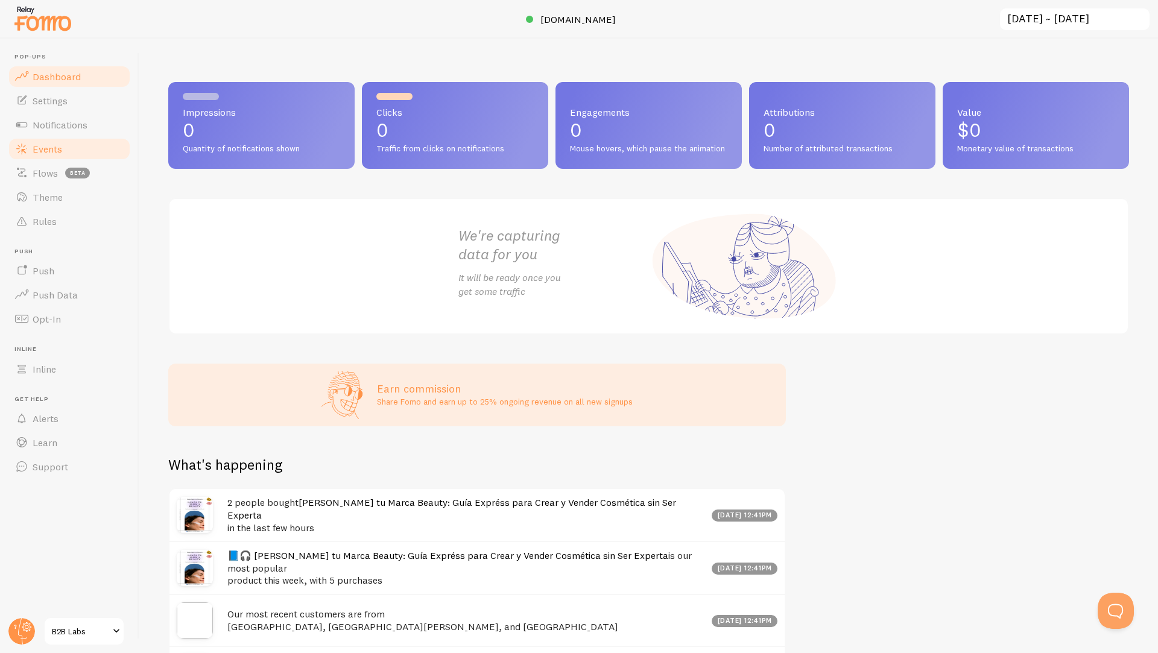
click at [45, 153] on span "Events" at bounding box center [48, 149] width 30 height 12
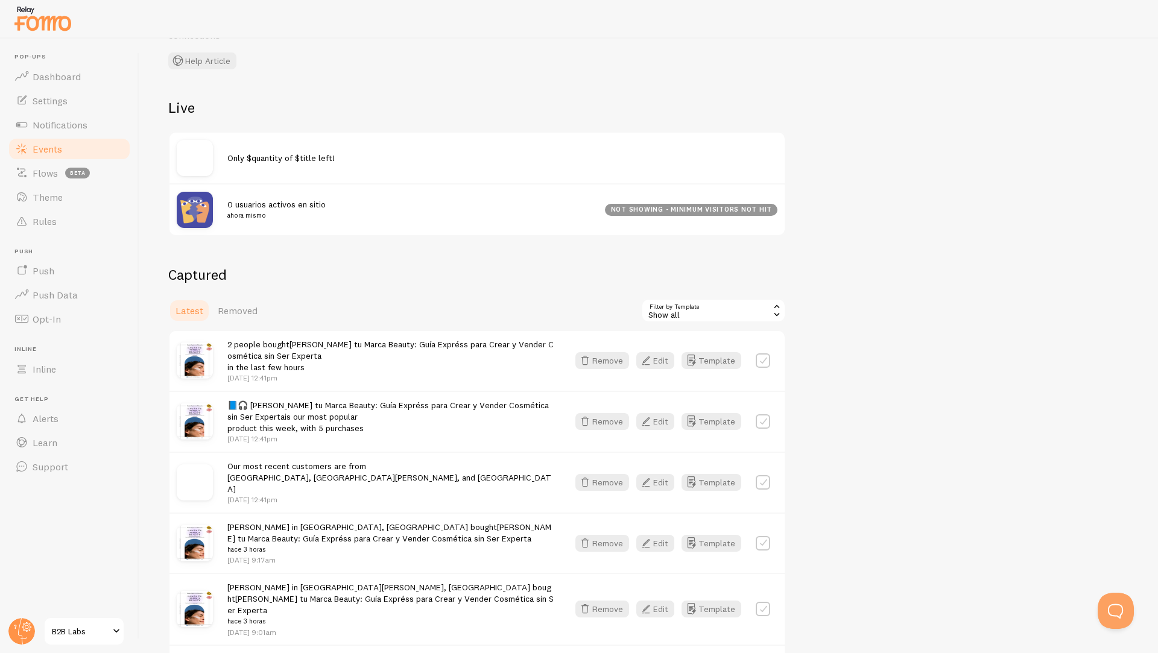
scroll to position [101, 0]
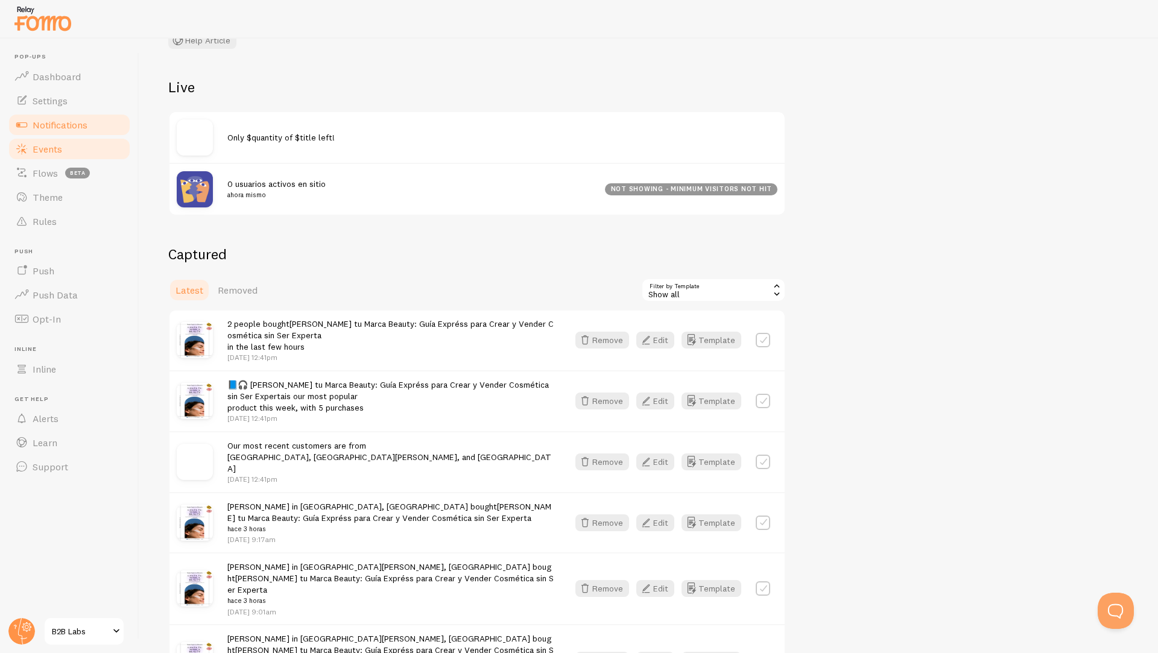
click at [54, 119] on span "Notifications" at bounding box center [60, 125] width 55 height 12
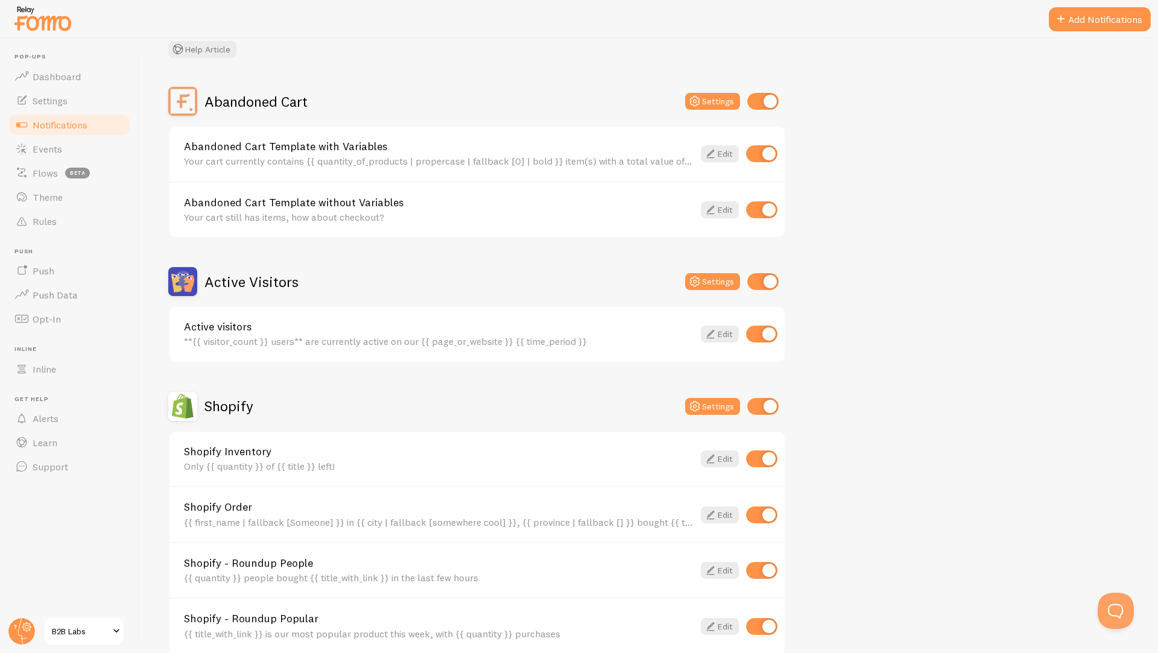
scroll to position [80, 0]
click at [768, 96] on input "checkbox" at bounding box center [762, 100] width 31 height 17
checkbox input "false"
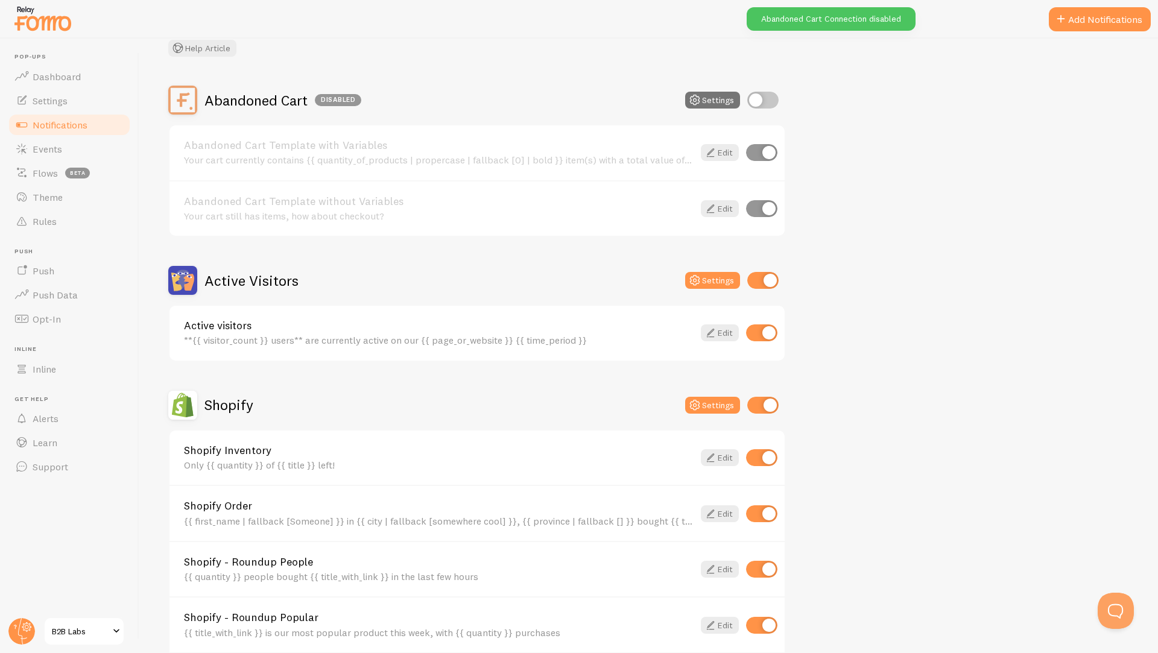
click at [765, 274] on input "checkbox" at bounding box center [762, 280] width 31 height 17
checkbox input "false"
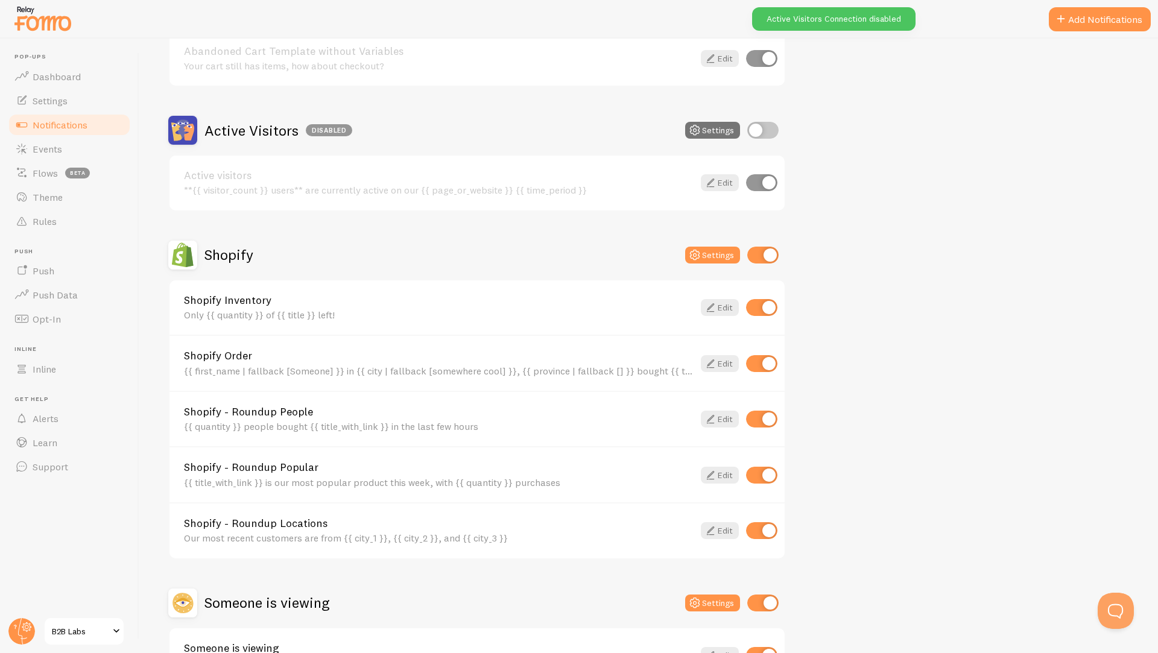
scroll to position [312, 0]
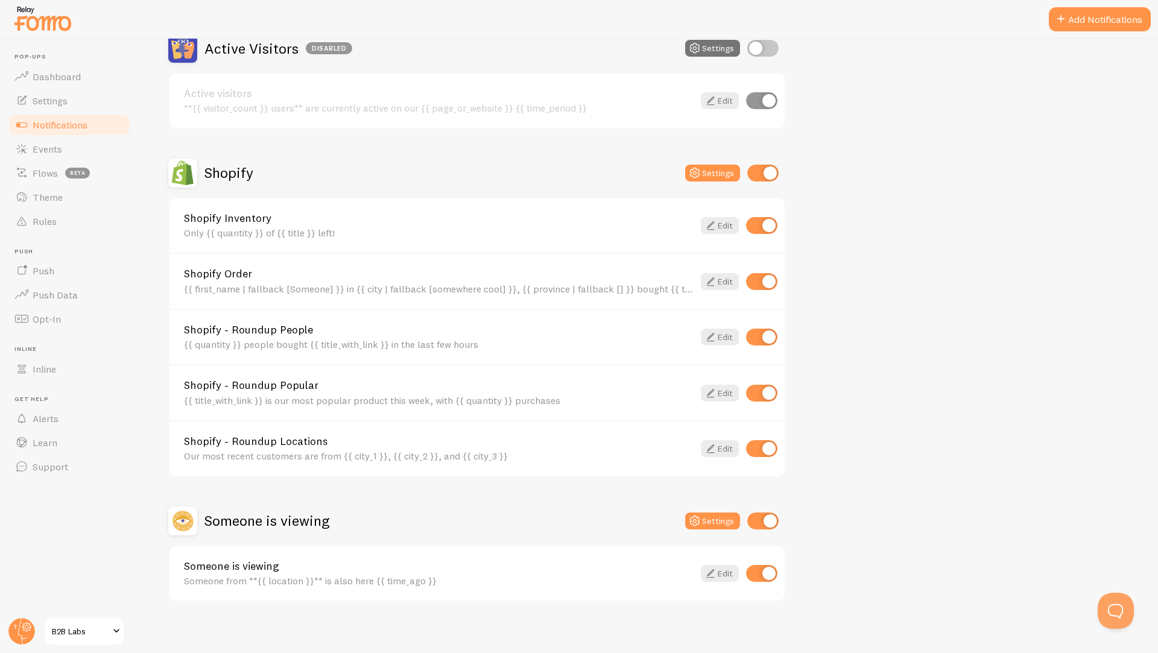
click at [766, 219] on input "checkbox" at bounding box center [761, 225] width 31 height 17
checkbox input "false"
click at [764, 337] on input "checkbox" at bounding box center [761, 337] width 31 height 17
checkbox input "false"
click at [760, 449] on input "checkbox" at bounding box center [761, 448] width 31 height 17
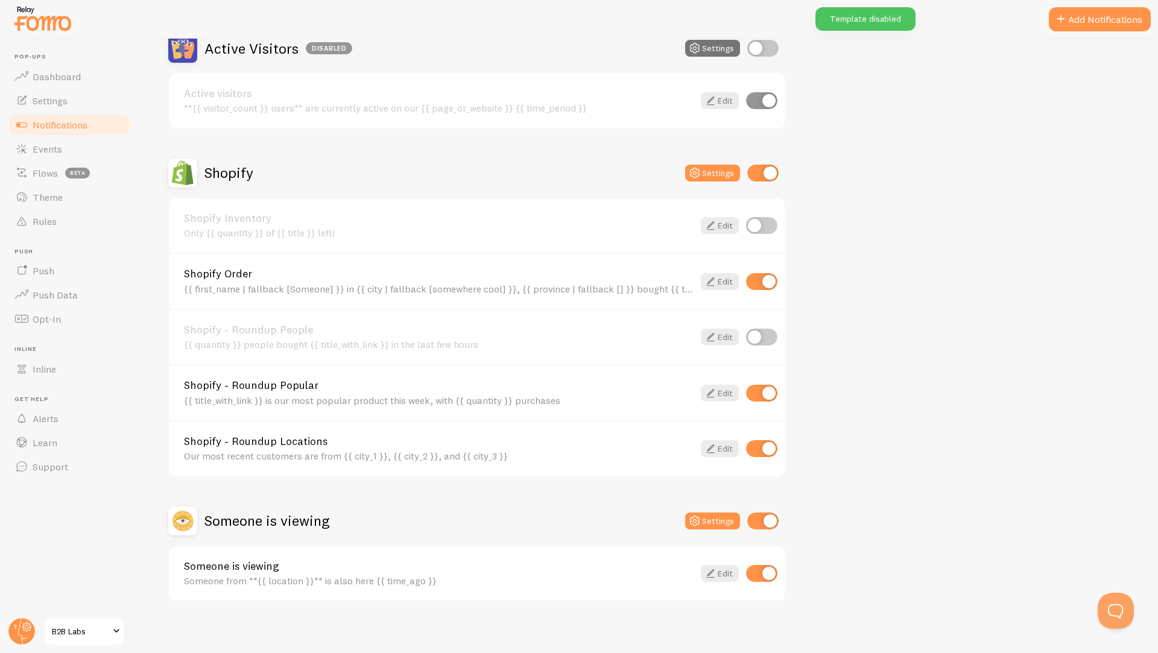
checkbox input "false"
click at [762, 523] on input "checkbox" at bounding box center [762, 521] width 31 height 17
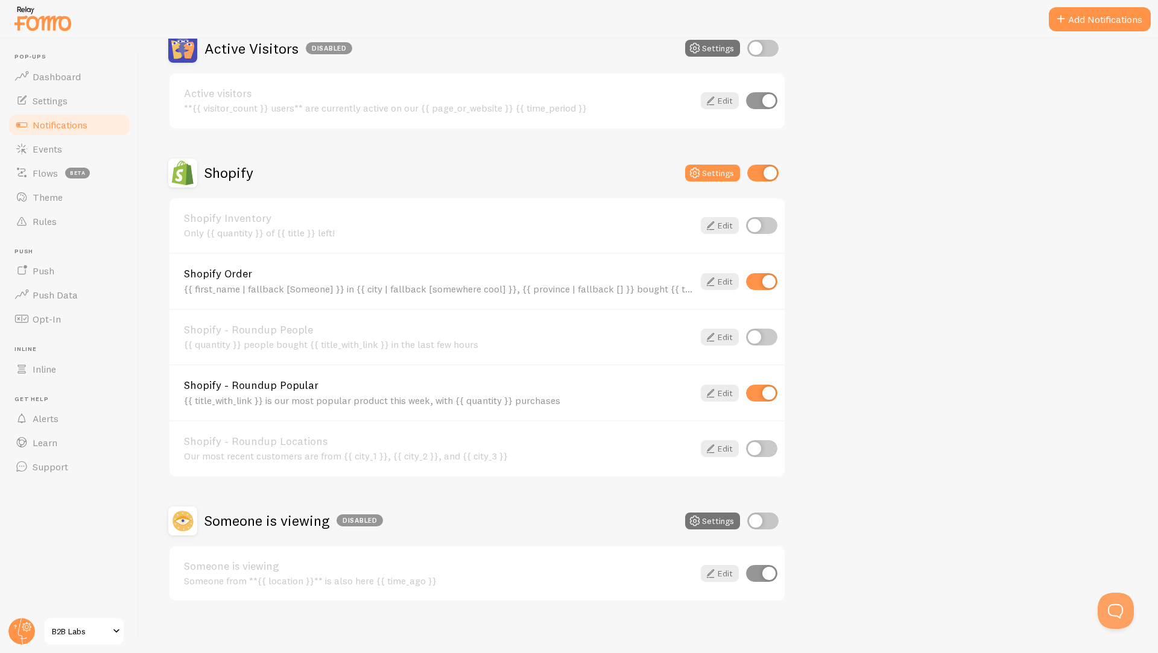
click at [757, 526] on input "checkbox" at bounding box center [762, 521] width 31 height 17
checkbox input "true"
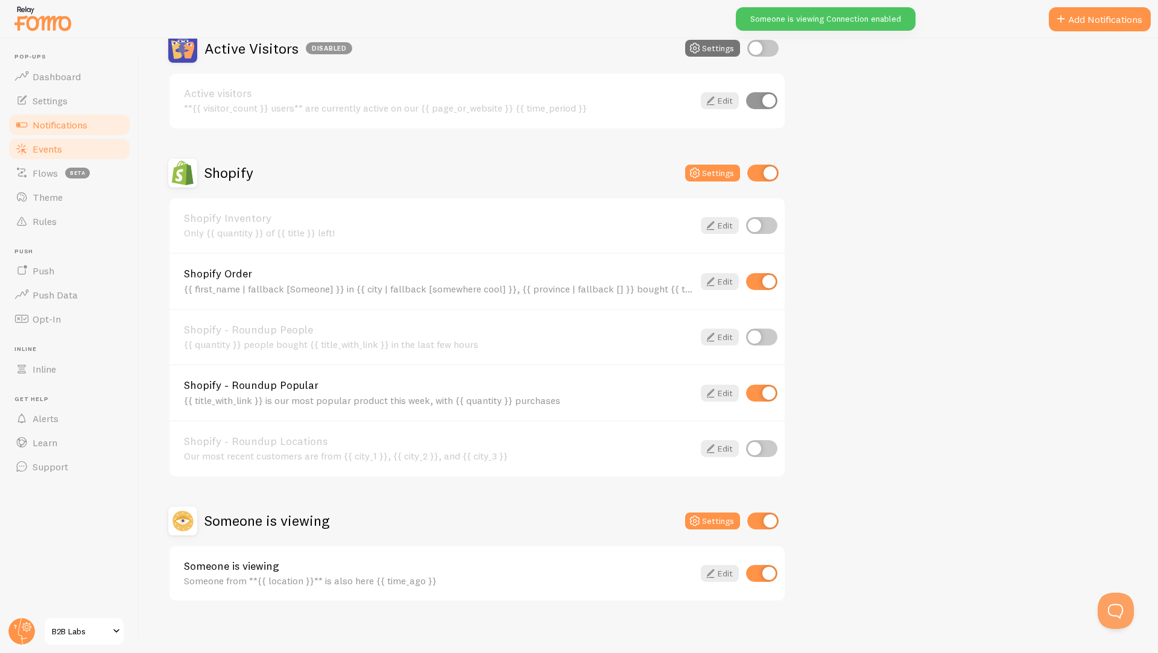
click at [43, 150] on span "Events" at bounding box center [48, 149] width 30 height 12
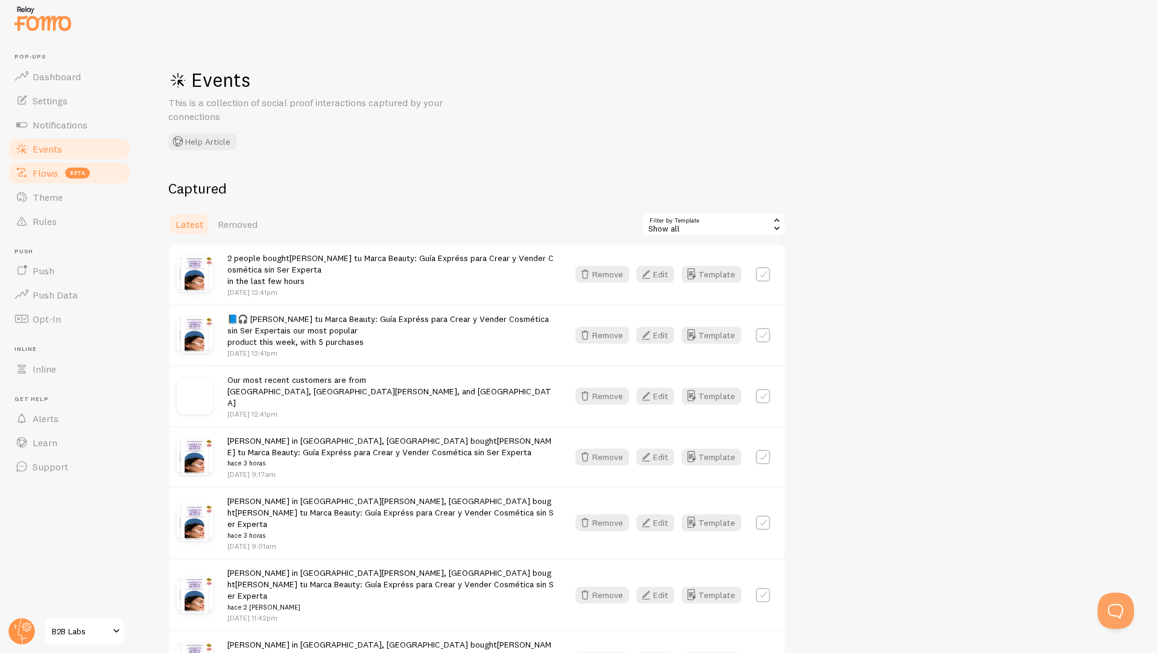
click at [39, 172] on span "Flows" at bounding box center [45, 173] width 25 height 12
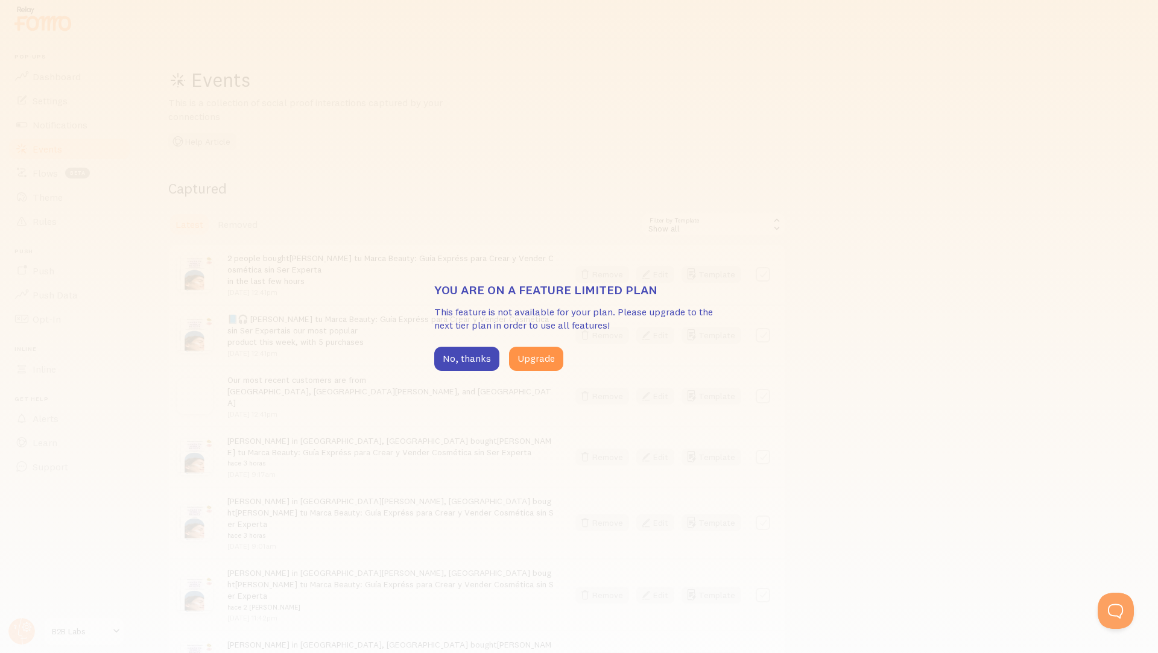
click at [87, 48] on div "You are on a feature limited plan This feature is not available for your plan. …" at bounding box center [579, 326] width 1158 height 653
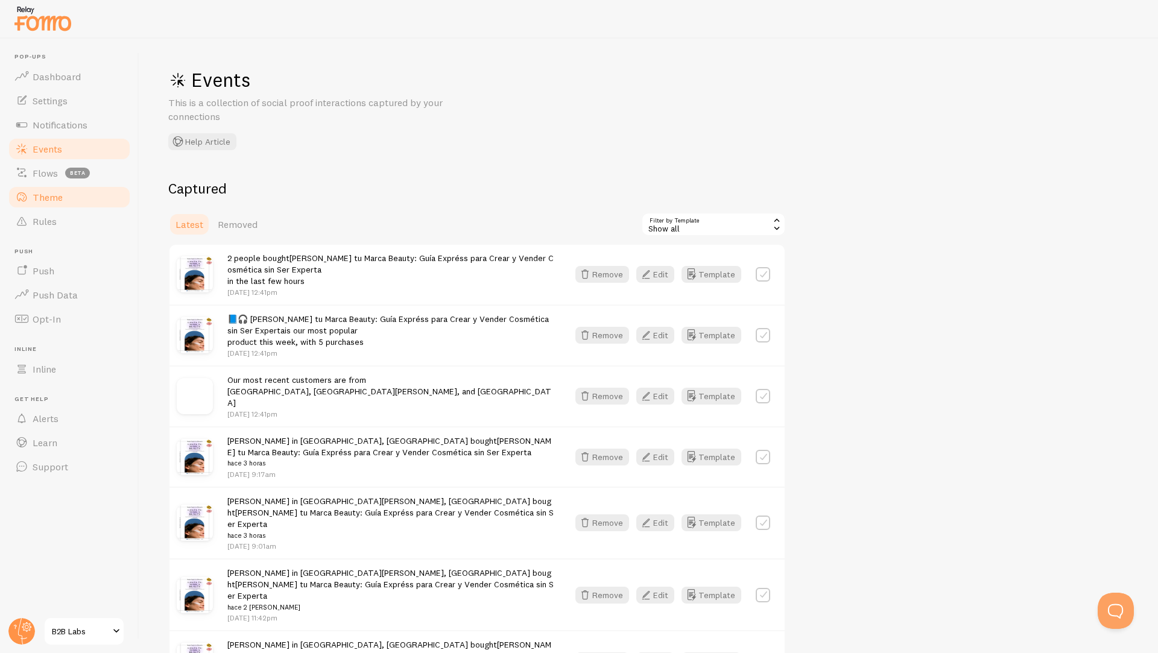
click at [42, 203] on link "Theme" at bounding box center [69, 197] width 124 height 24
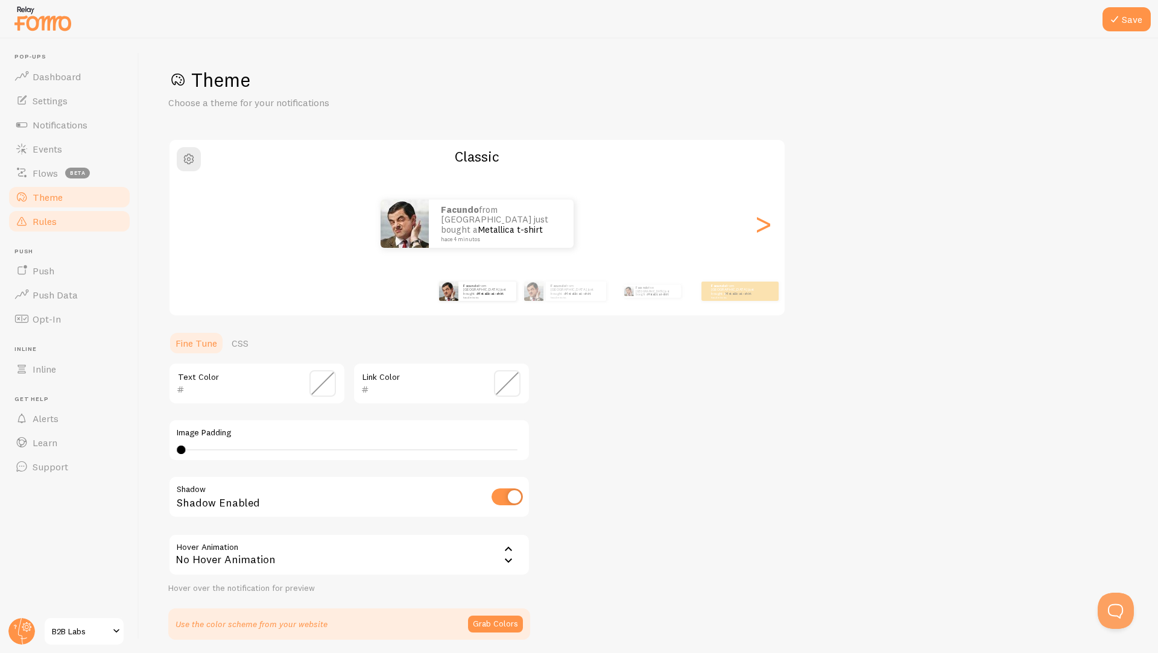
click at [43, 230] on link "Rules" at bounding box center [69, 221] width 124 height 24
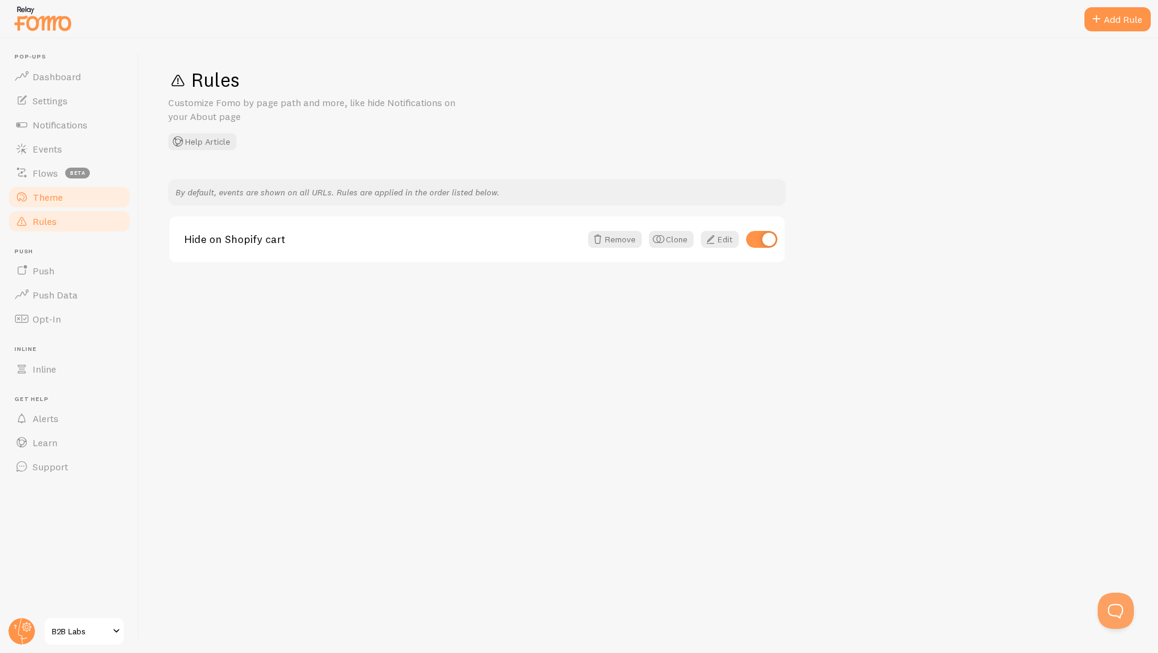
click at [52, 200] on span "Theme" at bounding box center [48, 197] width 30 height 12
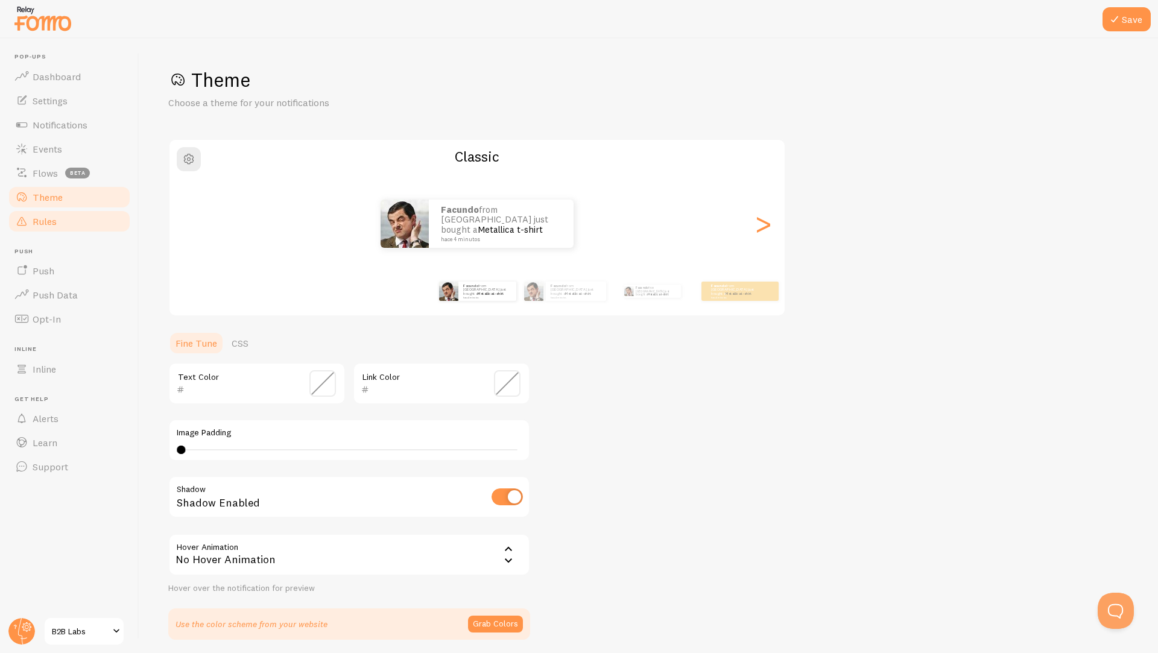
click at [49, 215] on span "Rules" at bounding box center [45, 221] width 24 height 12
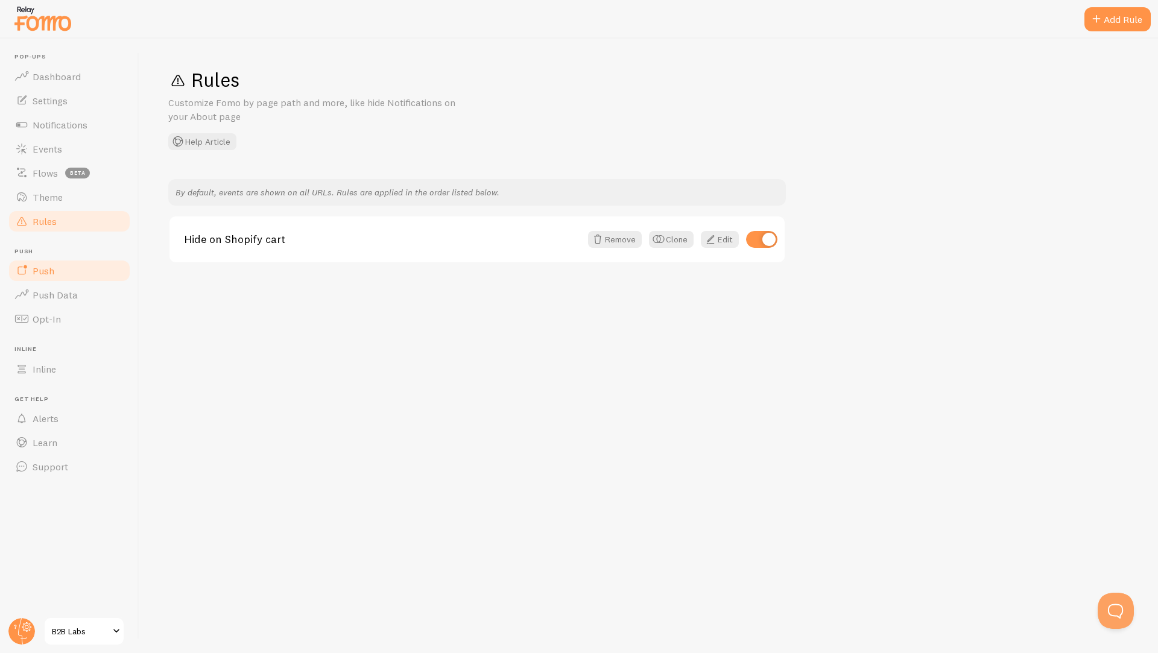
click at [51, 277] on link "Push" at bounding box center [69, 271] width 124 height 24
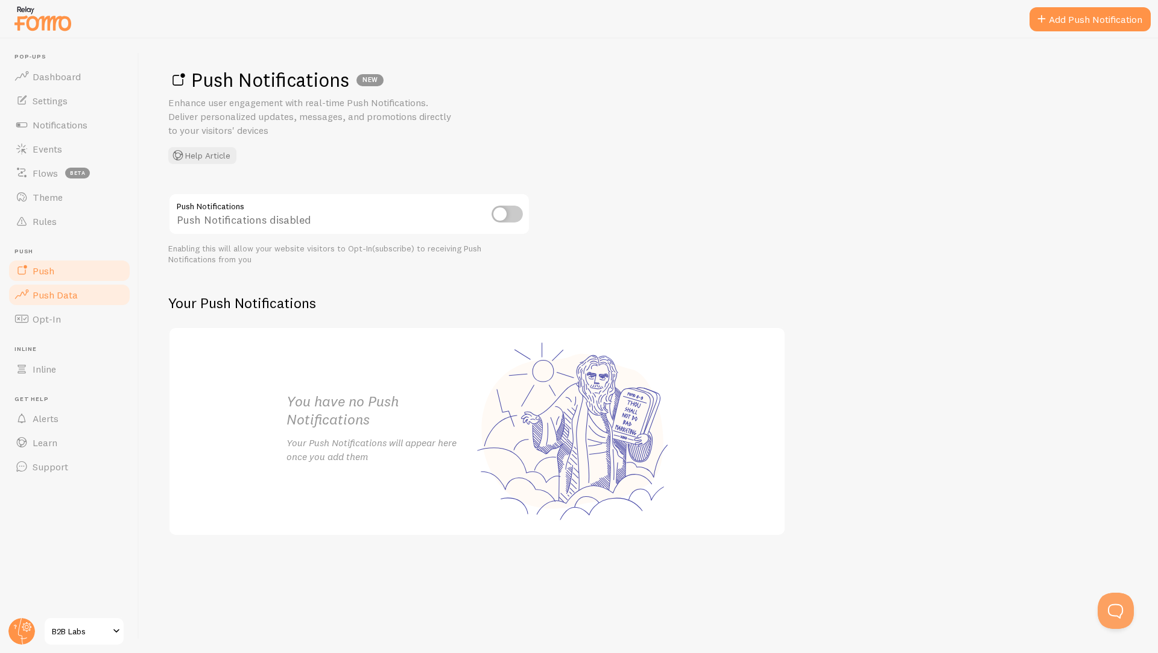
click at [49, 295] on span "Push Data" at bounding box center [55, 295] width 45 height 12
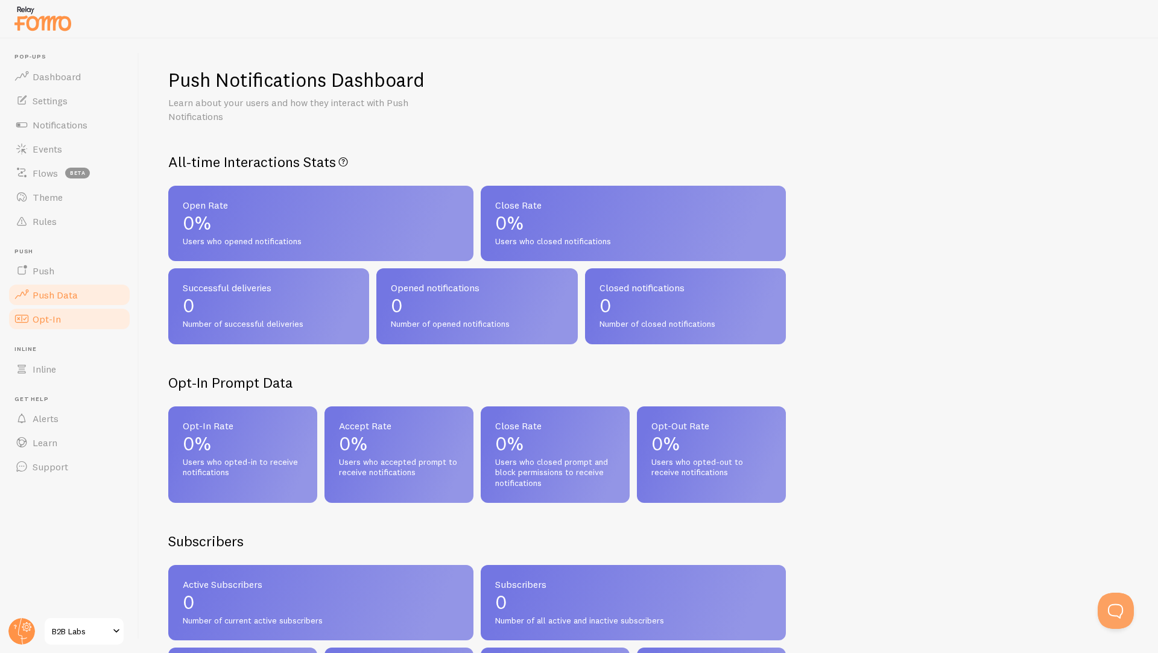
click at [45, 319] on span "Opt-In" at bounding box center [47, 319] width 28 height 12
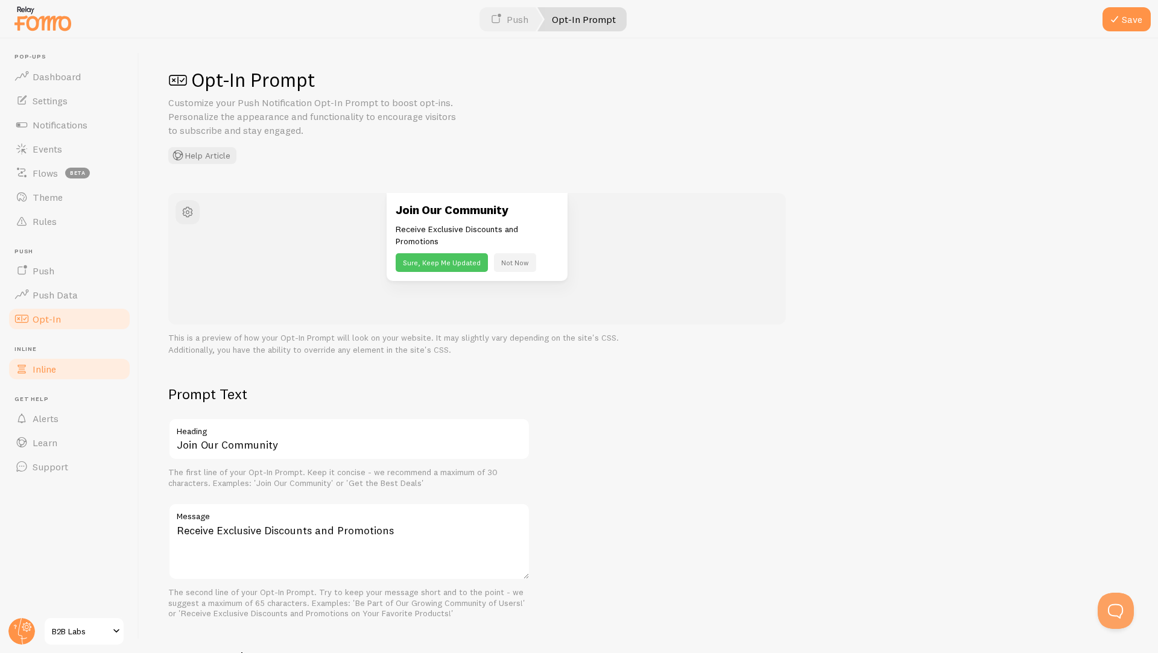
click at [43, 367] on span "Inline" at bounding box center [45, 369] width 24 height 12
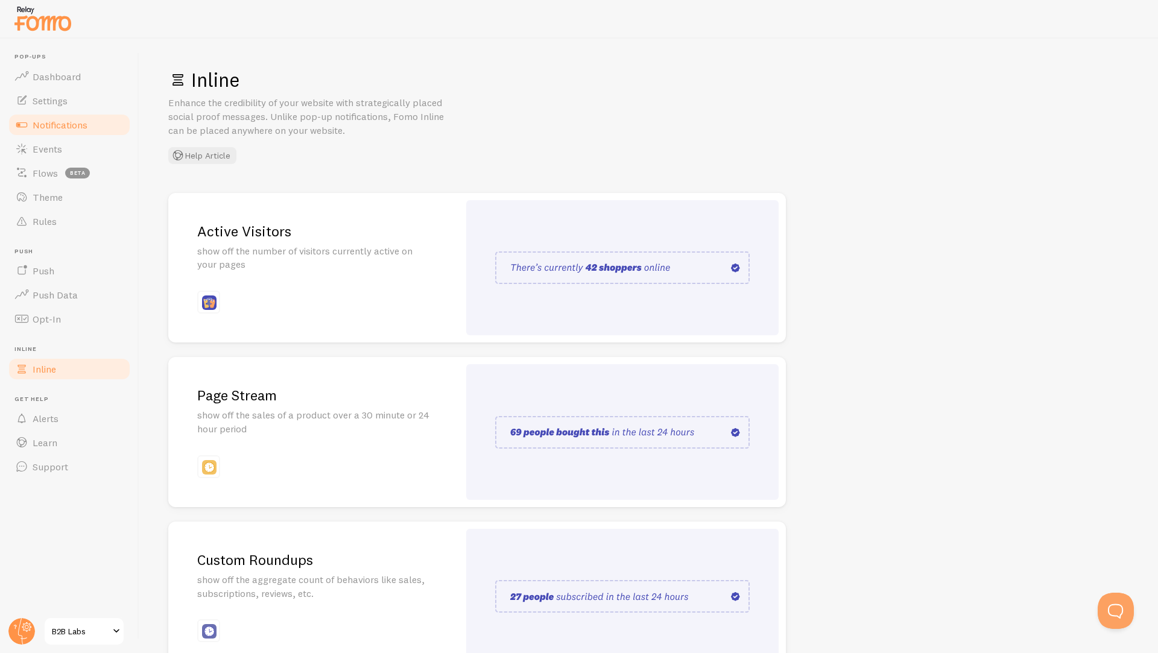
click at [48, 124] on span "Notifications" at bounding box center [60, 125] width 55 height 12
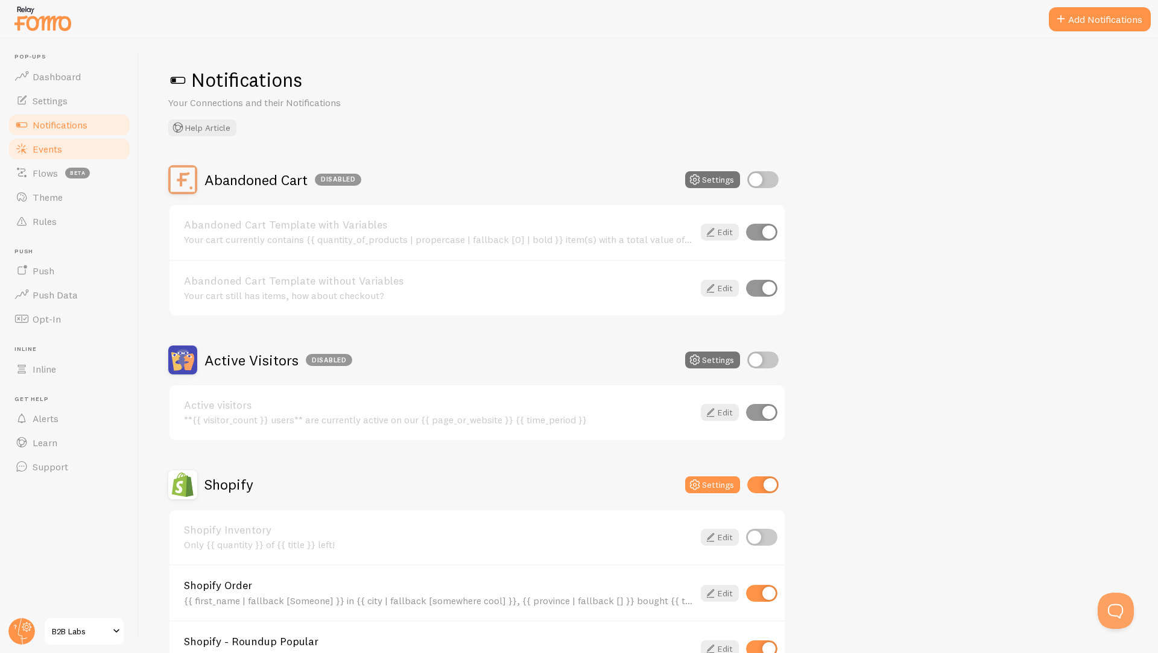
click at [58, 160] on link "Events" at bounding box center [69, 149] width 124 height 24
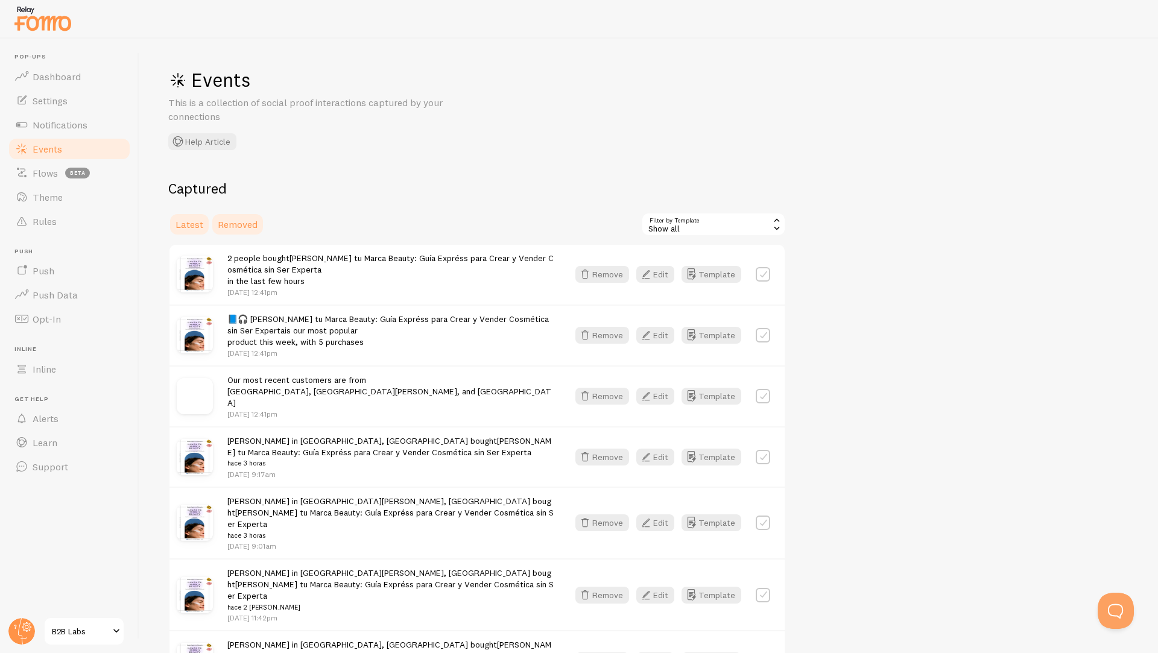
click at [237, 225] on span "Removed" at bounding box center [238, 224] width 40 height 12
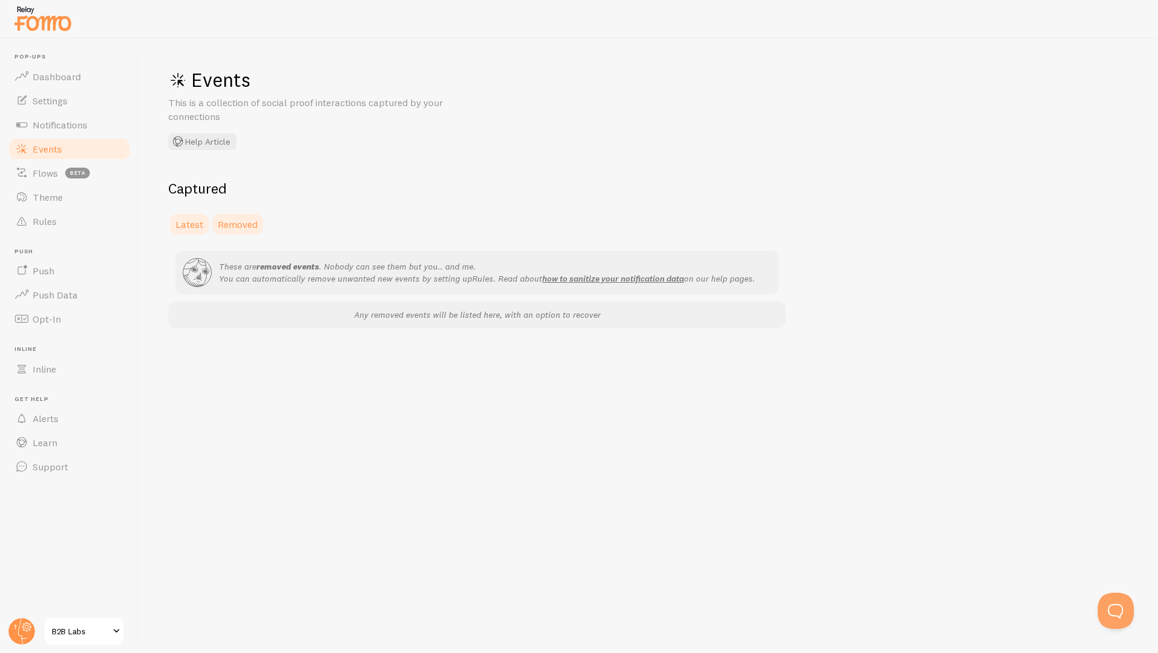
click at [190, 221] on span "Latest" at bounding box center [189, 224] width 28 height 12
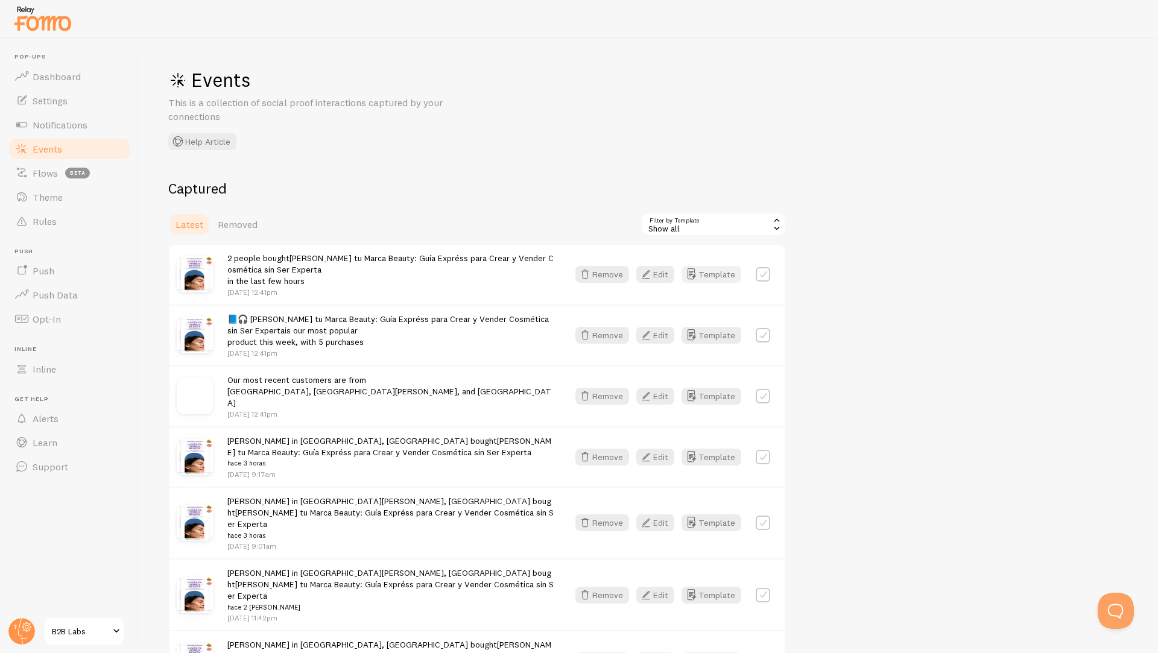
click at [697, 272] on icon "button" at bounding box center [691, 274] width 14 height 14
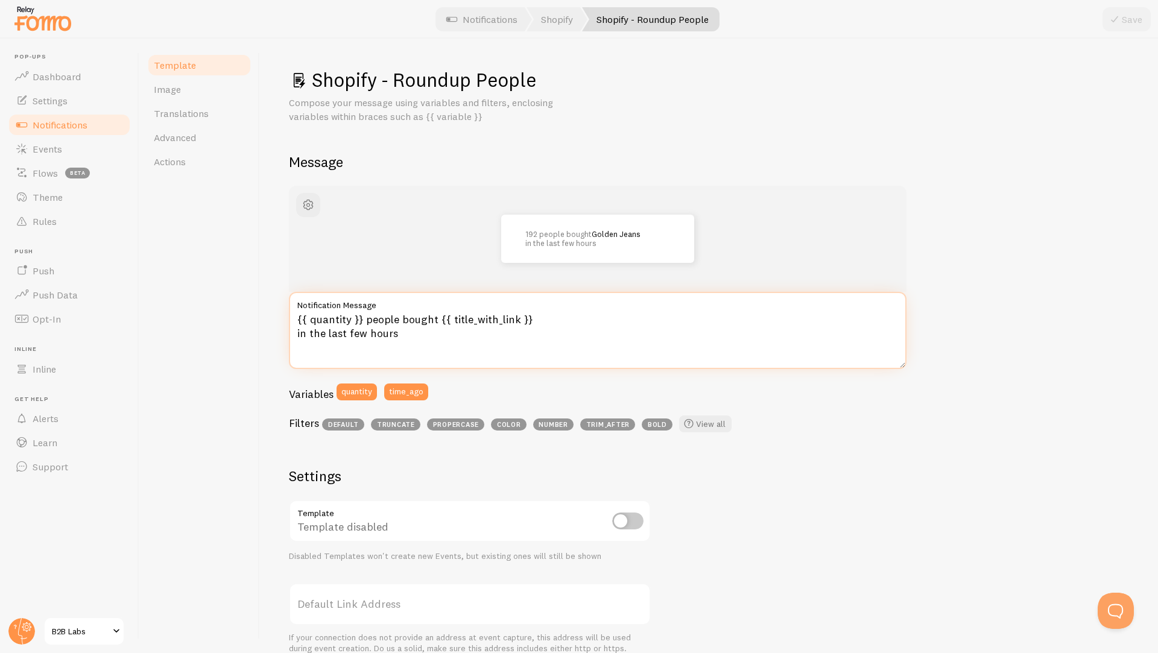
drag, startPoint x: 433, startPoint y: 316, endPoint x: 366, endPoint y: 317, distance: 66.9
click at [366, 317] on textarea "{{ quantity }} people bought {{ title_with_link }} in the last few hours" at bounding box center [597, 330] width 617 height 77
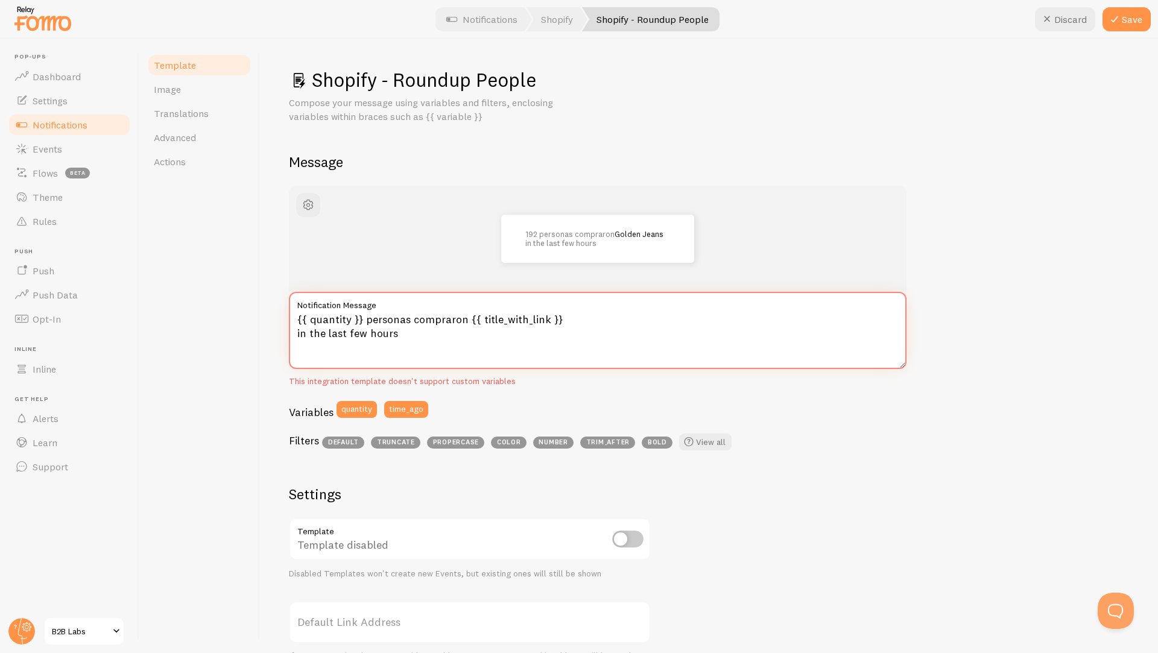
drag, startPoint x: 404, startPoint y: 335, endPoint x: 298, endPoint y: 335, distance: 105.5
click at [298, 335] on textarea "{{ quantity }} personas compraron {{ title_with_link }} in the last few hours" at bounding box center [597, 330] width 617 height 77
type textarea "{{ quantity }} personas compraron {{ title_with_link }} en las últimas horas"
click at [1131, 16] on button "Save" at bounding box center [1126, 19] width 48 height 24
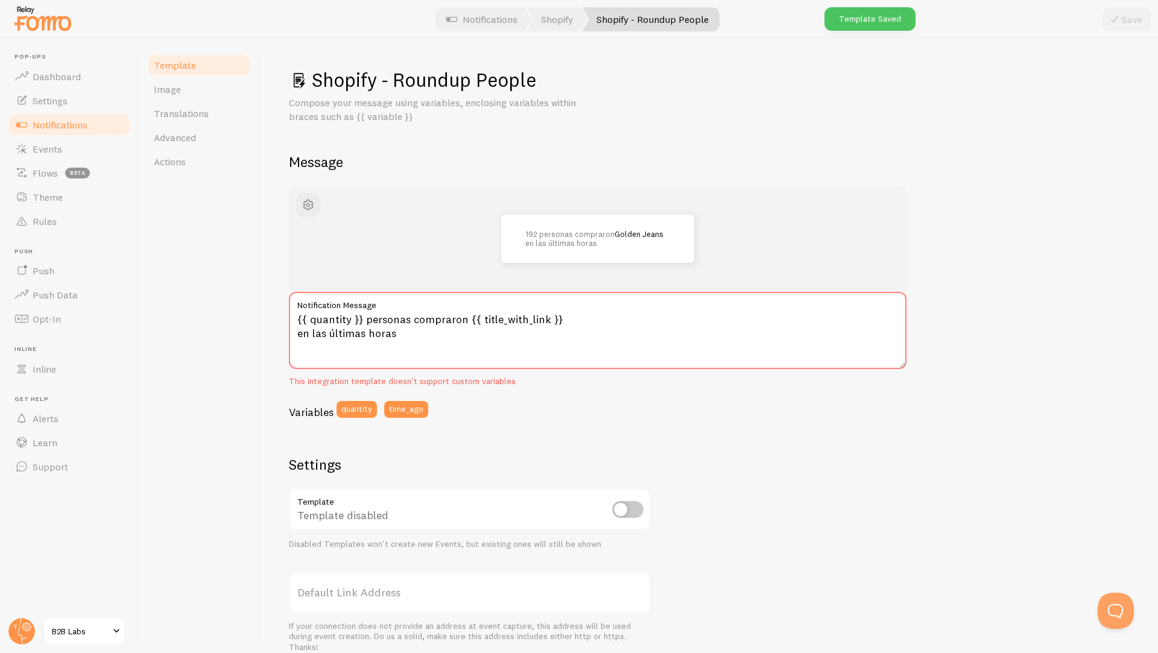
click at [192, 68] on span "Template" at bounding box center [175, 65] width 42 height 12
click at [155, 96] on link "Image" at bounding box center [200, 89] width 106 height 24
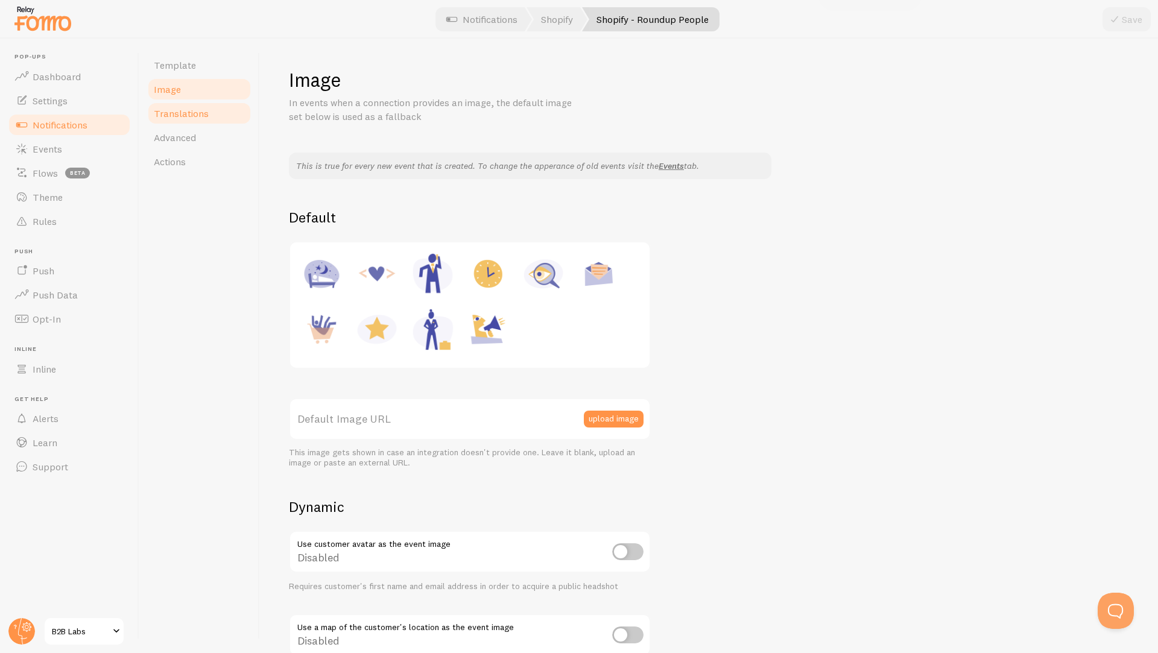
click at [162, 113] on span "Translations" at bounding box center [181, 113] width 55 height 12
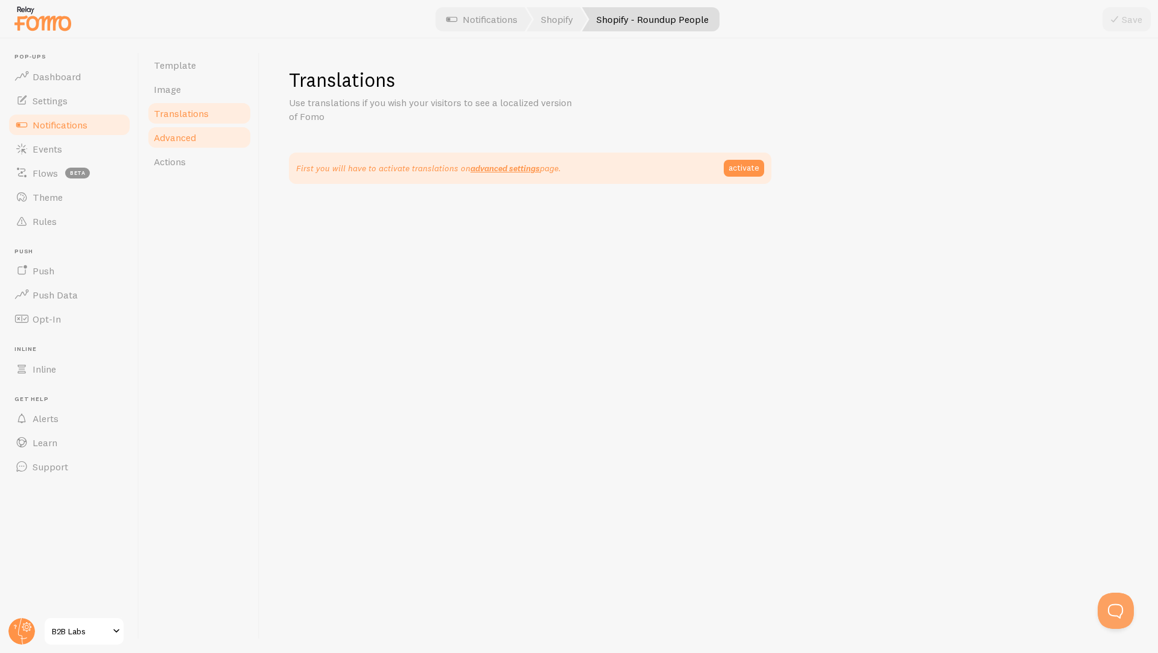
click at [165, 128] on link "Advanced" at bounding box center [200, 137] width 106 height 24
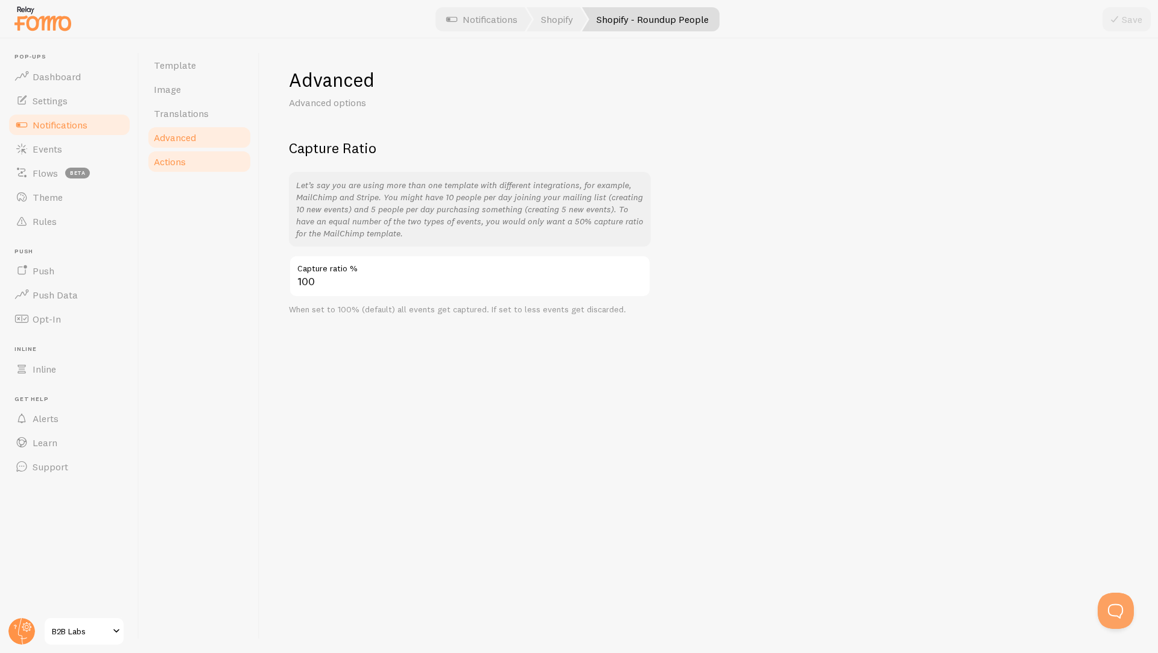
click at [163, 156] on span "Actions" at bounding box center [170, 162] width 32 height 12
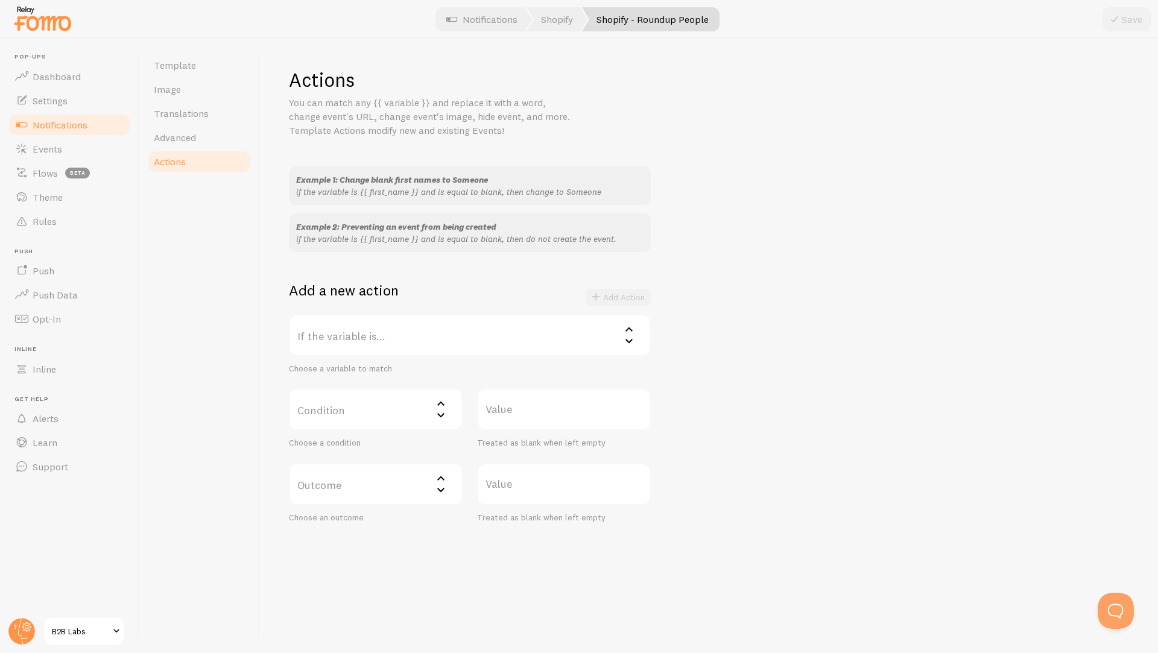
click at [51, 130] on span "Notifications" at bounding box center [60, 125] width 55 height 12
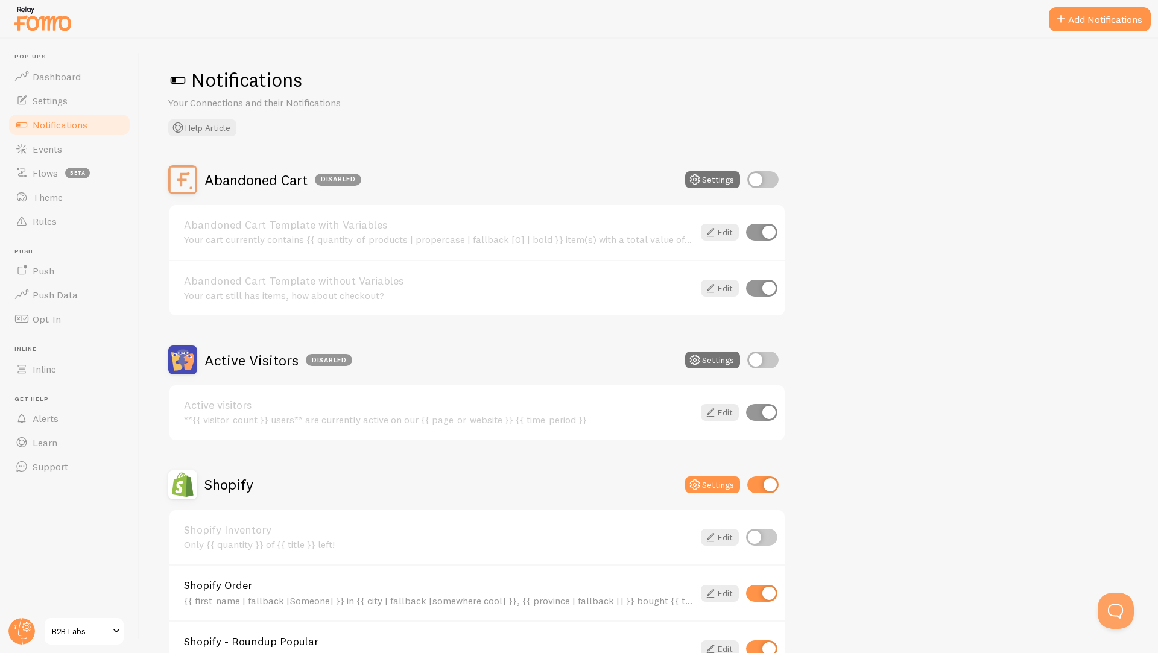
scroll to position [12, 0]
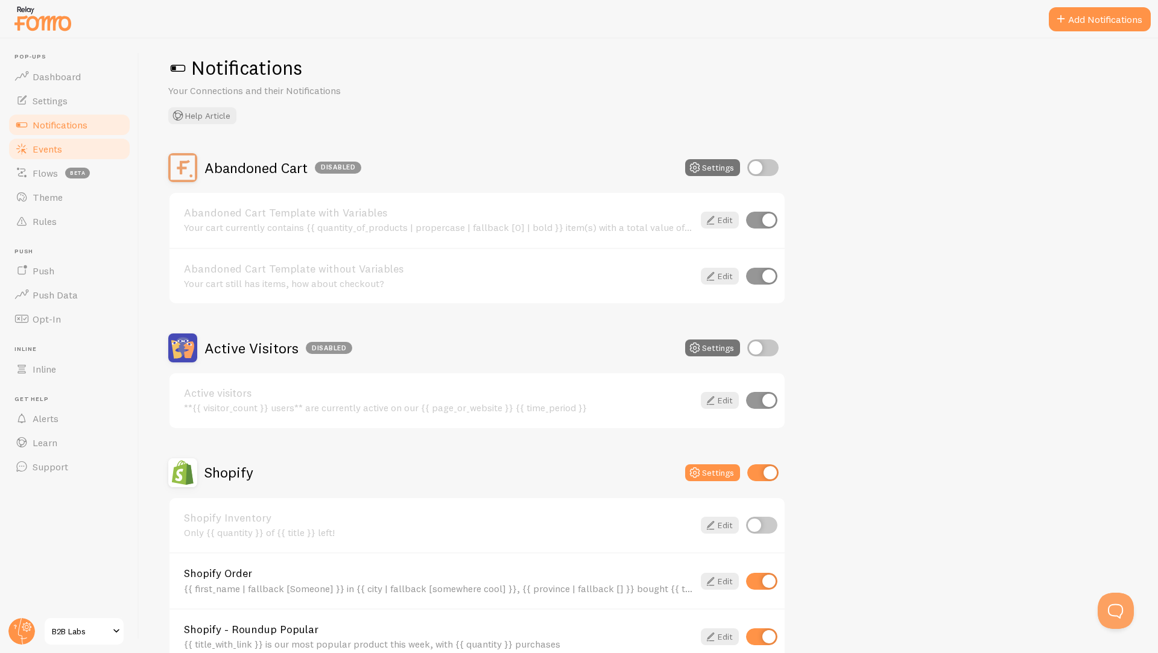
click at [64, 145] on link "Events" at bounding box center [69, 149] width 124 height 24
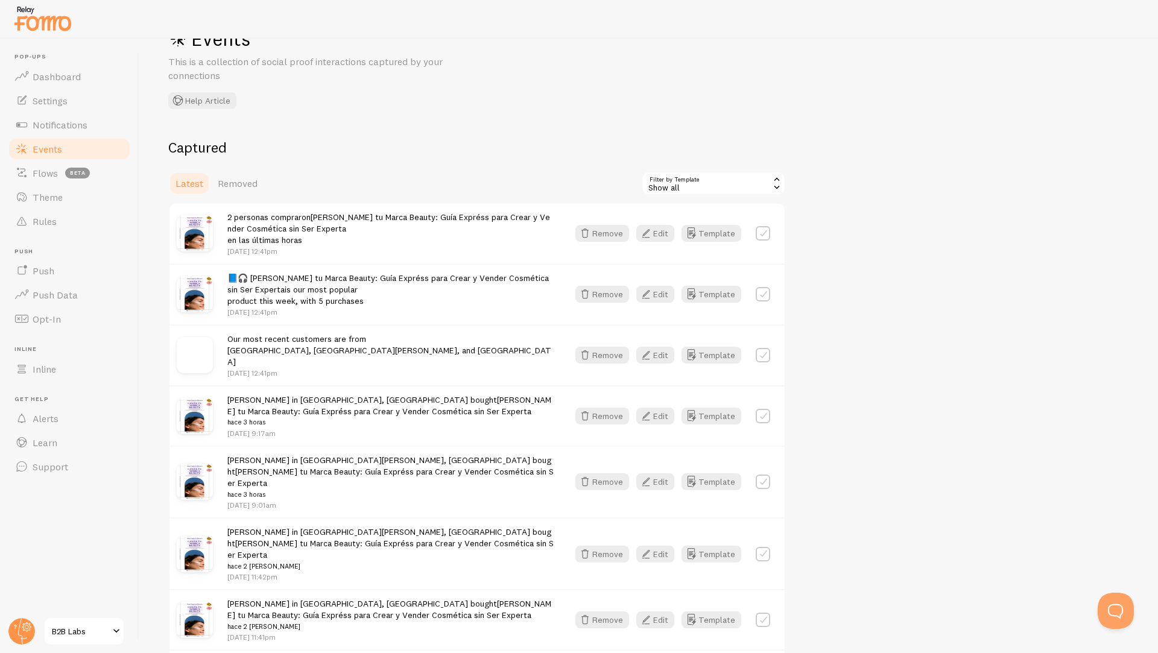
scroll to position [44, 0]
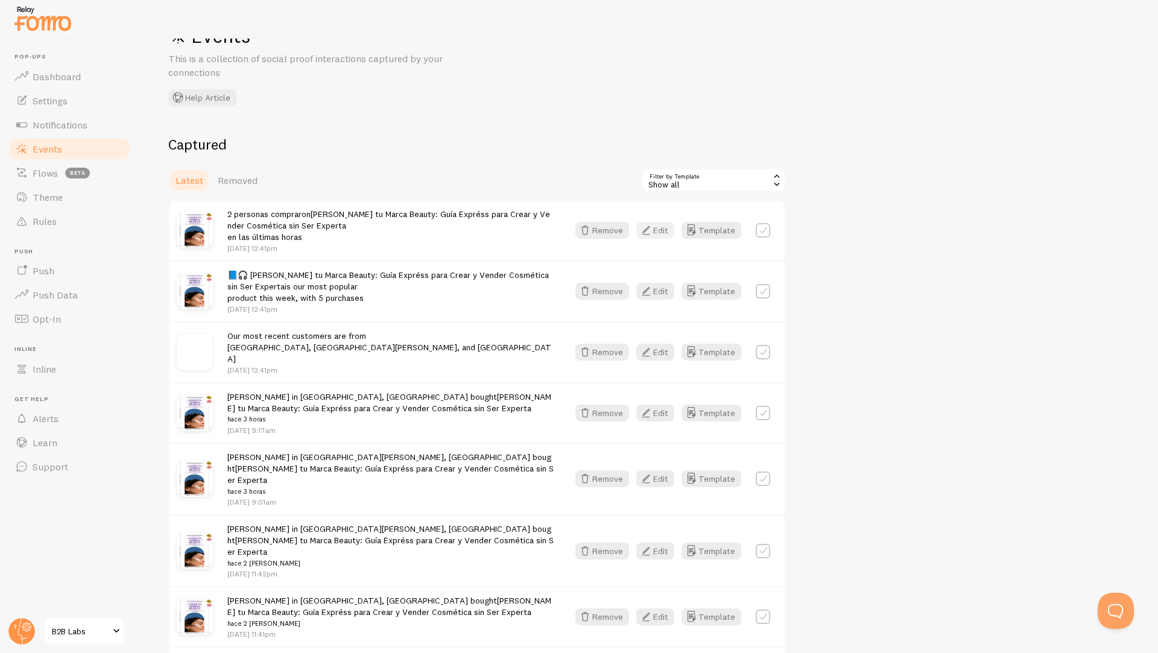
click at [655, 233] on button "Edit" at bounding box center [655, 230] width 38 height 17
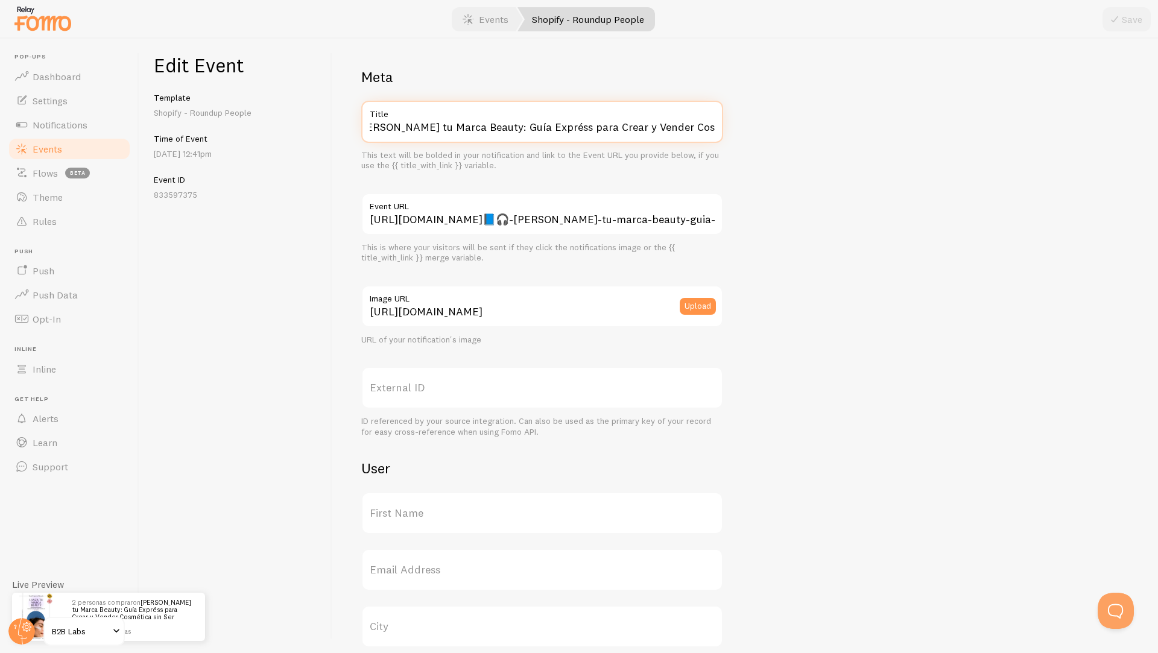
scroll to position [0, 60]
drag, startPoint x: 549, startPoint y: 128, endPoint x: 717, endPoint y: 137, distance: 167.9
click at [717, 137] on input "Lanzá tu Marca Beauty: Guía Expréss para Crear y Vender Cosmética sin Ser Exper…" at bounding box center [542, 122] width 362 height 42
type input "Lanzá tu Marca Beauty: Guía Expréss"
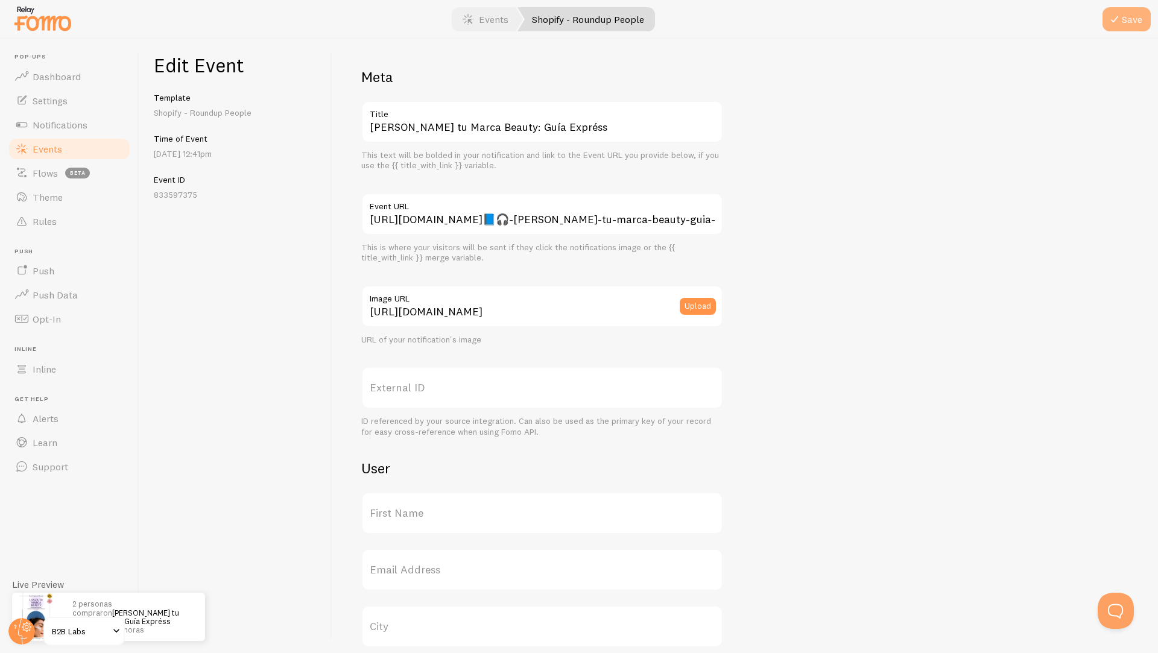
click at [1107, 22] on icon "submit" at bounding box center [1114, 19] width 14 height 14
click at [45, 153] on span "Events" at bounding box center [48, 149] width 30 height 12
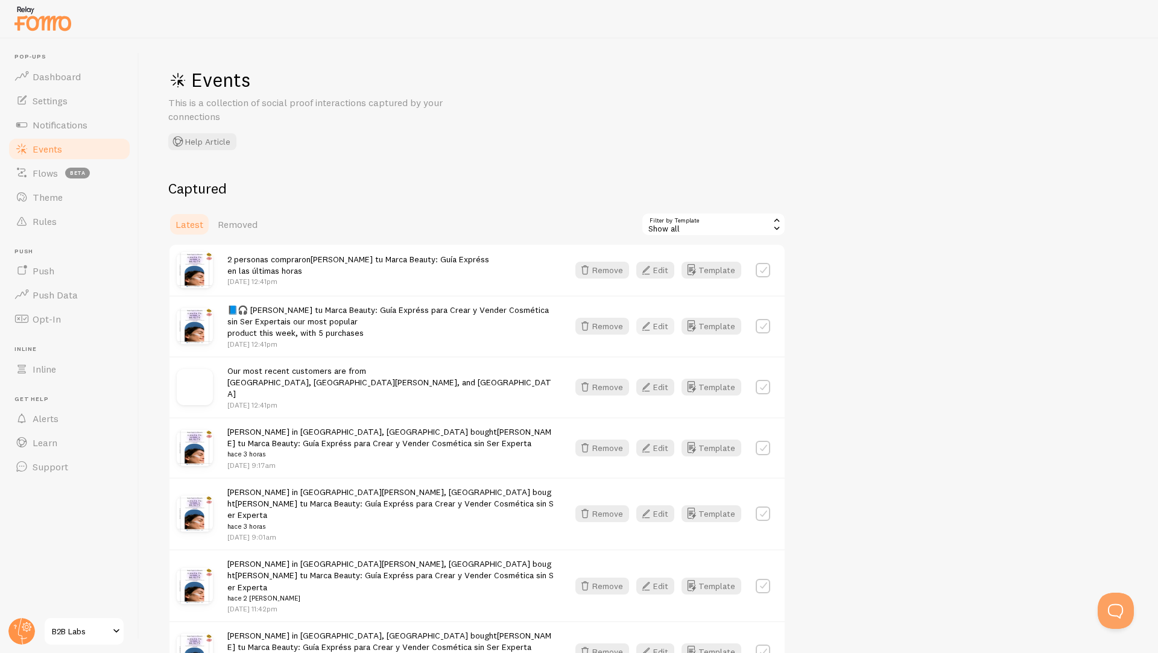
click at [649, 324] on icon "button" at bounding box center [646, 326] width 14 height 14
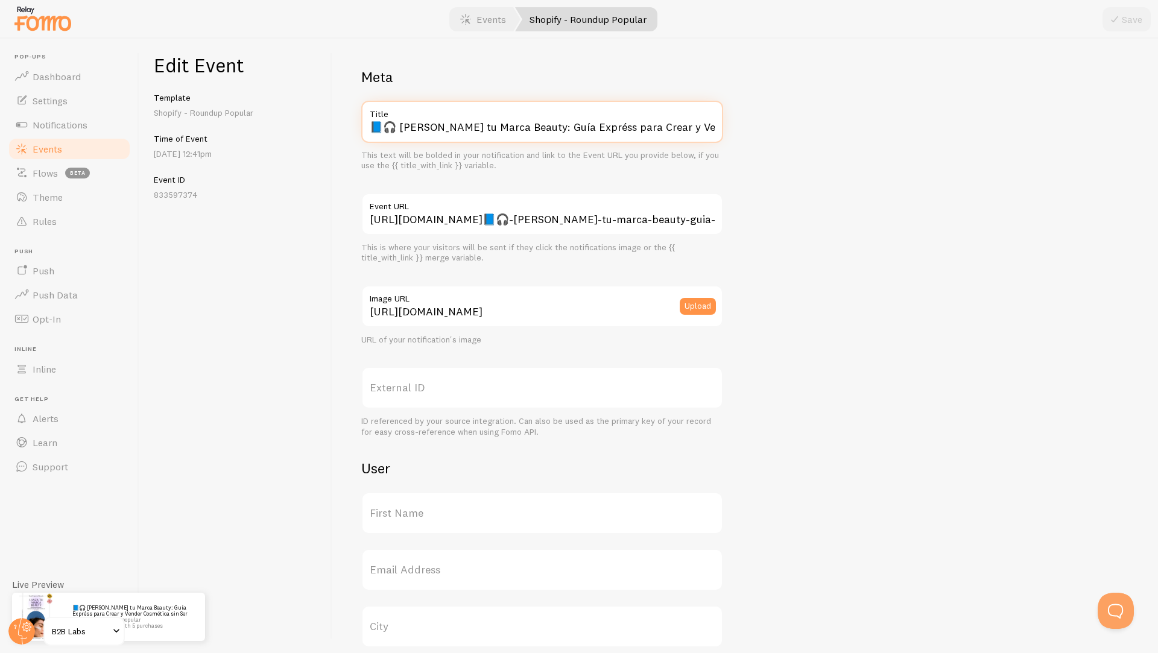
scroll to position [0, 84]
drag, startPoint x: 576, startPoint y: 127, endPoint x: 722, endPoint y: 133, distance: 146.1
click at [722, 133] on input "📘🎧 Lanzá tu Marca Beauty: Guía Expréss para Crear y Vender Cosmética sin Ser Ex…" at bounding box center [542, 122] width 362 height 42
type input "📘🎧 Lanzá tu Marca Beauty: Guía Expréss"
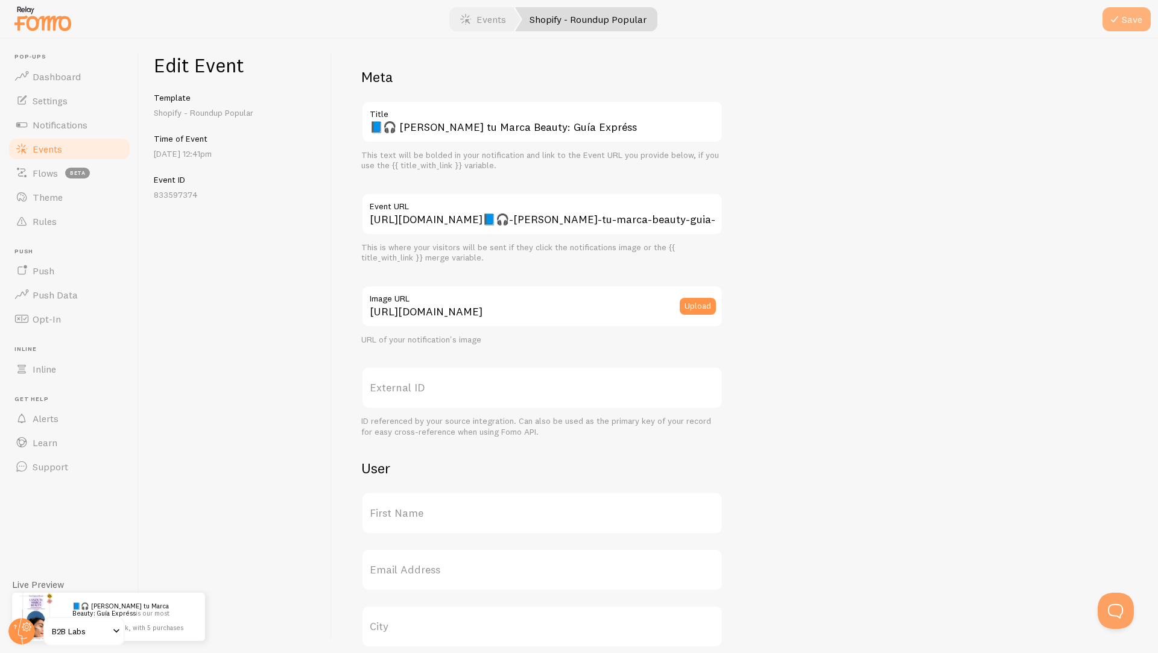
click at [1130, 22] on button "Save" at bounding box center [1126, 19] width 48 height 24
click at [57, 146] on span "Events" at bounding box center [48, 149] width 30 height 12
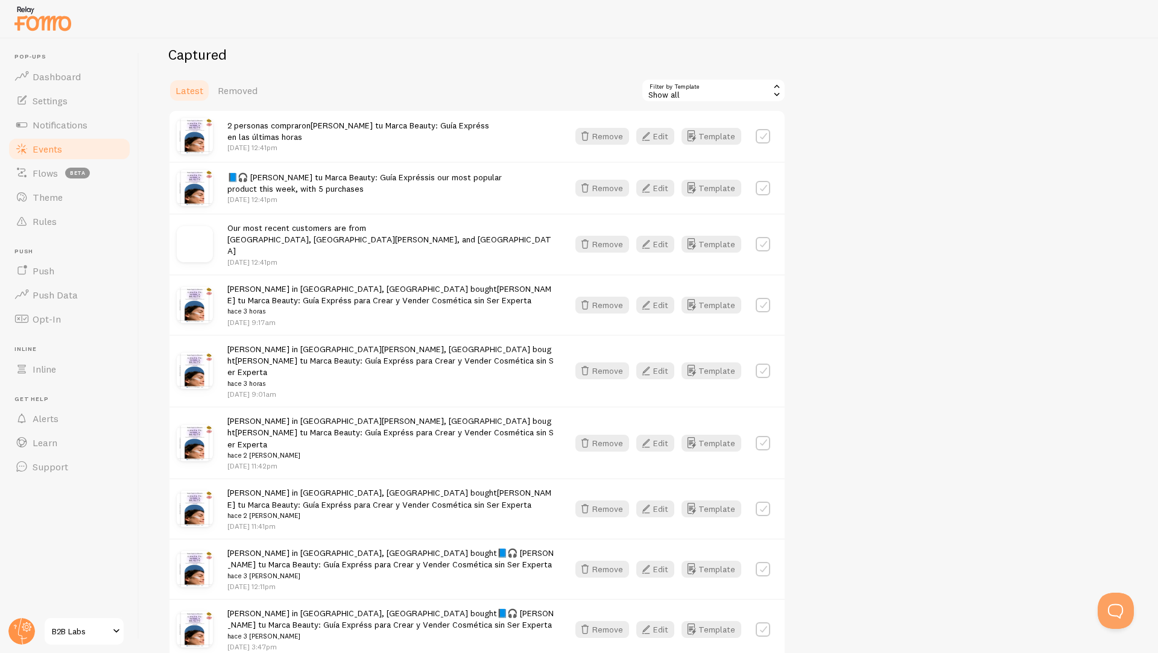
scroll to position [141, 0]
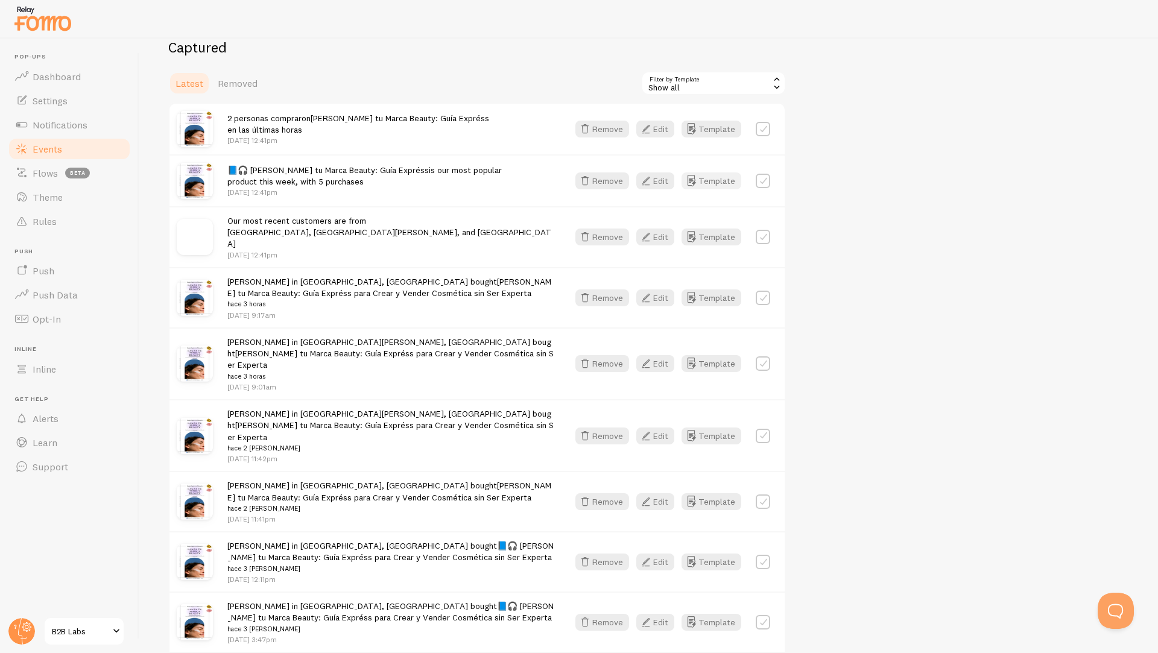
click at [710, 184] on button "Template" at bounding box center [711, 180] width 60 height 17
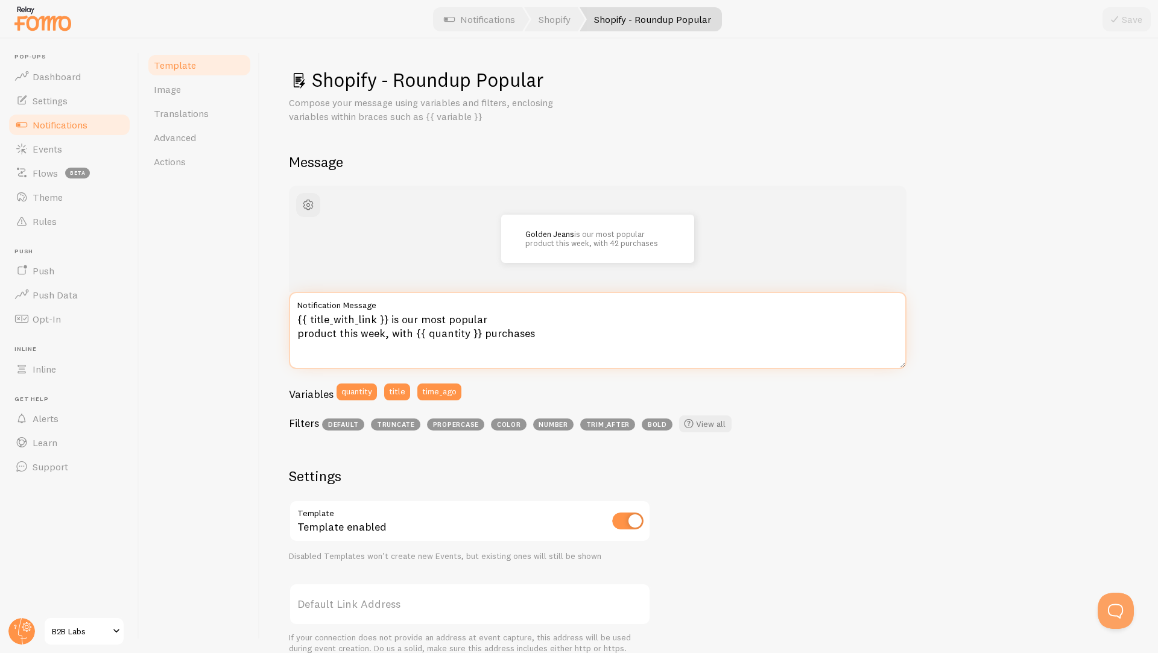
drag, startPoint x: 500, startPoint y: 314, endPoint x: 389, endPoint y: 314, distance: 110.9
click at [389, 314] on textarea "{{ title_with_link }} is our most popular product this week, with {{ quantity }…" at bounding box center [597, 330] width 617 height 77
drag, startPoint x: 383, startPoint y: 335, endPoint x: 390, endPoint y: 318, distance: 17.6
click at [390, 318] on textarea "{{ title_with_link }} is our most popular product this week, with {{ quantity }…" at bounding box center [597, 330] width 617 height 77
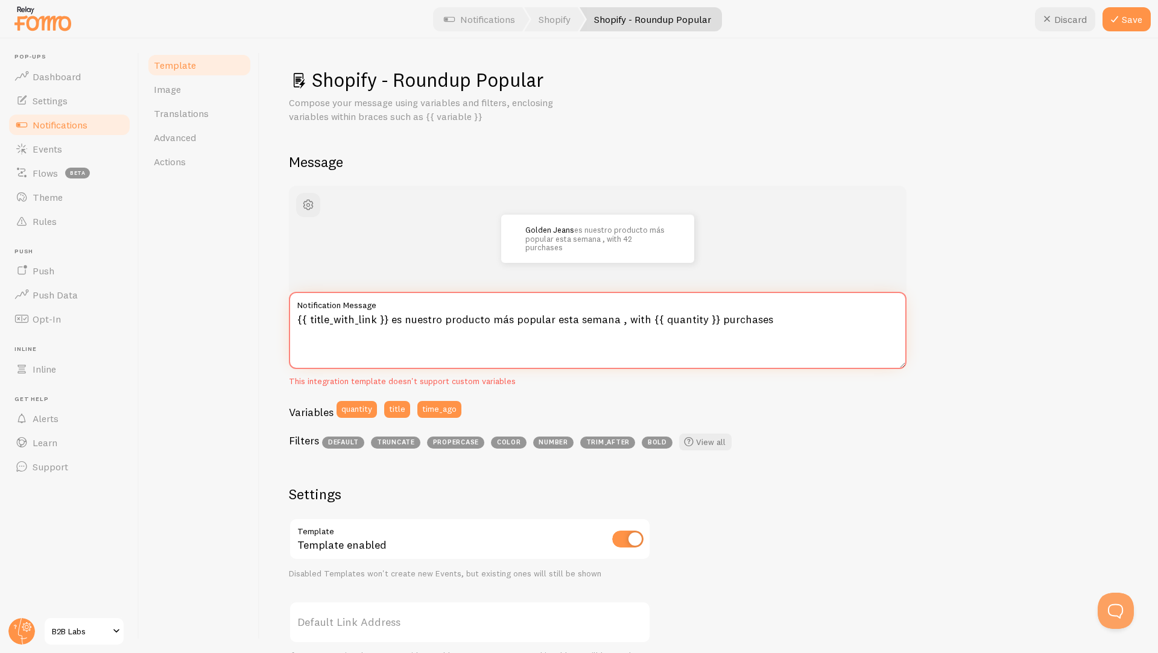
drag, startPoint x: 643, startPoint y: 322, endPoint x: 622, endPoint y: 321, distance: 20.5
click at [622, 321] on textarea "{{ title_with_link }} es nuestro producto más popular esta semana , with {{ qua…" at bounding box center [597, 330] width 617 height 77
drag, startPoint x: 614, startPoint y: 321, endPoint x: 785, endPoint y: 316, distance: 171.3
click at [785, 316] on textarea "{{ title_with_link }} es nuestro producto más popular esta semana , with {{ qua…" at bounding box center [597, 330] width 617 height 77
click at [1115, 28] on button "Save" at bounding box center [1126, 19] width 48 height 24
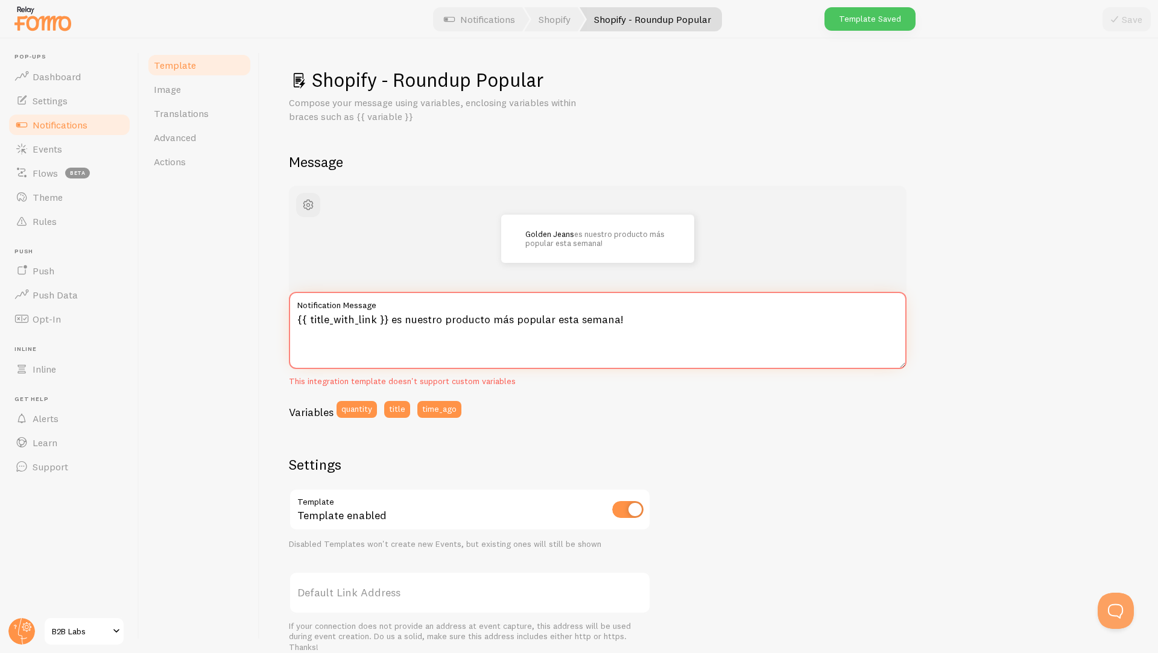
click at [645, 327] on textarea "{{ title_with_link }} es nuestro producto más popular esta semana!" at bounding box center [597, 330] width 617 height 77
click at [361, 402] on button "quantity" at bounding box center [356, 409] width 40 height 17
type textarea "{{ title_with_link }} es nuestro producto más popular esta semana! con {{ quant…"
click at [1117, 14] on icon at bounding box center [1114, 19] width 14 height 14
click at [185, 96] on link "Image" at bounding box center [200, 89] width 106 height 24
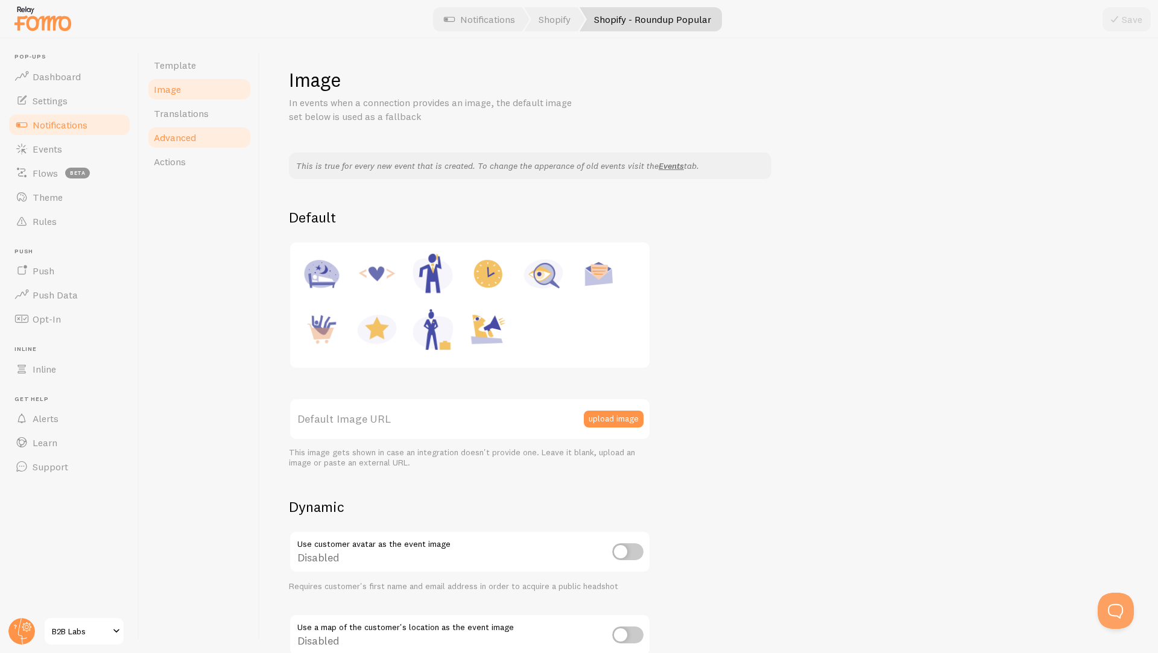
click at [179, 132] on span "Advanced" at bounding box center [175, 137] width 42 height 12
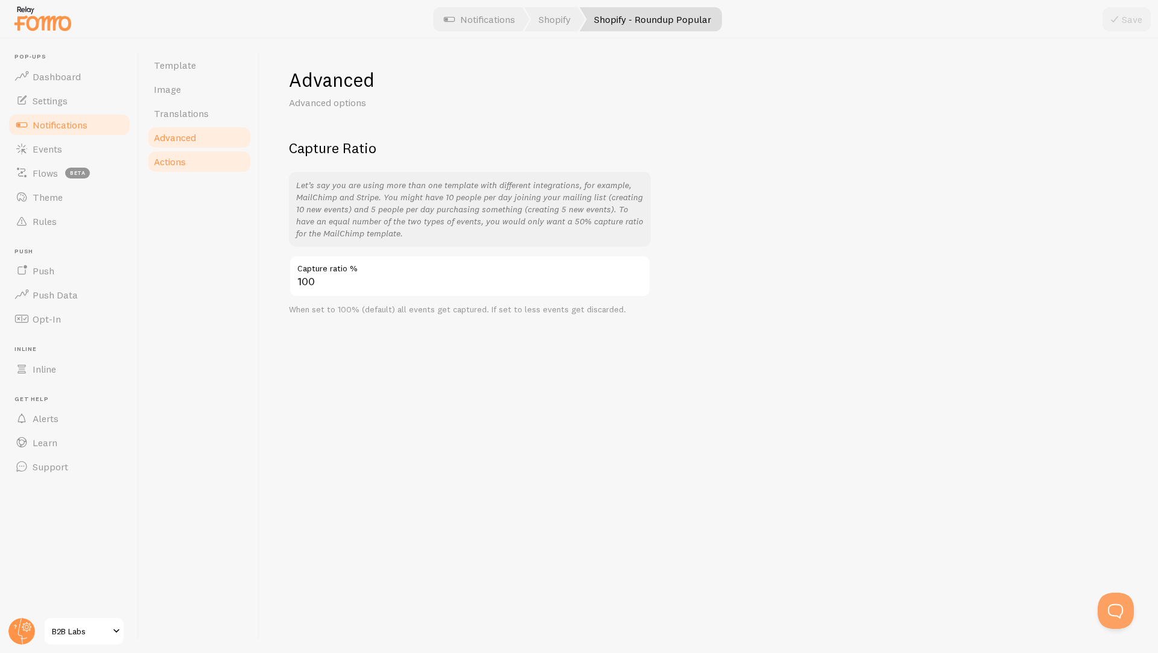
click at [171, 156] on span "Actions" at bounding box center [170, 162] width 32 height 12
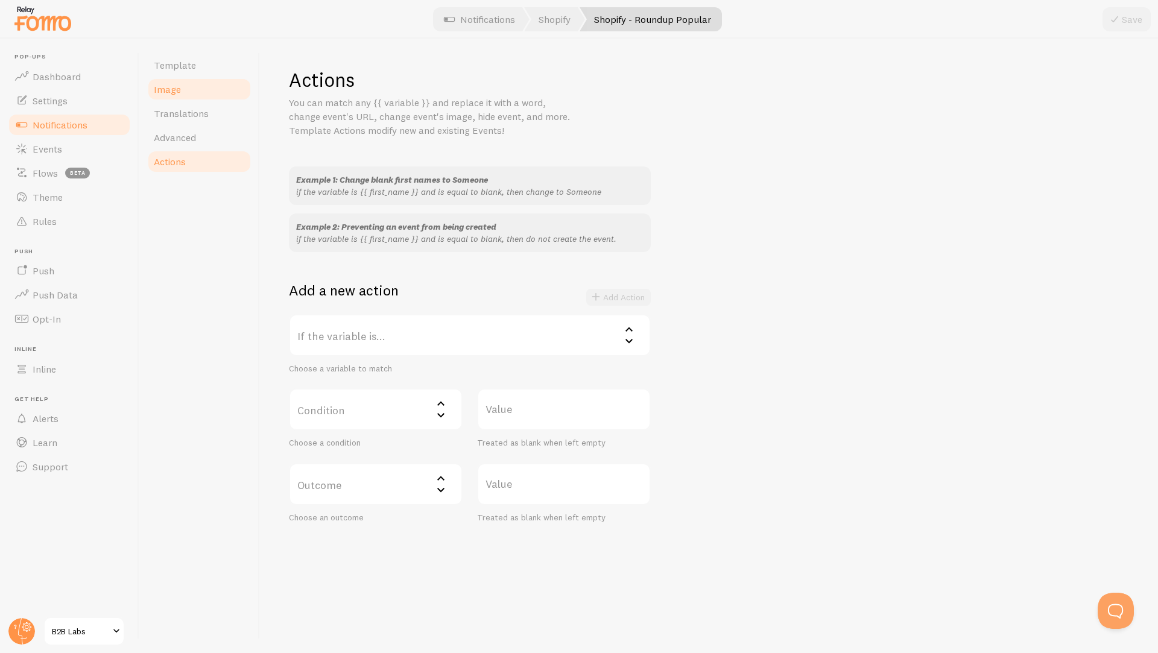
click at [172, 92] on span "Image" at bounding box center [167, 89] width 27 height 12
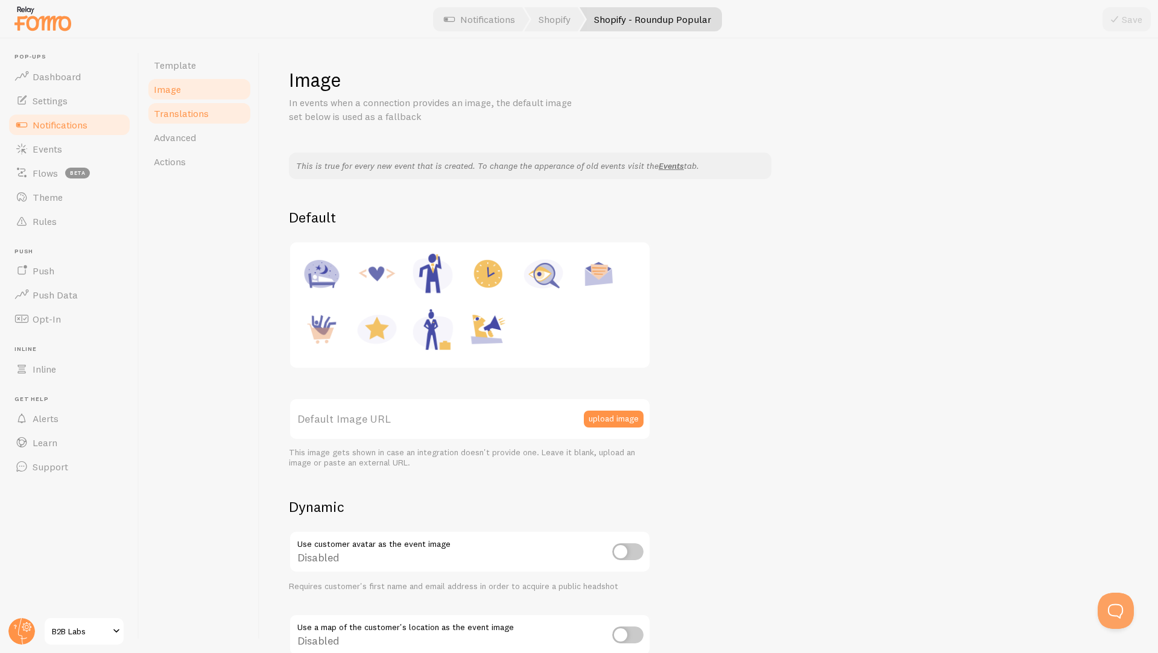
click at [169, 113] on span "Translations" at bounding box center [181, 113] width 55 height 12
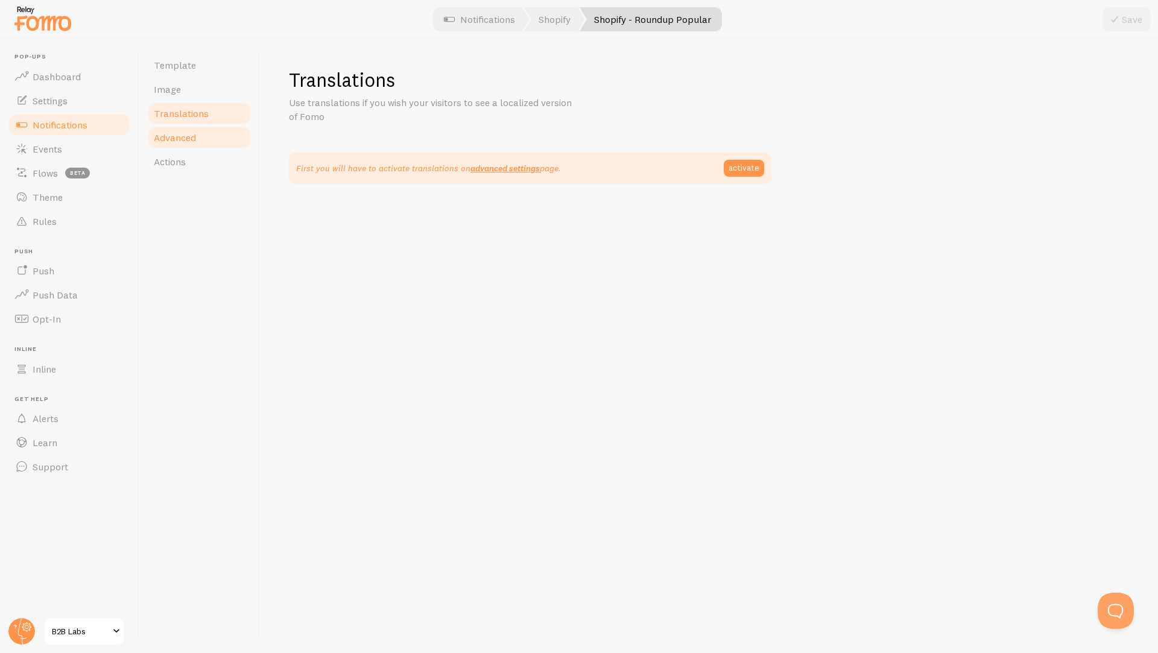
click at [170, 130] on link "Advanced" at bounding box center [200, 137] width 106 height 24
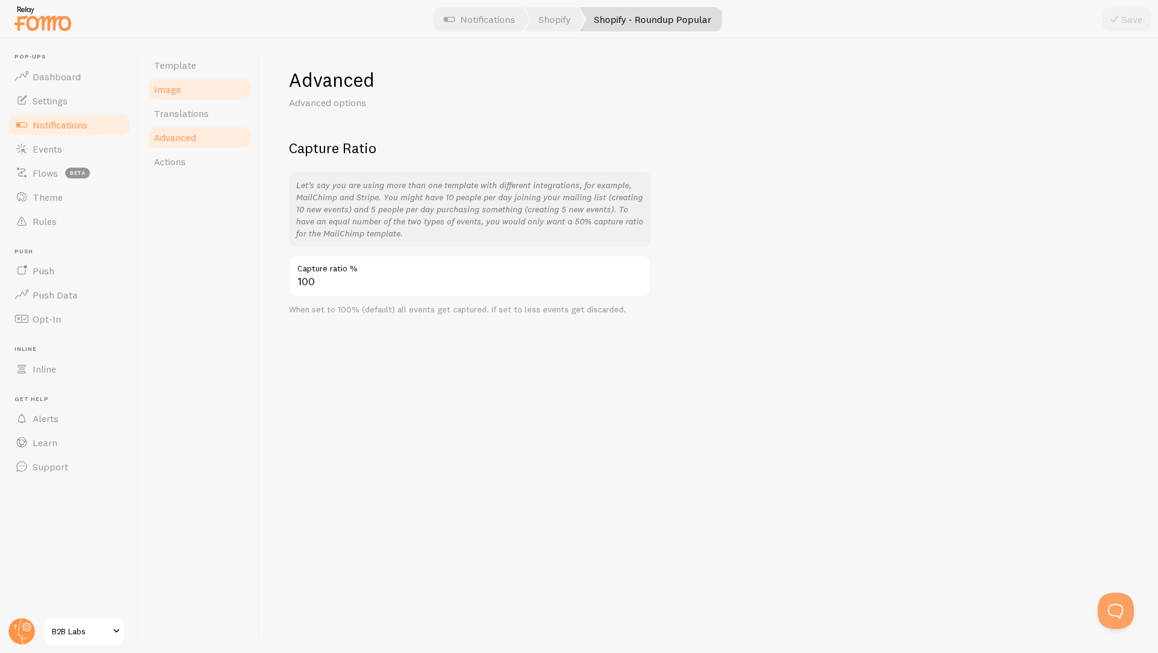
click at [168, 96] on link "Image" at bounding box center [200, 89] width 106 height 24
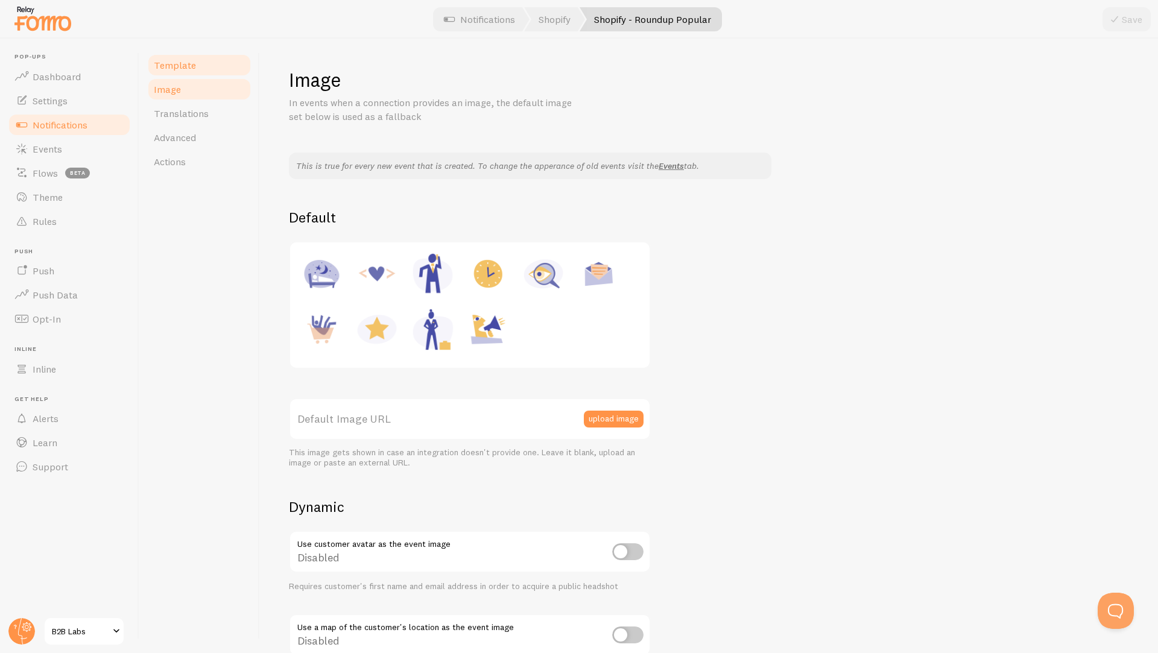
click at [172, 69] on span "Template" at bounding box center [175, 65] width 42 height 12
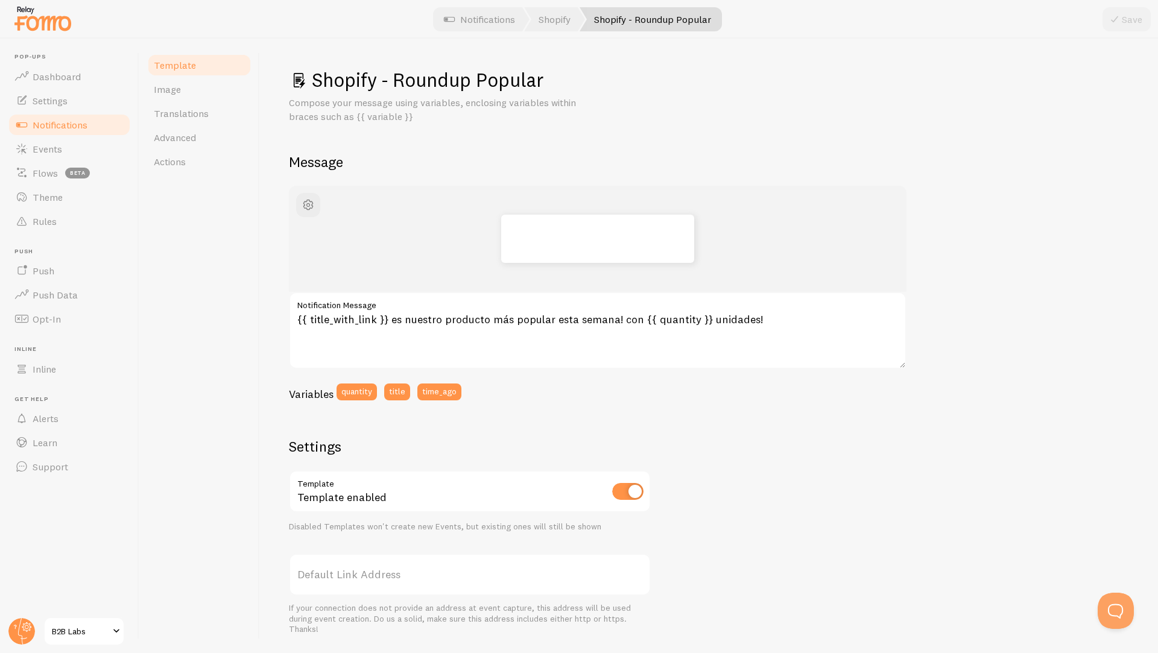
click at [187, 67] on span "Template" at bounding box center [175, 65] width 42 height 12
click at [48, 217] on span "Rules" at bounding box center [45, 221] width 24 height 12
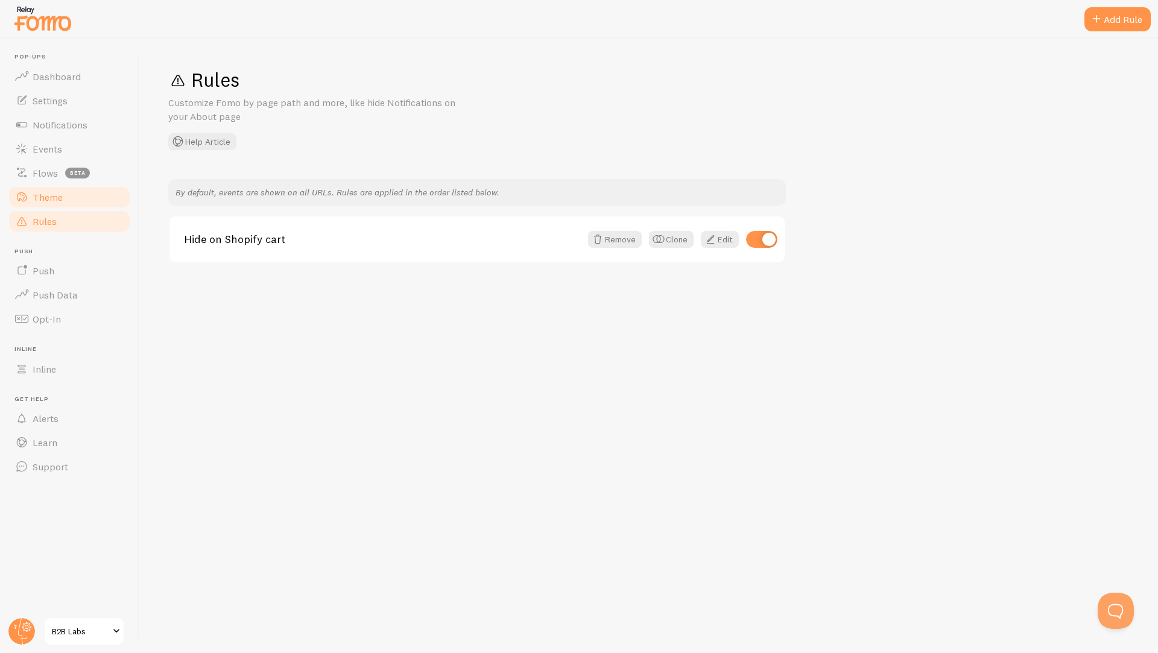
click at [46, 200] on span "Theme" at bounding box center [48, 197] width 30 height 12
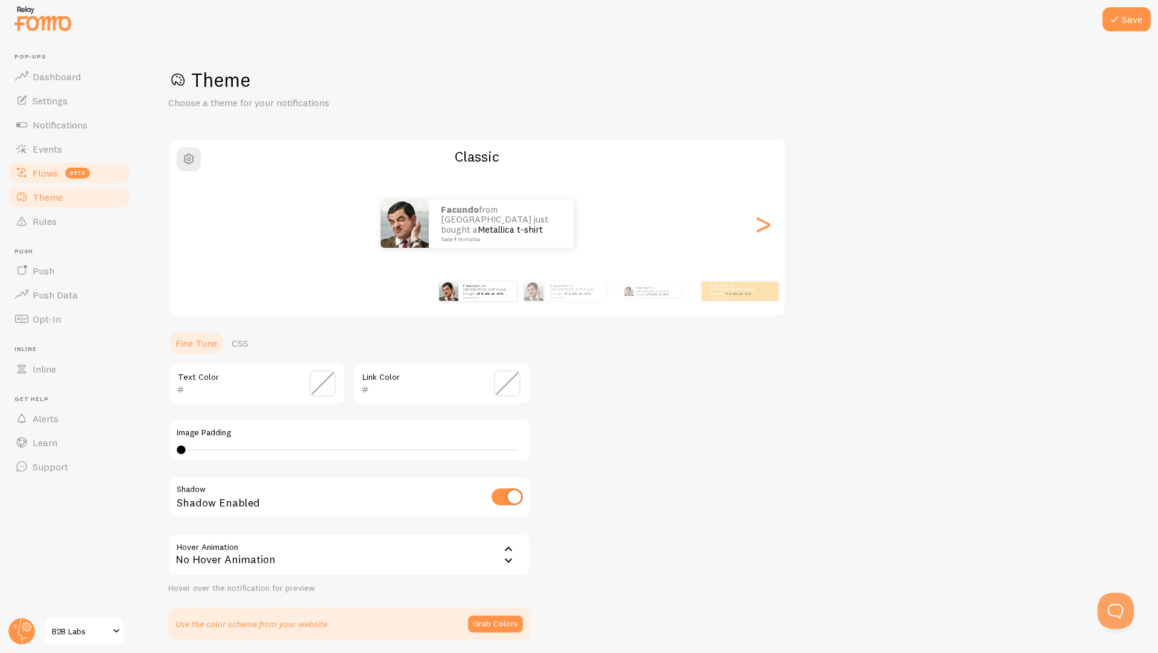
click at [40, 169] on span "Flows" at bounding box center [45, 173] width 25 height 12
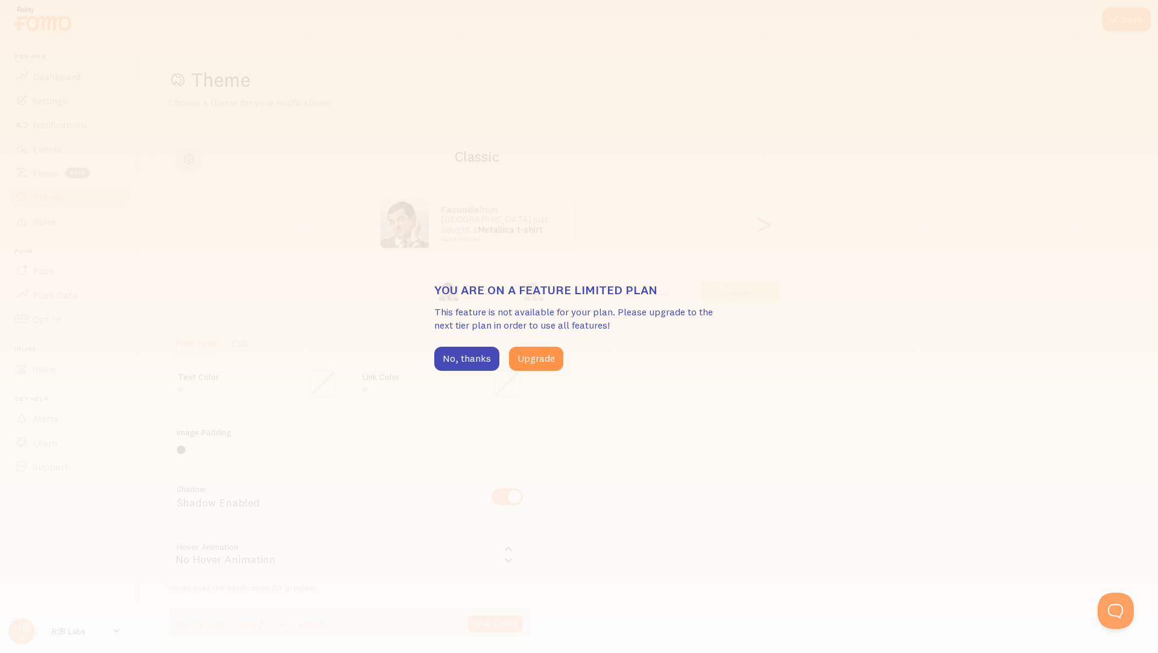
click at [40, 144] on div "You are on a feature limited plan This feature is not available for your plan. …" at bounding box center [579, 326] width 1158 height 653
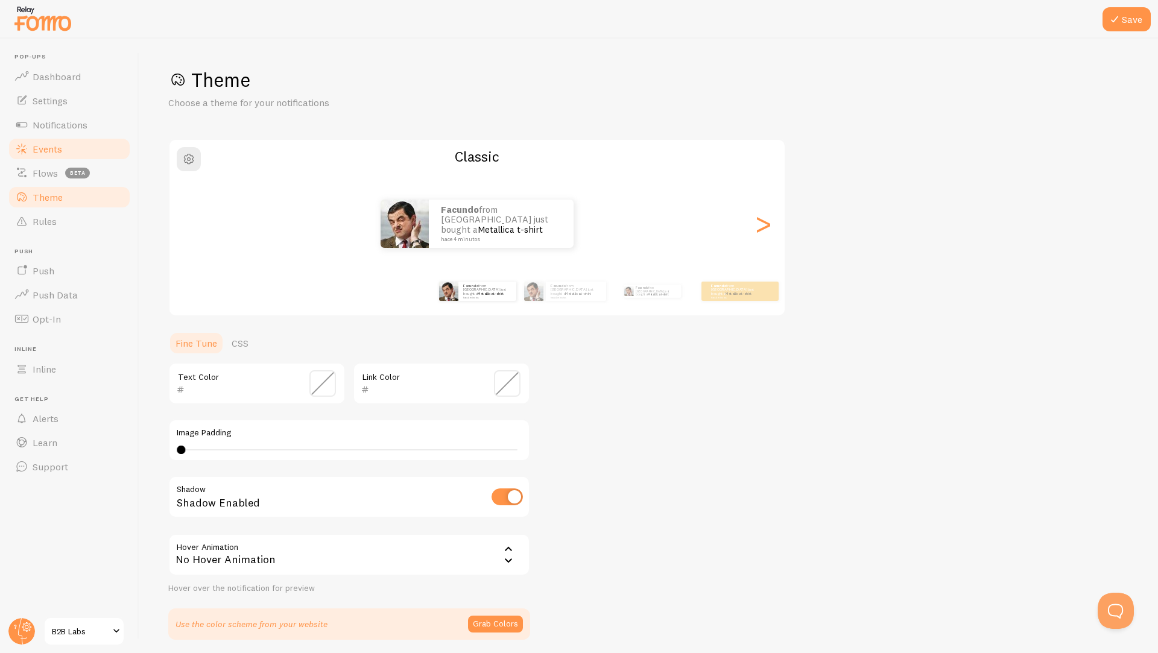
click at [39, 153] on span "Events" at bounding box center [48, 149] width 30 height 12
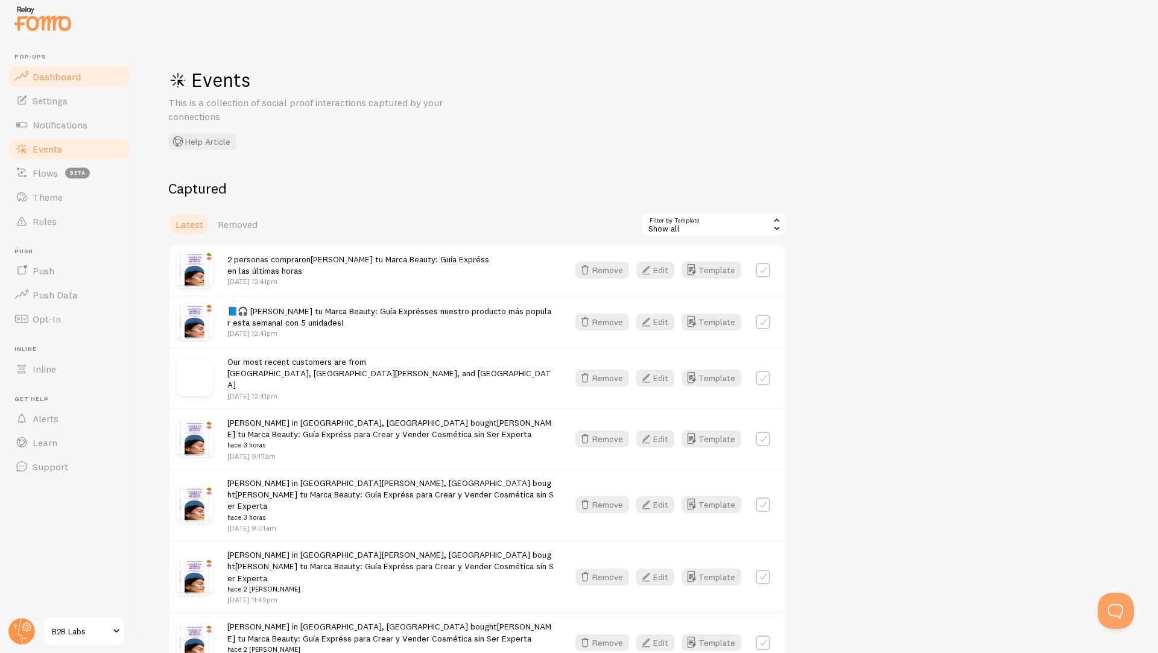
click at [42, 79] on span "Dashboard" at bounding box center [57, 77] width 48 height 12
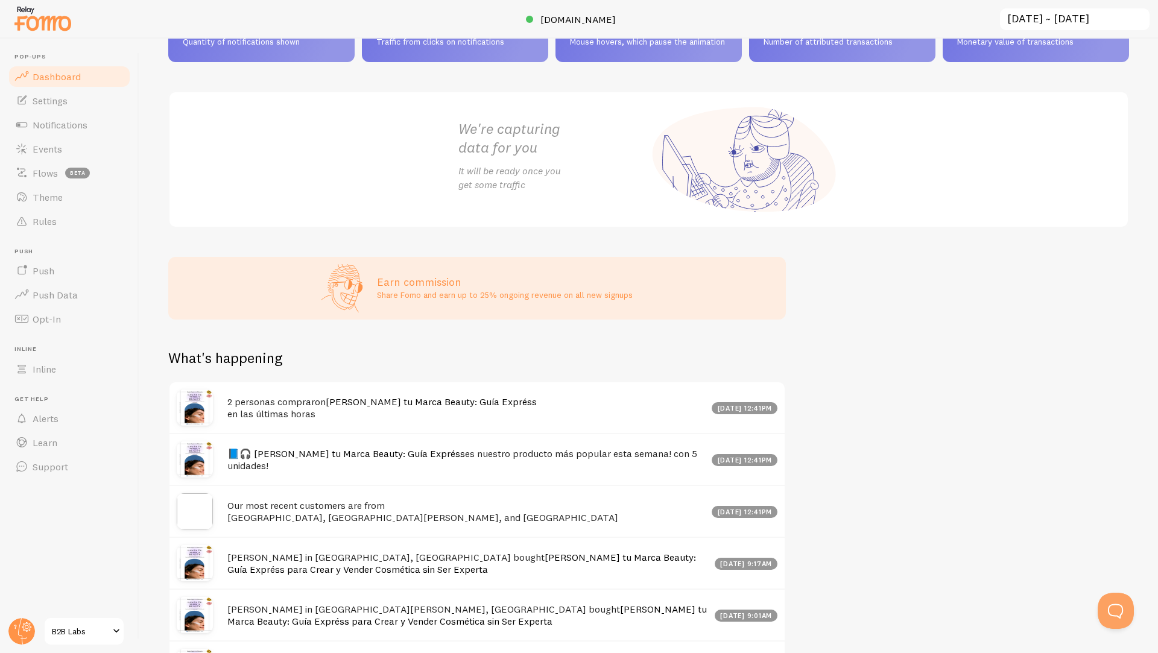
scroll to position [205, 0]
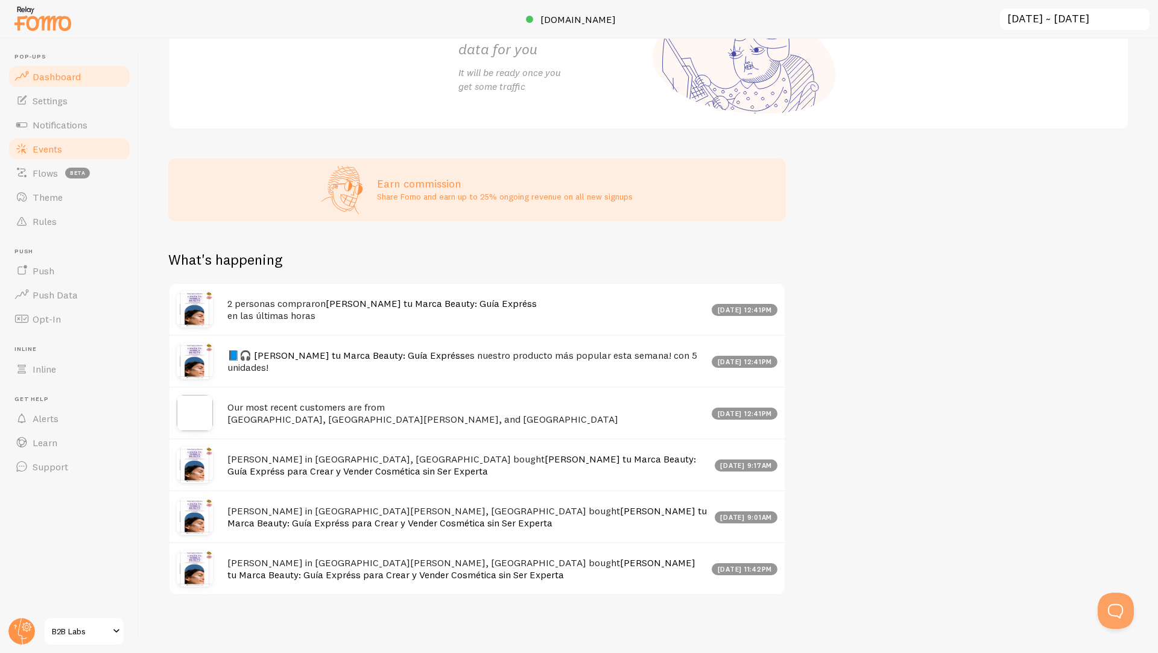
click at [42, 156] on link "Events" at bounding box center [69, 149] width 124 height 24
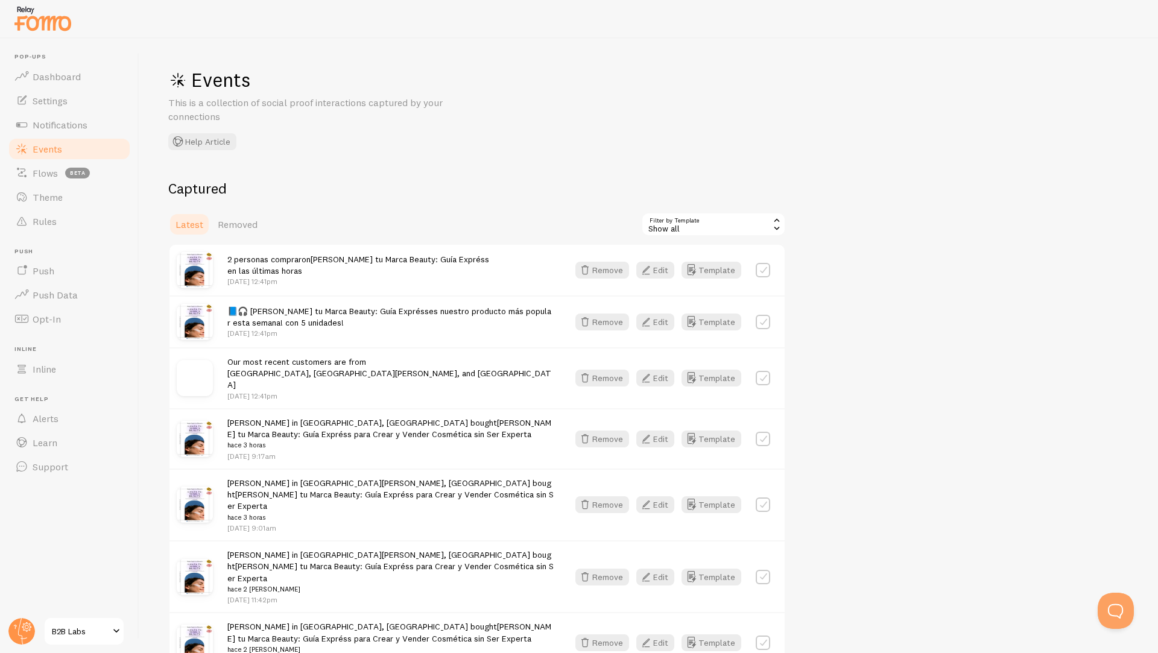
scroll to position [351, 0]
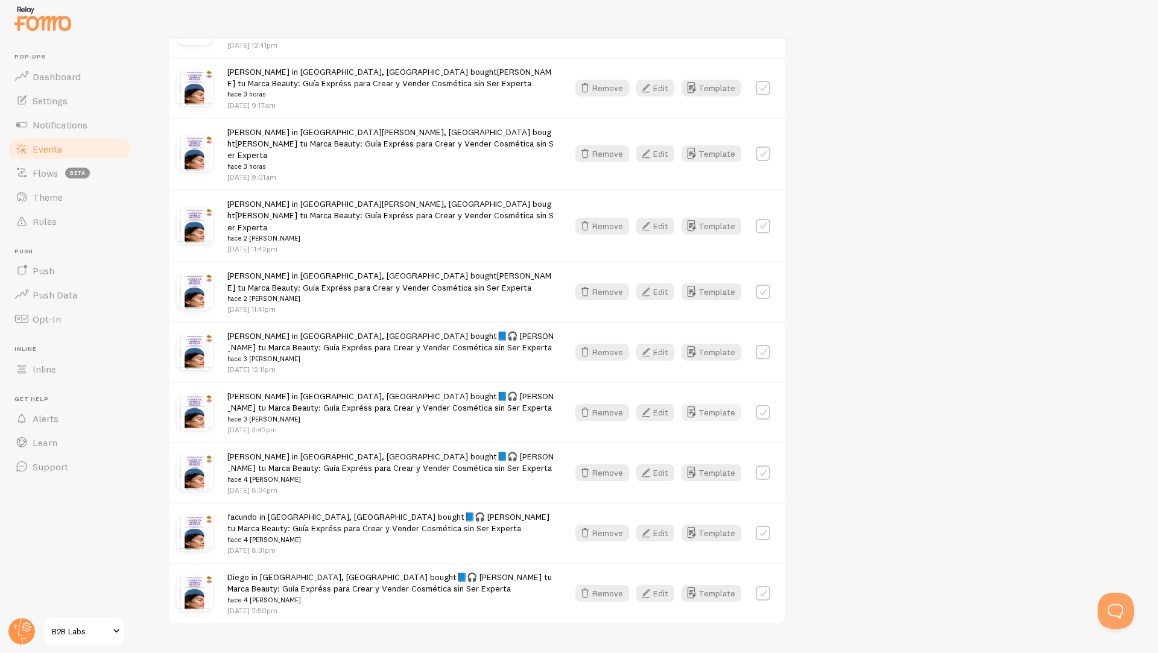
click at [722, 404] on button "Template" at bounding box center [711, 412] width 60 height 17
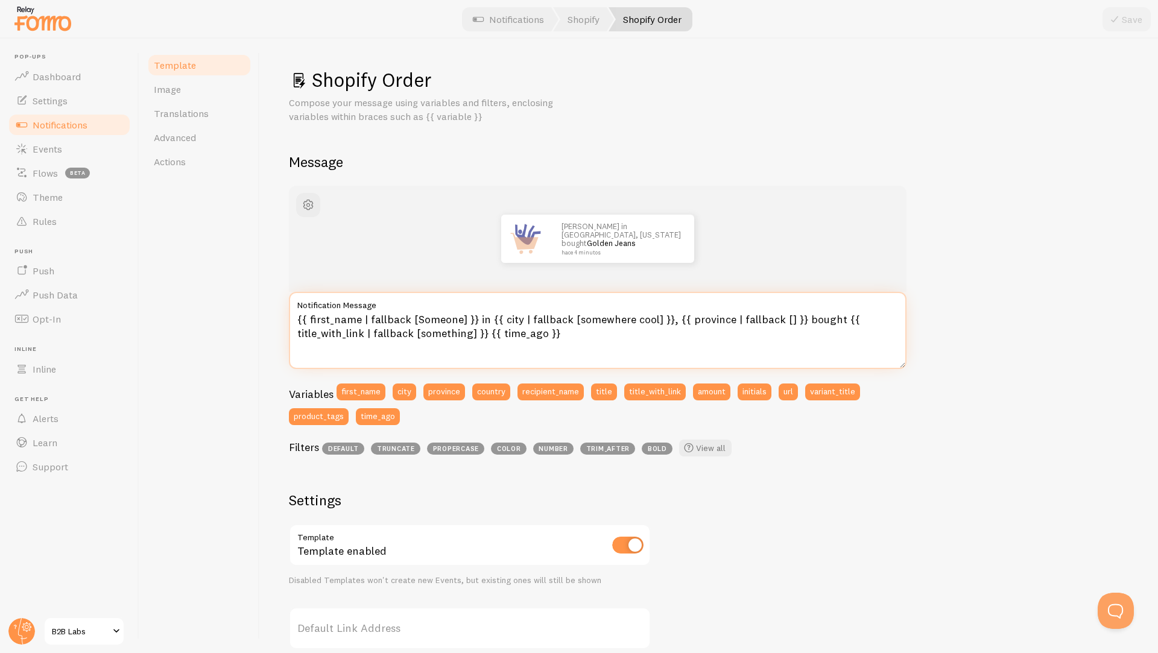
drag, startPoint x: 485, startPoint y: 320, endPoint x: 475, endPoint y: 320, distance: 9.6
click at [475, 320] on textarea "{{ first_name | fallback [Someone] }} in {{ city | fallback [somewhere cool] }}…" at bounding box center [597, 330] width 617 height 77
drag, startPoint x: 830, startPoint y: 319, endPoint x: 797, endPoint y: 319, distance: 33.2
click at [797, 319] on textarea "{{ first_name | fallback [Someone] }} en {{ city | fallback [somewhere cool] }}…" at bounding box center [597, 330] width 617 height 77
type textarea "{{ first_name | fallback [Someone] }} en {{ city | fallback [somewhere cool] }}…"
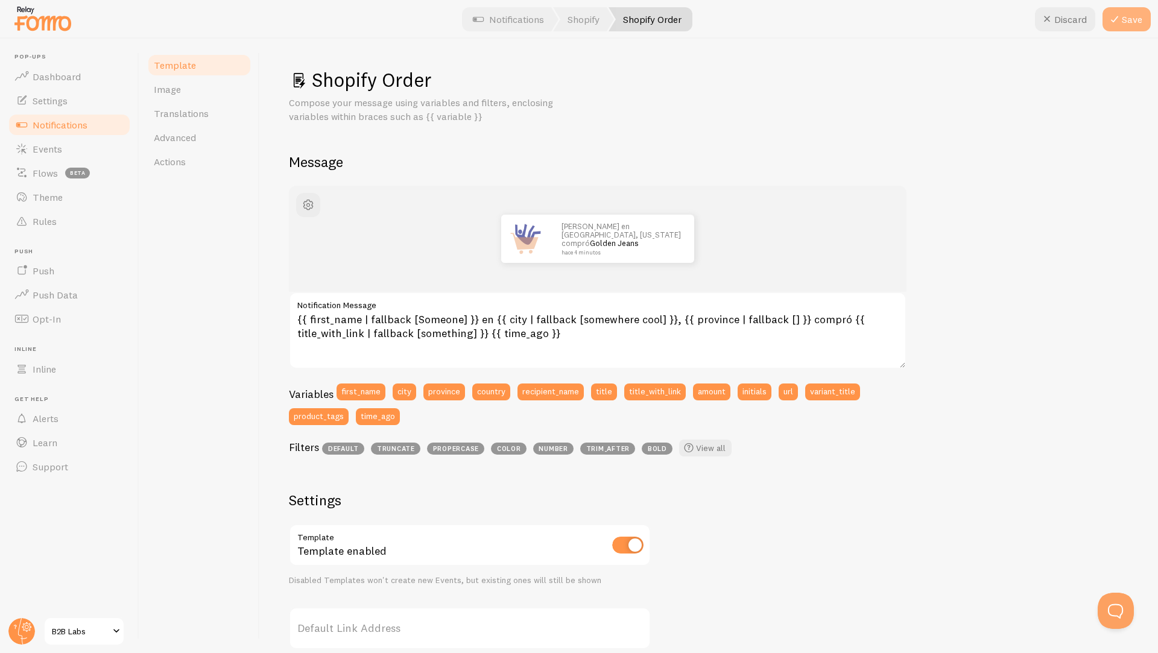
click at [1111, 22] on icon at bounding box center [1114, 19] width 14 height 14
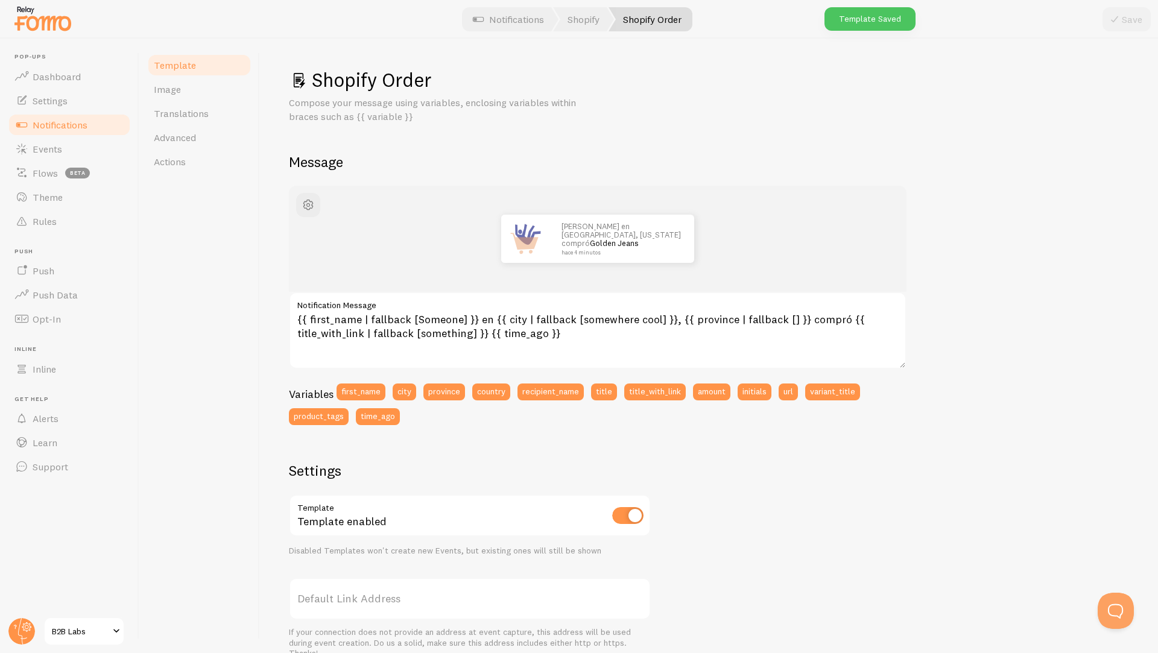
click at [78, 119] on span "Notifications" at bounding box center [60, 125] width 55 height 12
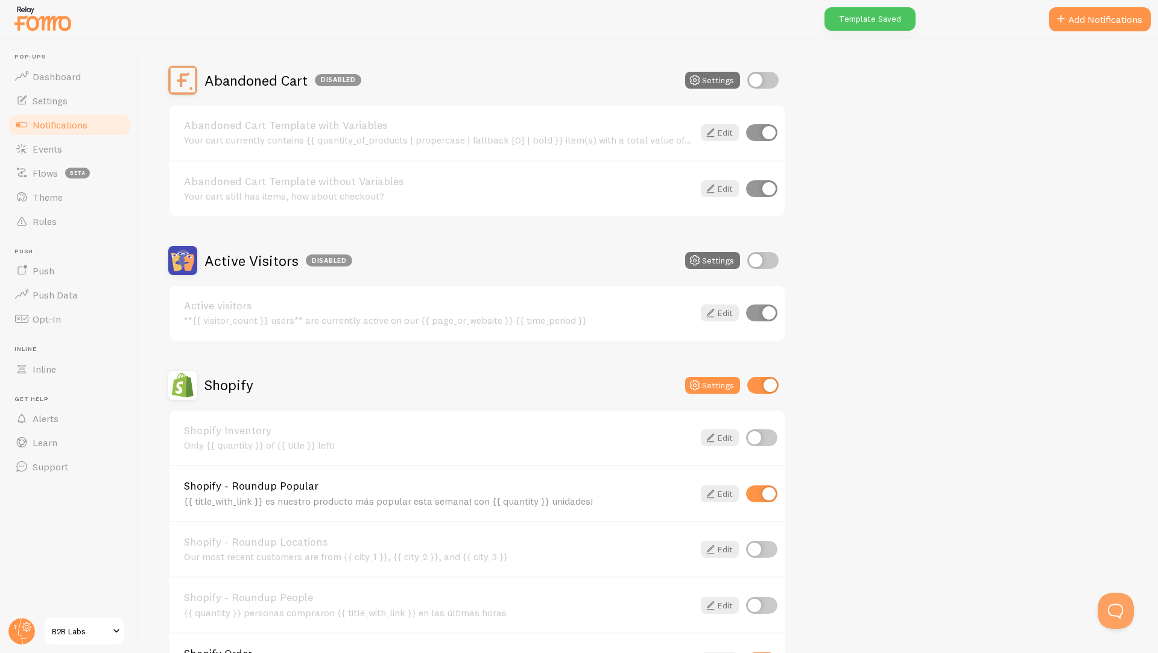
scroll to position [300, 0]
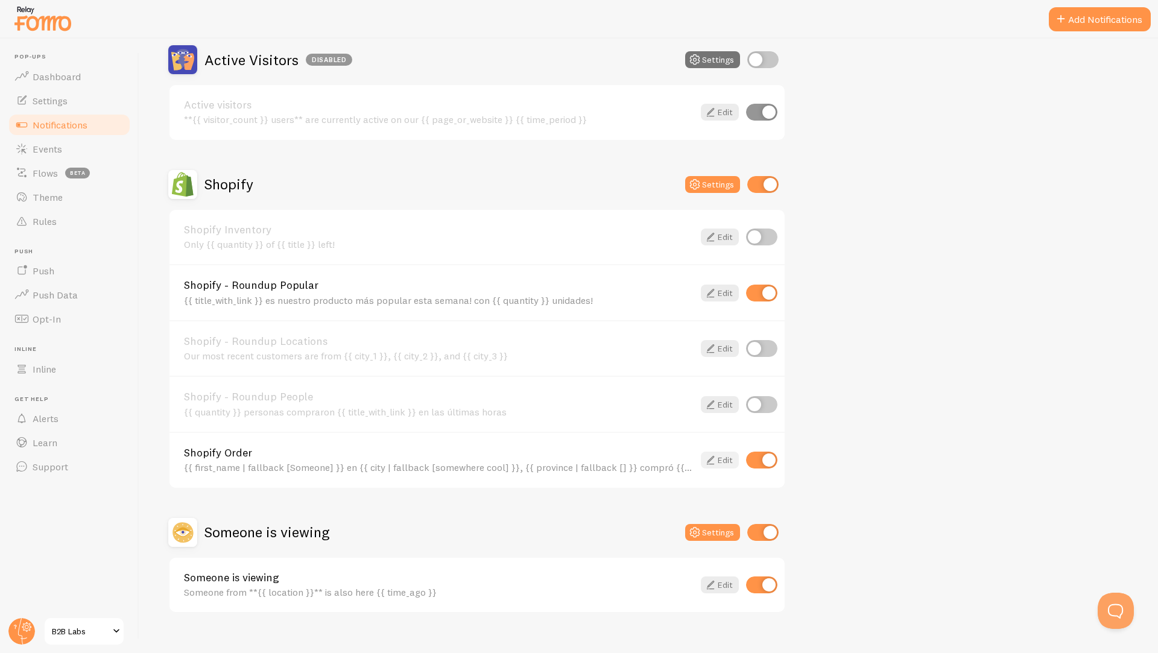
click at [710, 459] on icon at bounding box center [710, 460] width 14 height 14
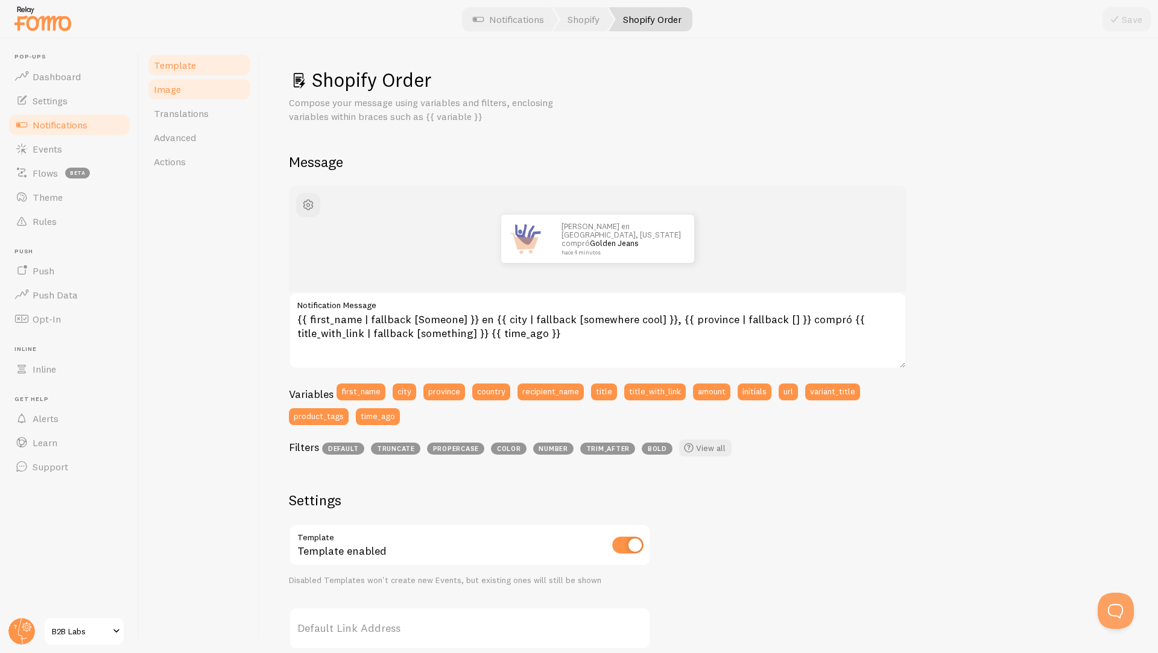
click at [178, 91] on span "Image" at bounding box center [167, 89] width 27 height 12
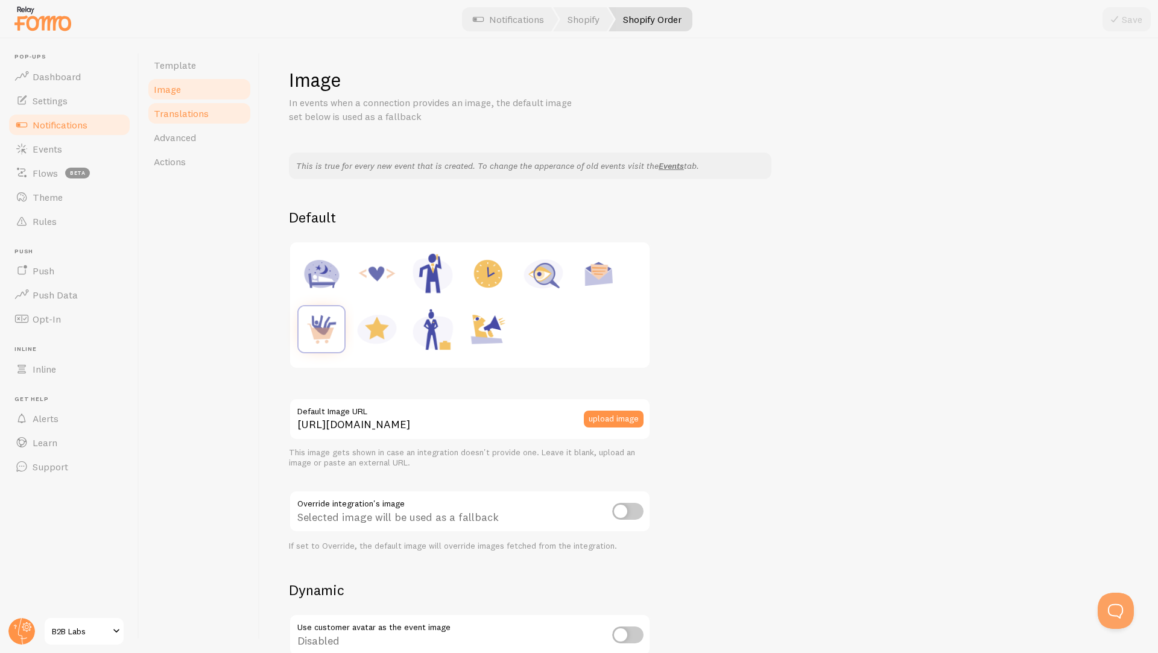
click at [174, 115] on span "Translations" at bounding box center [181, 113] width 55 height 12
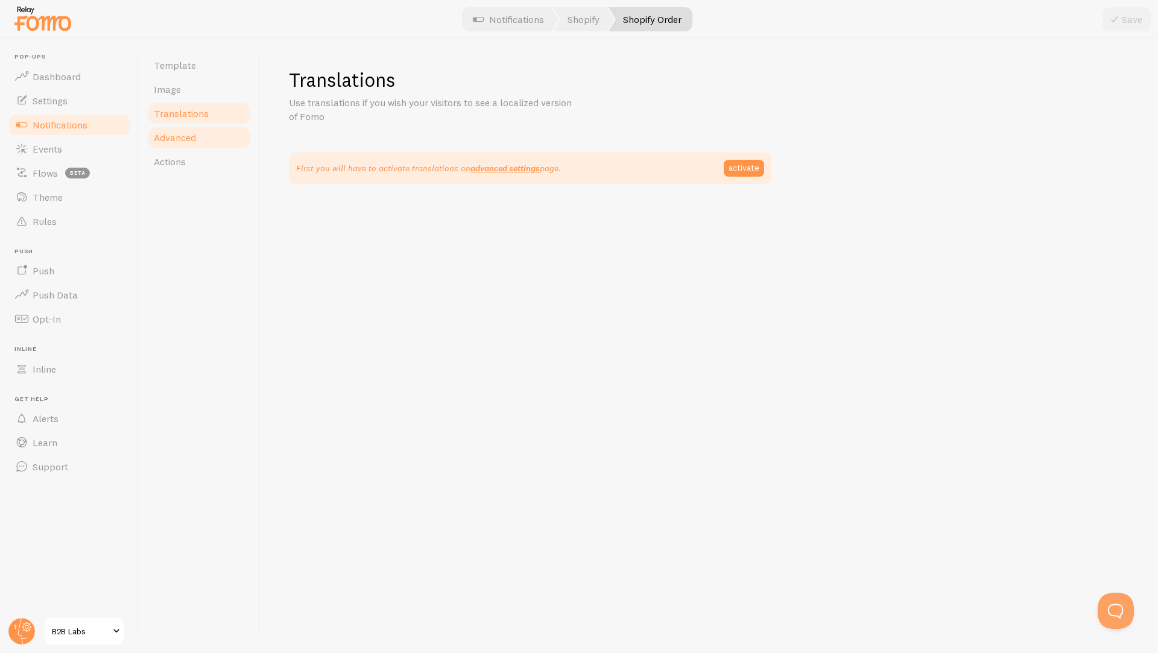
click at [169, 145] on link "Advanced" at bounding box center [200, 137] width 106 height 24
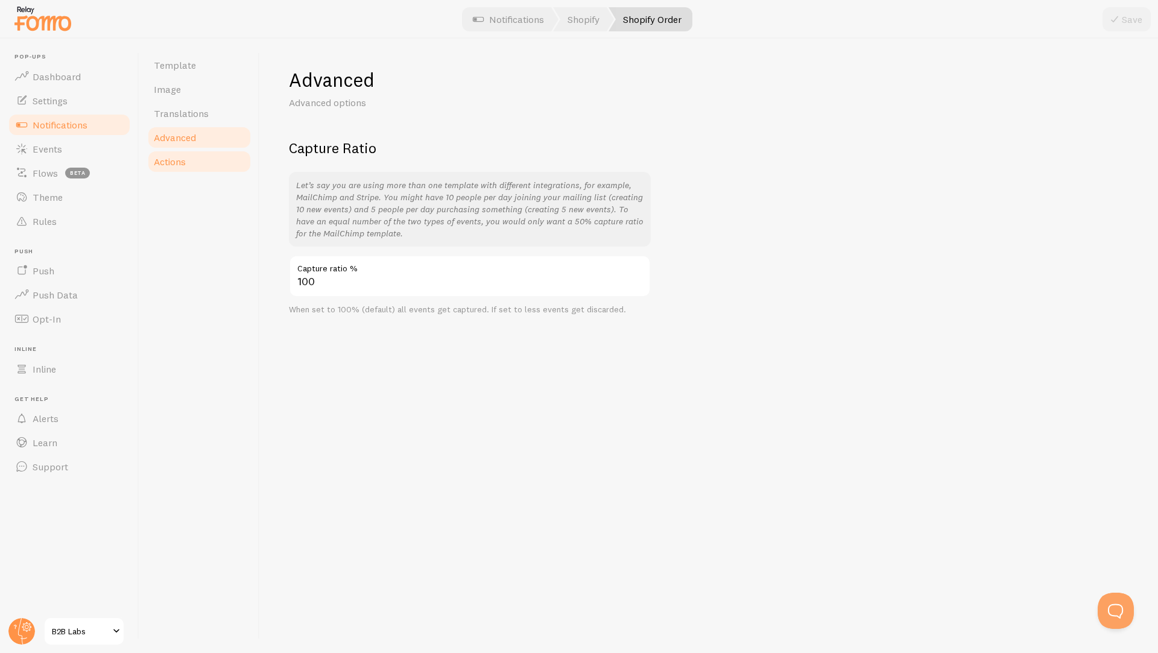
click at [163, 172] on link "Actions" at bounding box center [200, 162] width 106 height 24
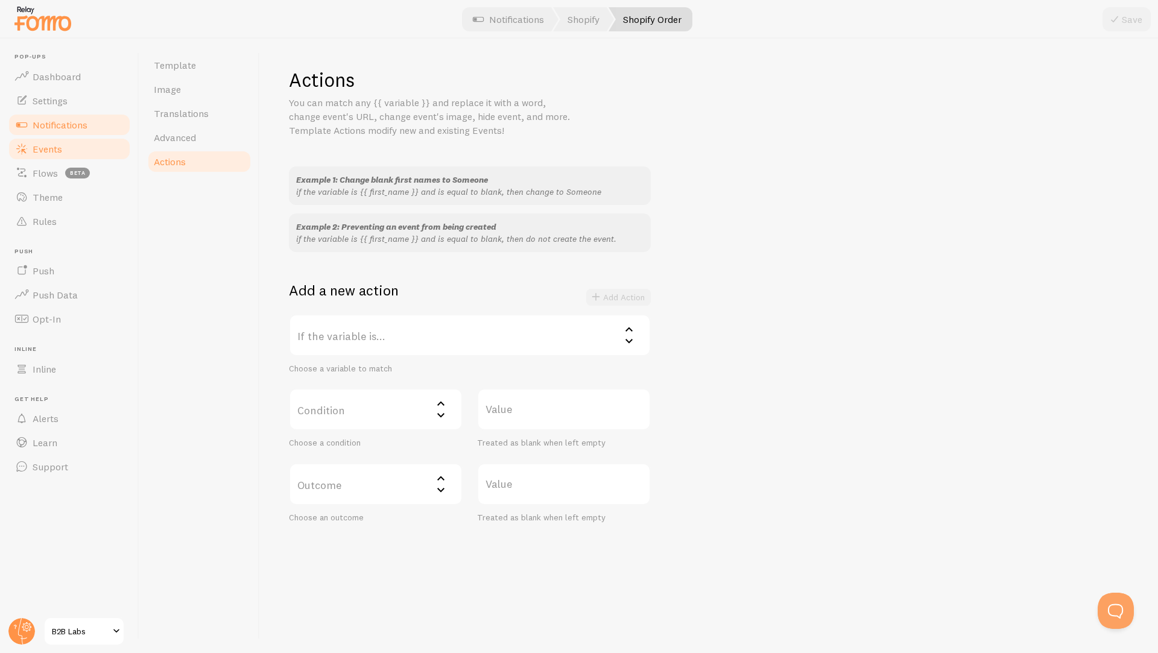
click at [43, 156] on link "Events" at bounding box center [69, 149] width 124 height 24
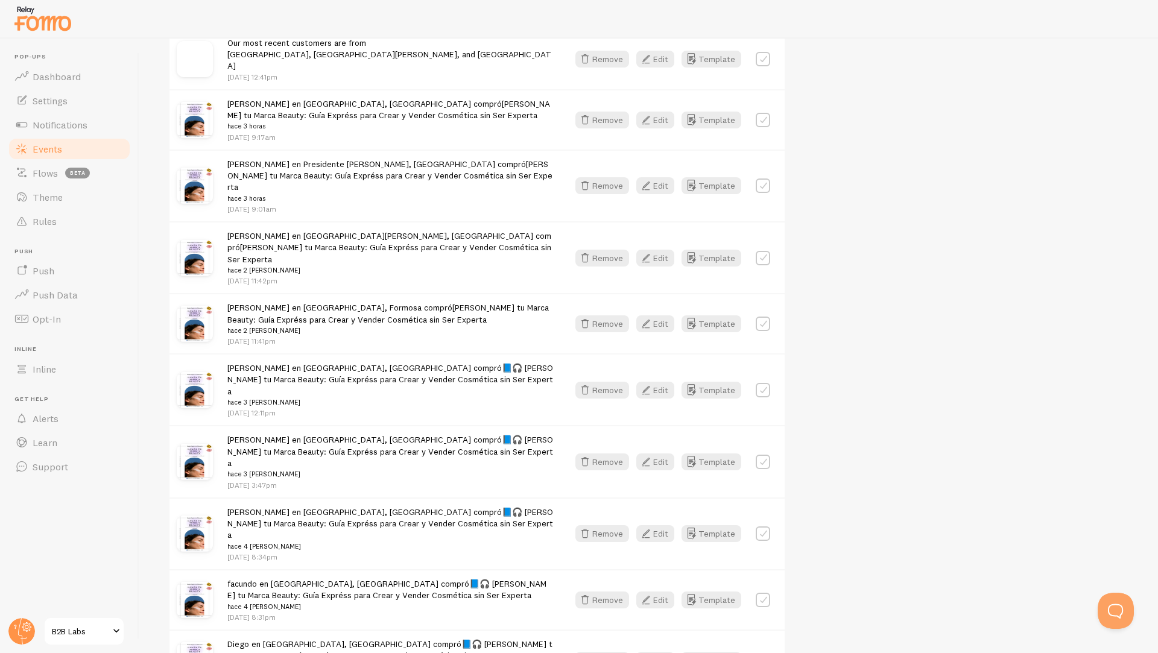
scroll to position [292, 0]
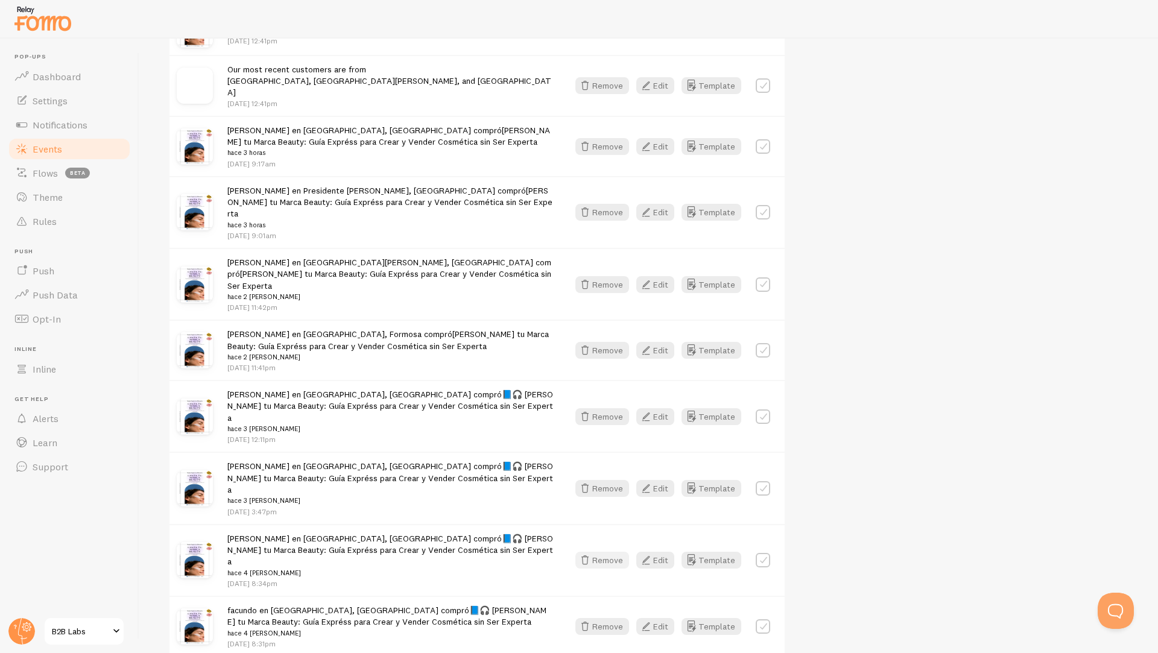
click at [605, 552] on button "Remove" at bounding box center [602, 560] width 54 height 17
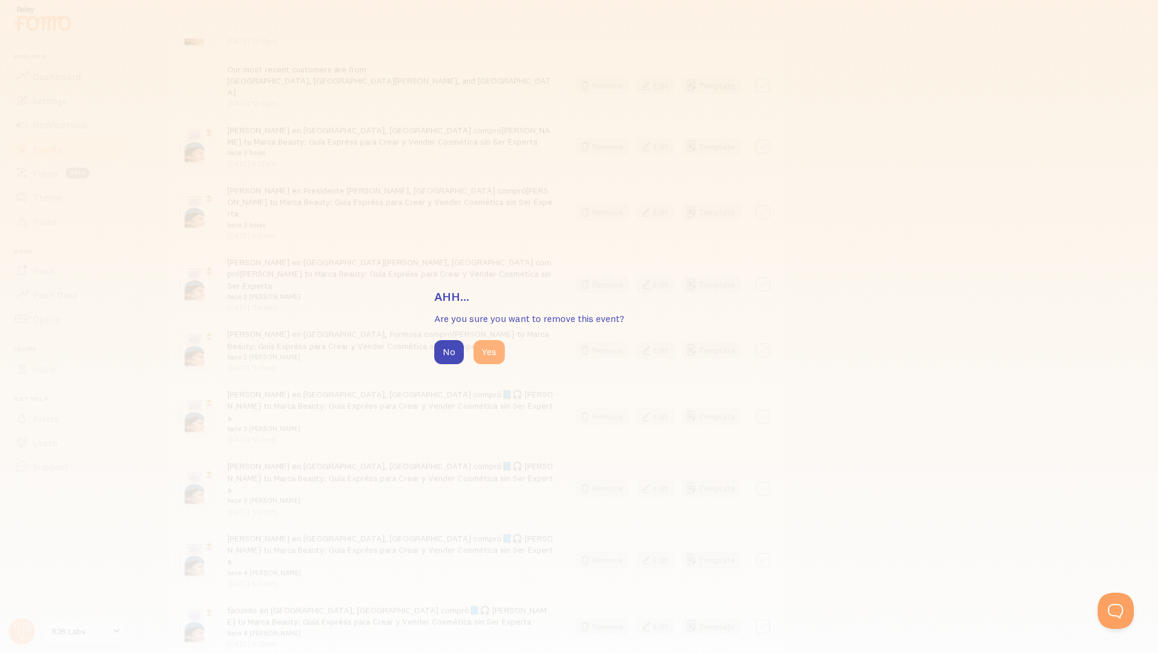
click at [490, 353] on button "Yes" at bounding box center [488, 352] width 31 height 24
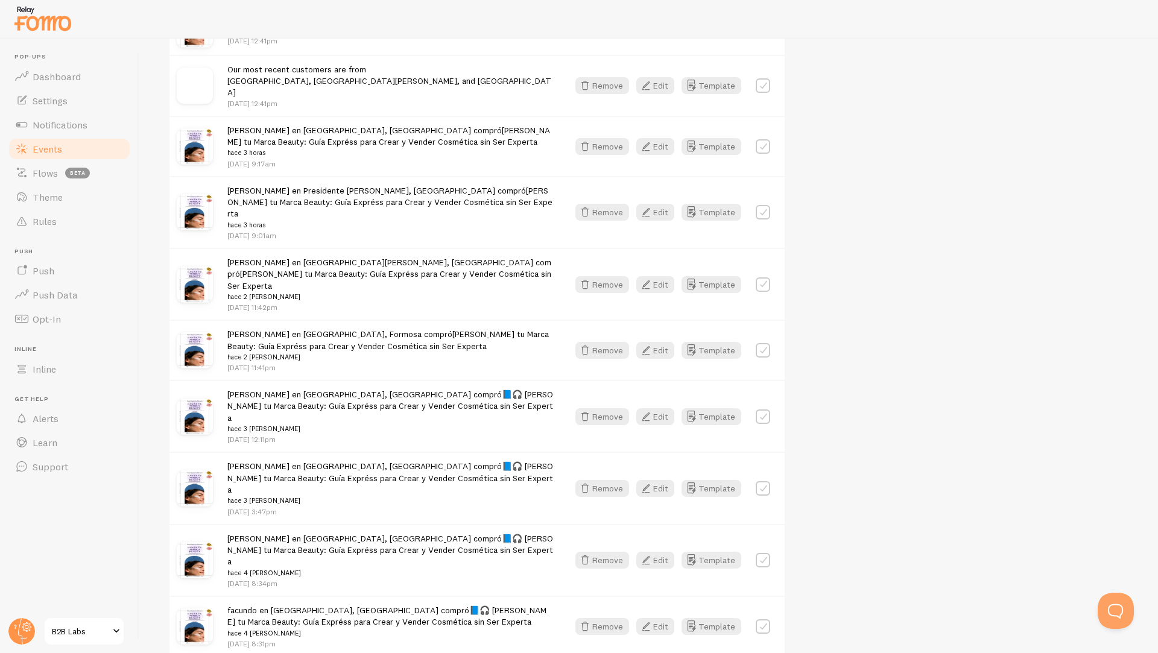
scroll to position [291, 0]
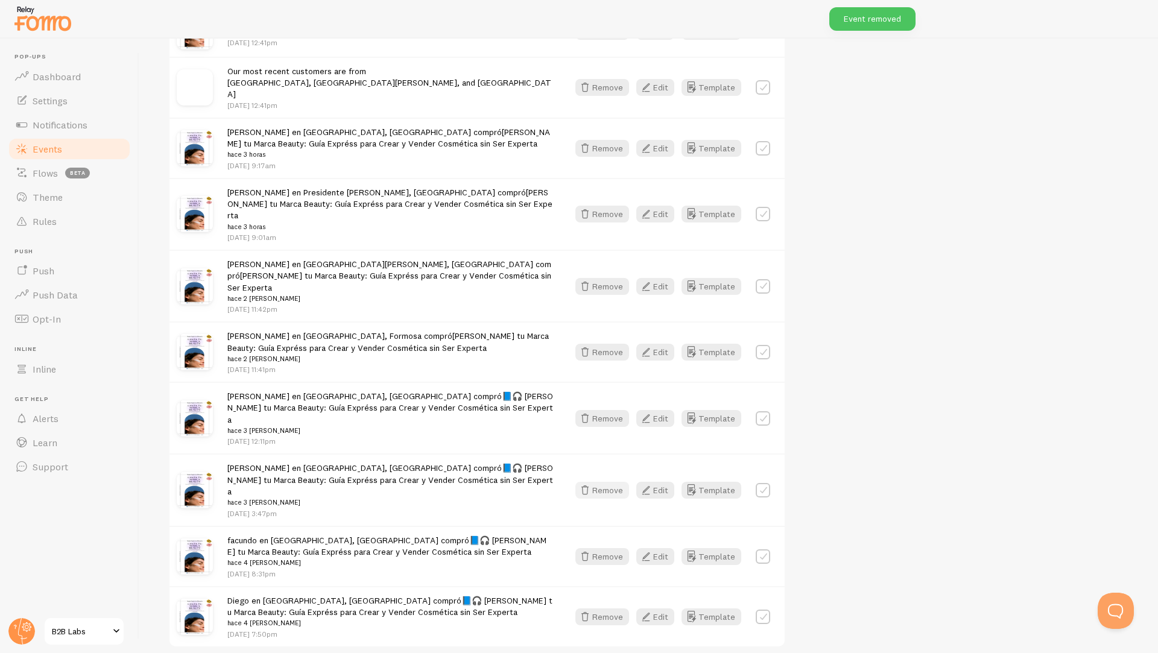
click at [613, 482] on button "Remove" at bounding box center [602, 490] width 54 height 17
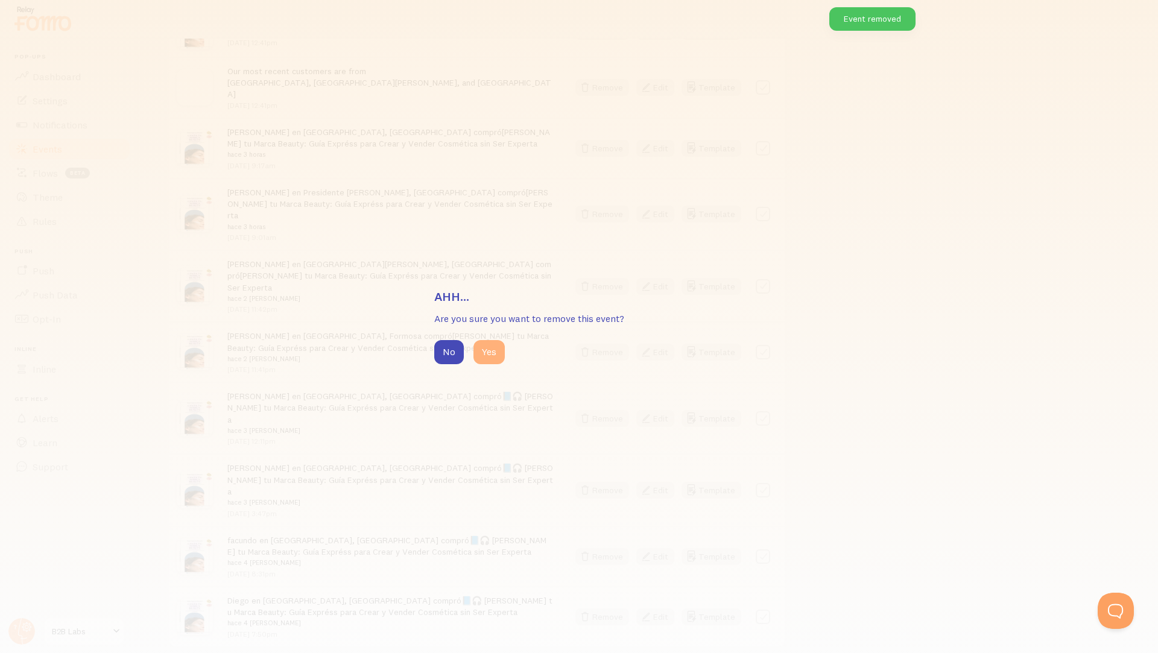
click at [482, 348] on button "Yes" at bounding box center [488, 352] width 31 height 24
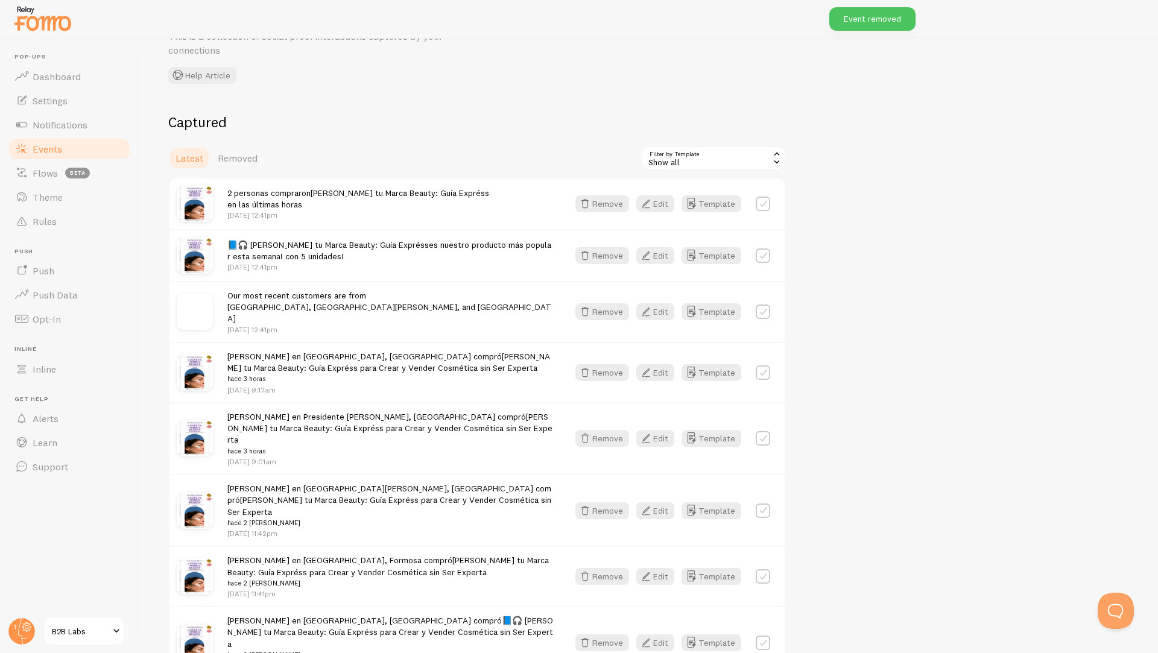
scroll to position [58, 0]
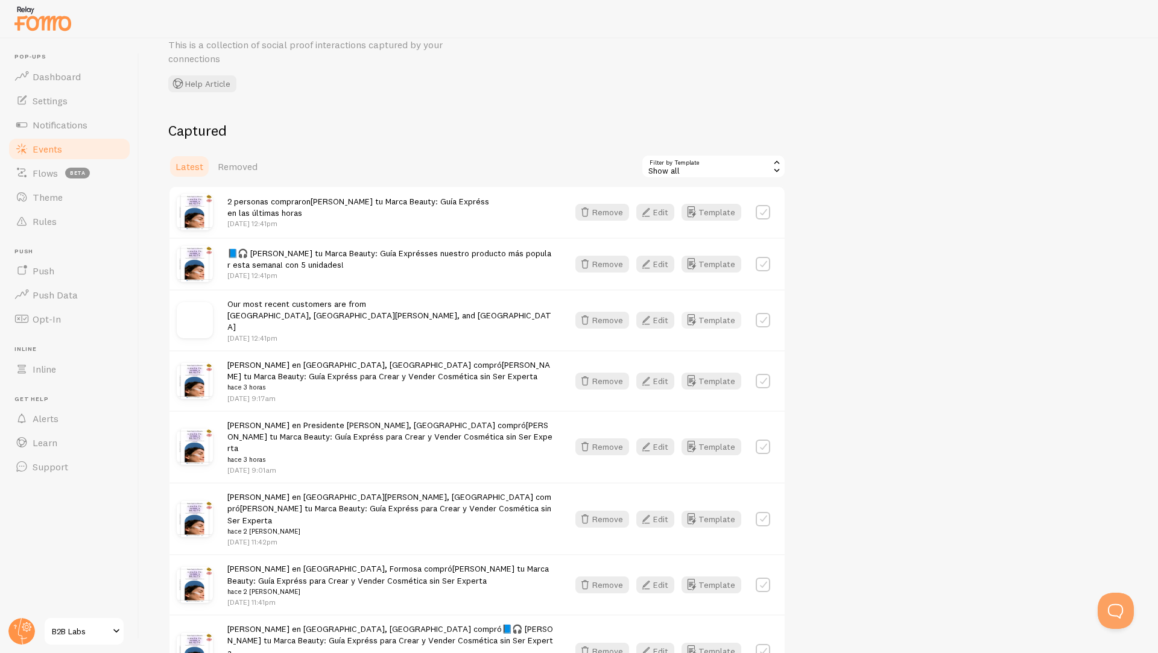
click at [705, 315] on button "Template" at bounding box center [711, 320] width 60 height 17
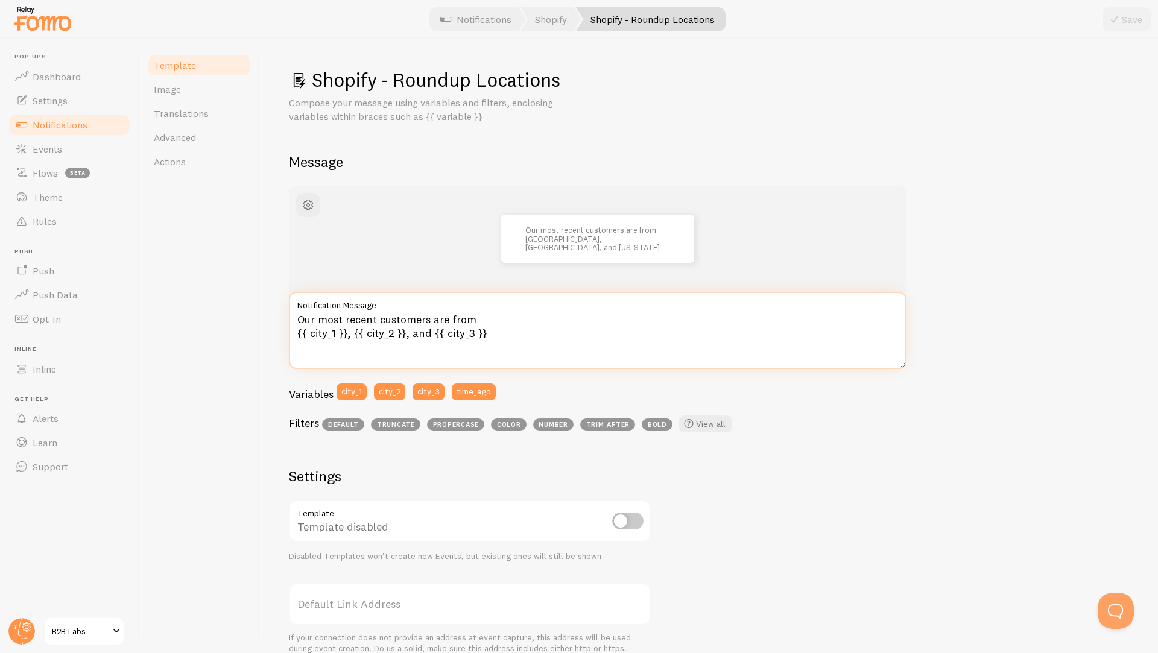
drag, startPoint x: 485, startPoint y: 318, endPoint x: 296, endPoint y: 323, distance: 188.8
click at [296, 323] on textarea "Our most recent customers are from {{ city_1 }}, {{ city_2 }}, and {{ city_3 }}" at bounding box center [597, 330] width 617 height 77
click at [424, 332] on textarea "Nuestros clientes mas recientes son de {{ city_1 }}, {{ city_2 }}, and {{ city_…" at bounding box center [597, 330] width 617 height 77
click at [336, 321] on textarea "Nuestros clientes mas recientes son de {{ city_1 }}, {{ city_2 }}, y {{ city_3 …" at bounding box center [597, 330] width 617 height 77
type textarea "Nuestr@s clientes mas recientes son de {{ city_1 }}, {{ city_2 }}, y {{ city_3 …"
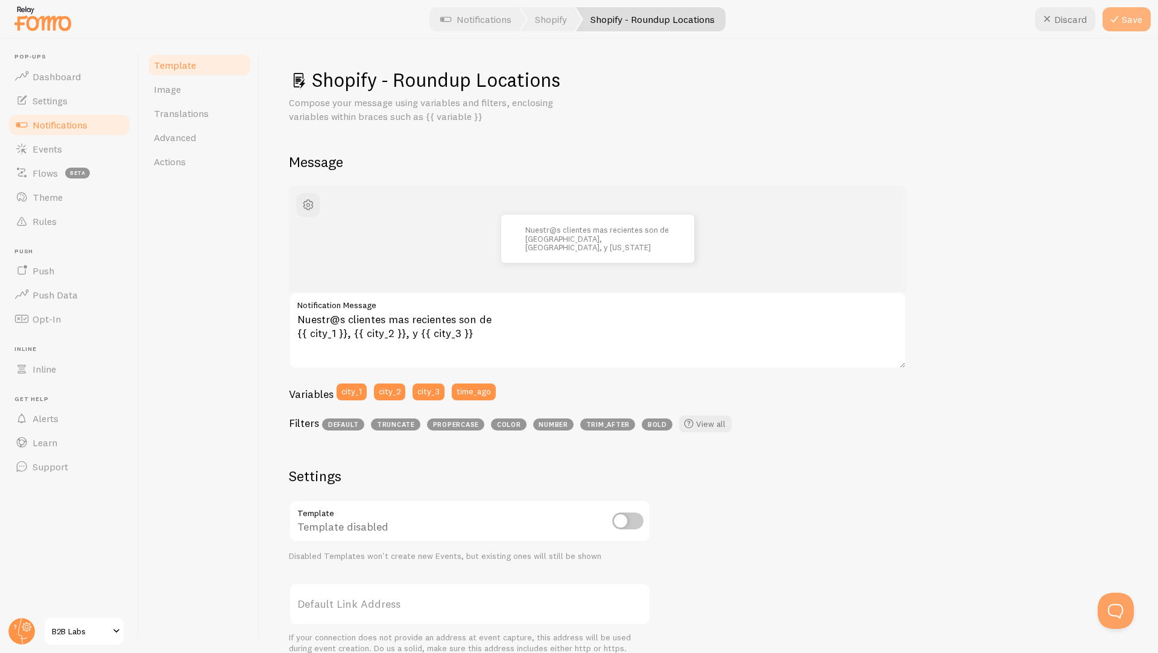
click at [1117, 22] on icon at bounding box center [1114, 19] width 14 height 14
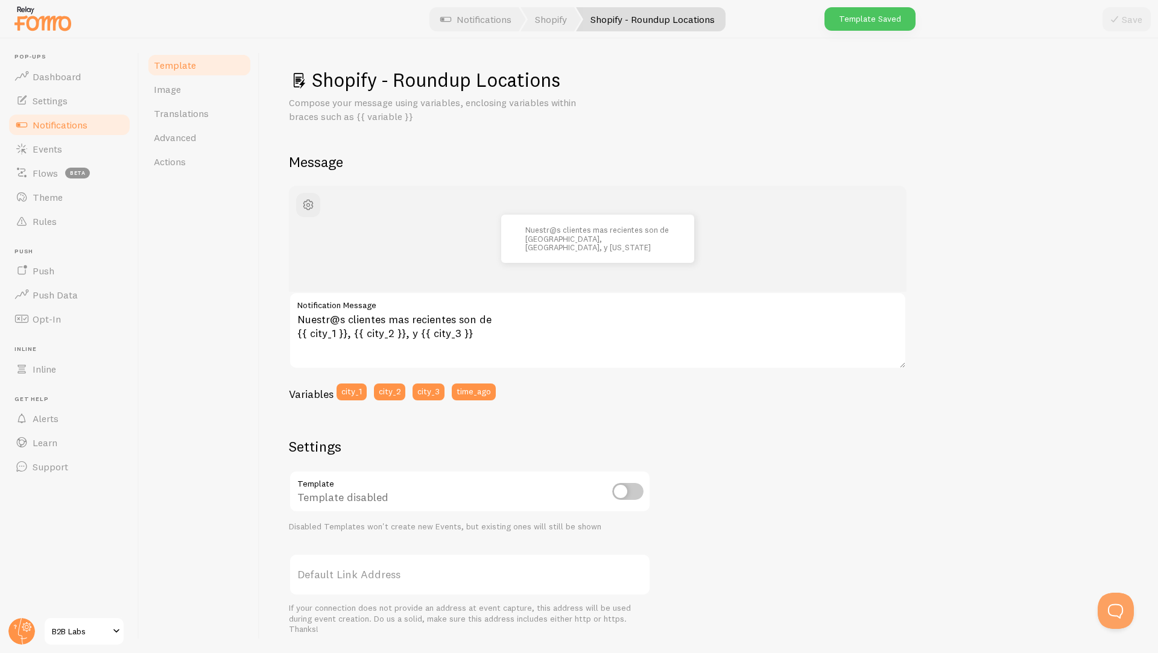
click at [181, 65] on span "Template" at bounding box center [175, 65] width 42 height 12
click at [74, 116] on link "Notifications" at bounding box center [69, 125] width 124 height 24
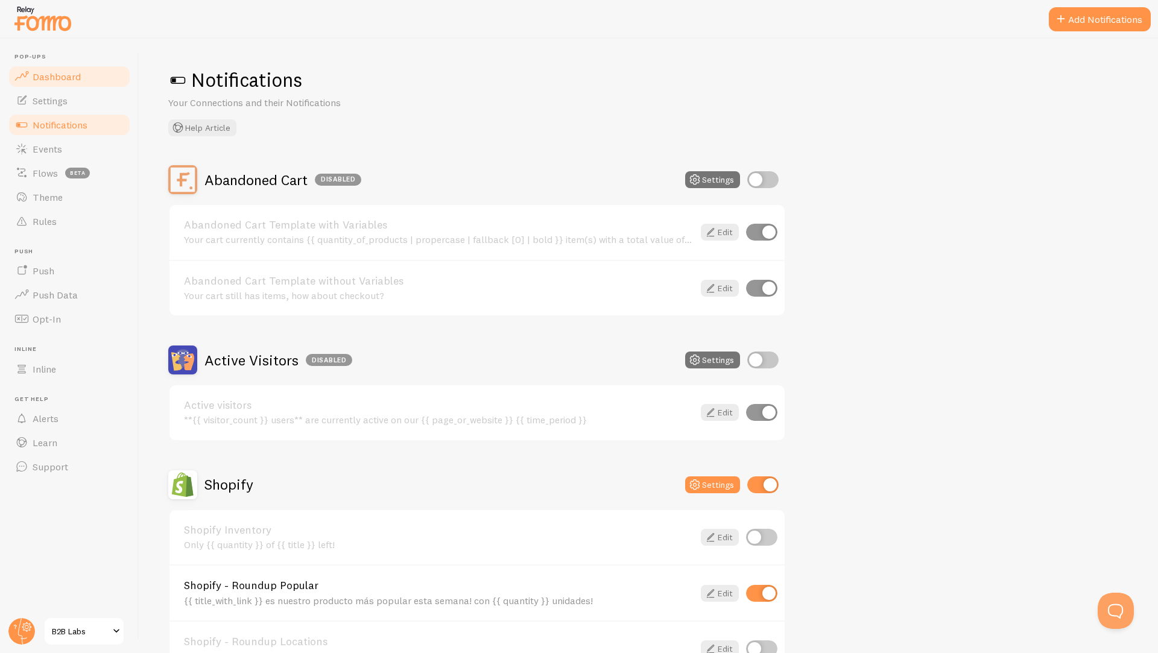
click at [50, 85] on link "Dashboard" at bounding box center [69, 77] width 124 height 24
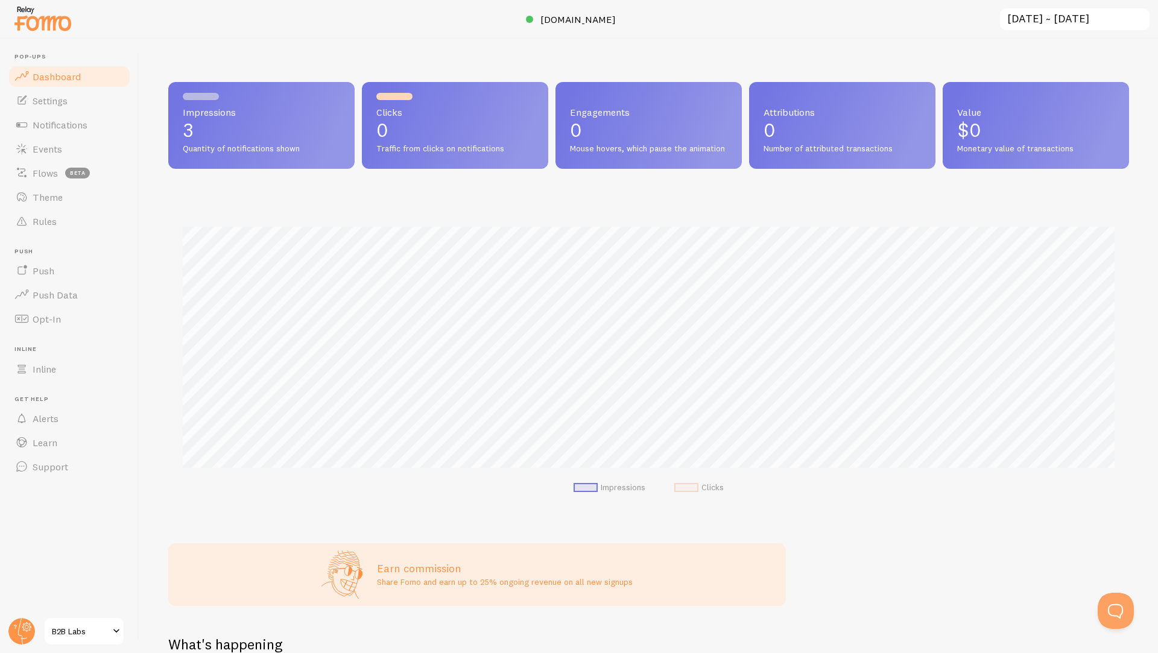
scroll to position [317, 961]
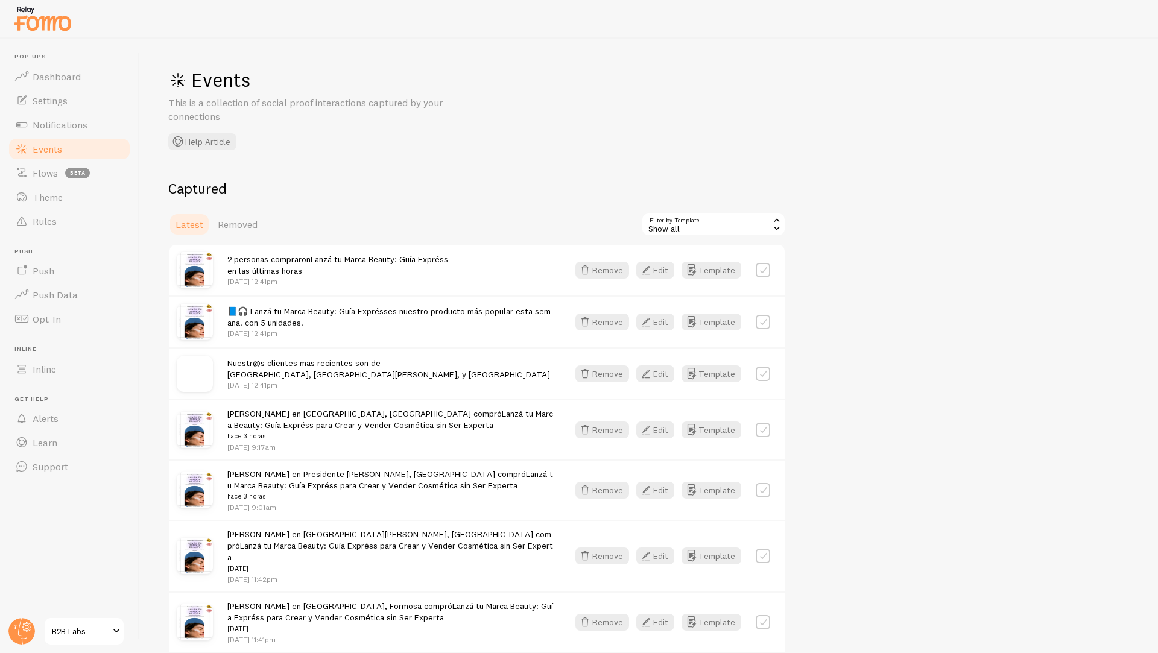
click at [72, 641] on link "B2B Labs" at bounding box center [83, 631] width 81 height 29
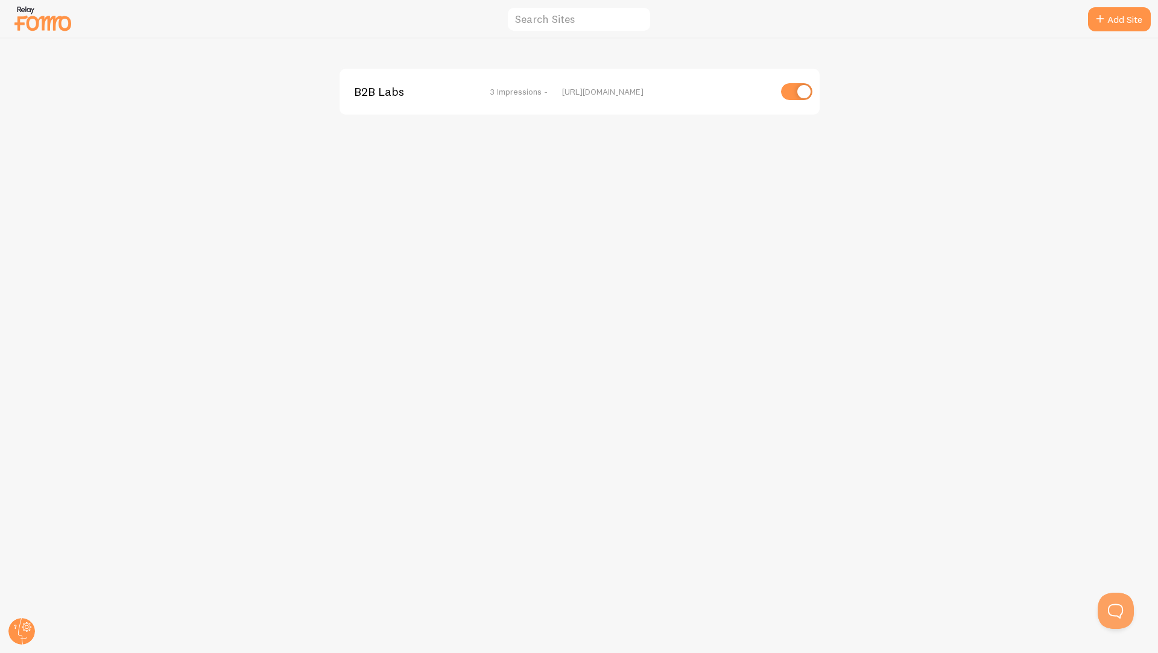
click at [453, 92] on div "B2B Labs 3 Impressions -" at bounding box center [451, 91] width 194 height 11
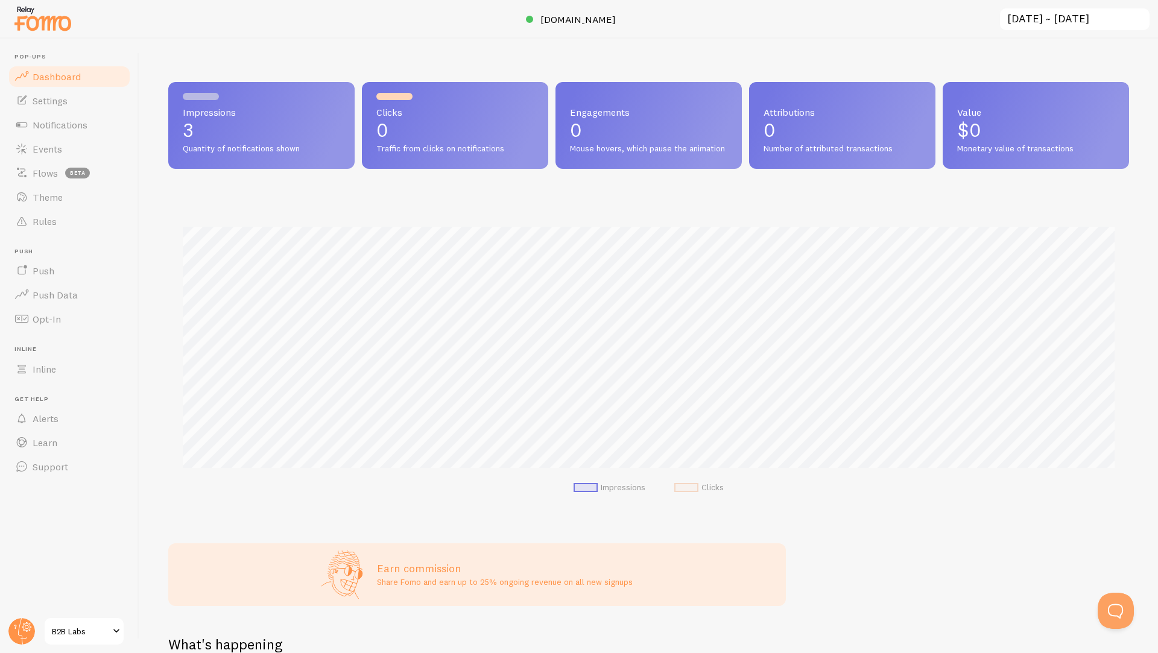
scroll to position [317, 961]
click at [111, 630] on span at bounding box center [116, 631] width 14 height 14
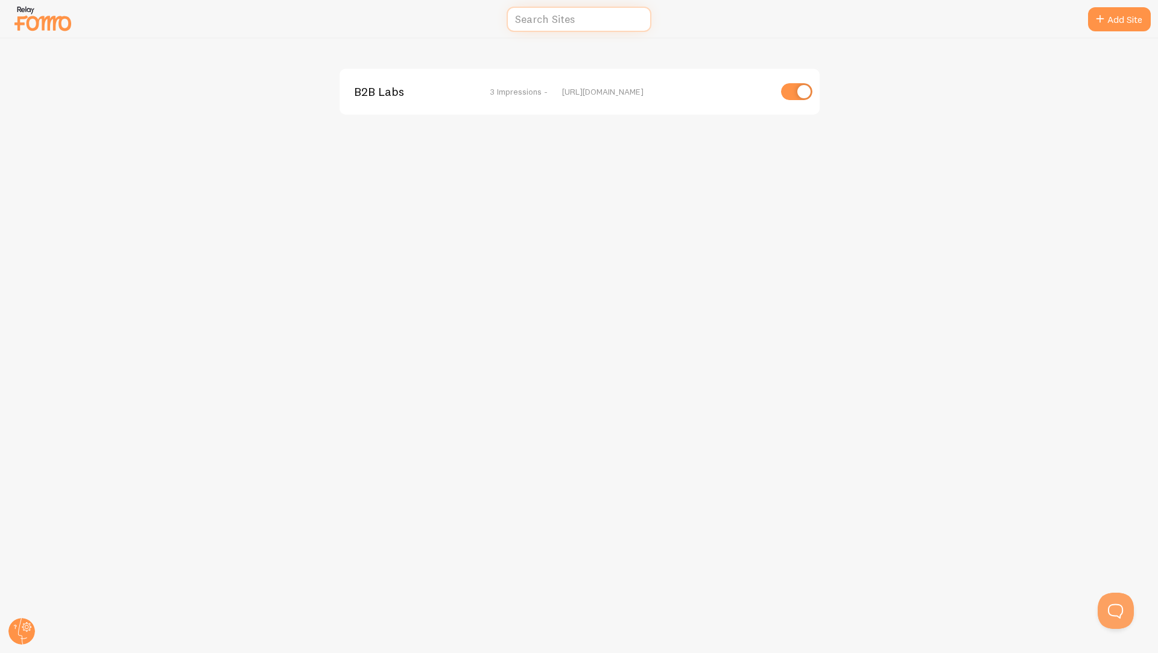
click at [555, 21] on input "text" at bounding box center [578, 20] width 145 height 26
click at [501, 92] on span "3 Impressions -" at bounding box center [519, 91] width 58 height 11
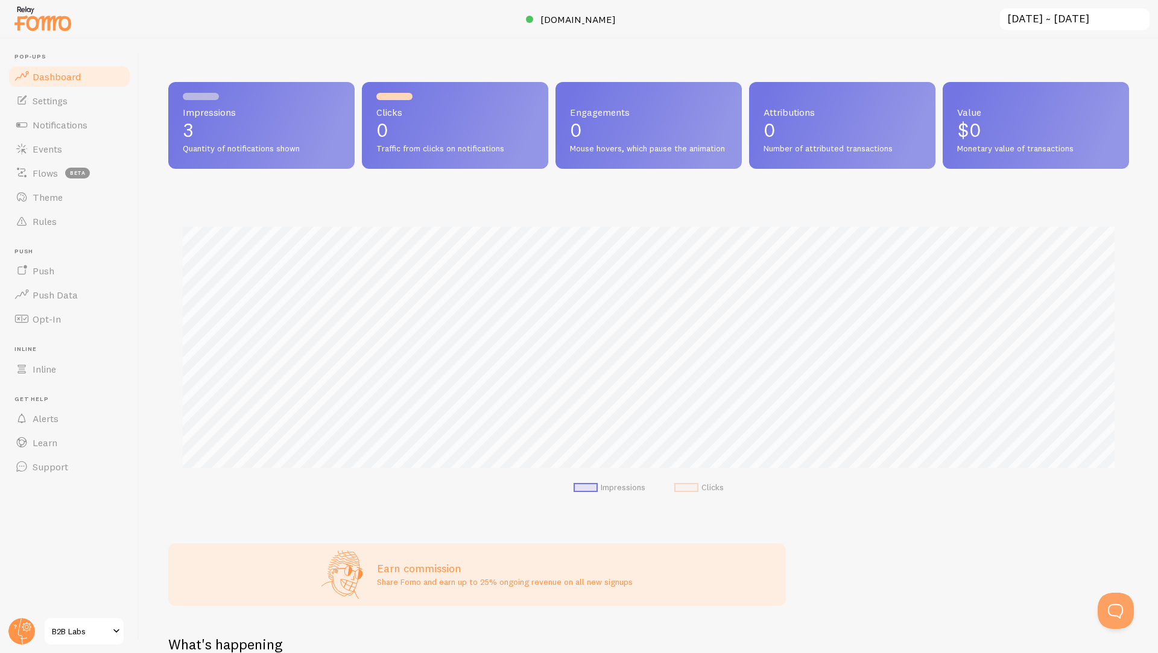
scroll to position [317, 961]
click at [552, 16] on span "[DOMAIN_NAME]" at bounding box center [577, 19] width 75 height 12
